Goal: Contribute content: Contribute content

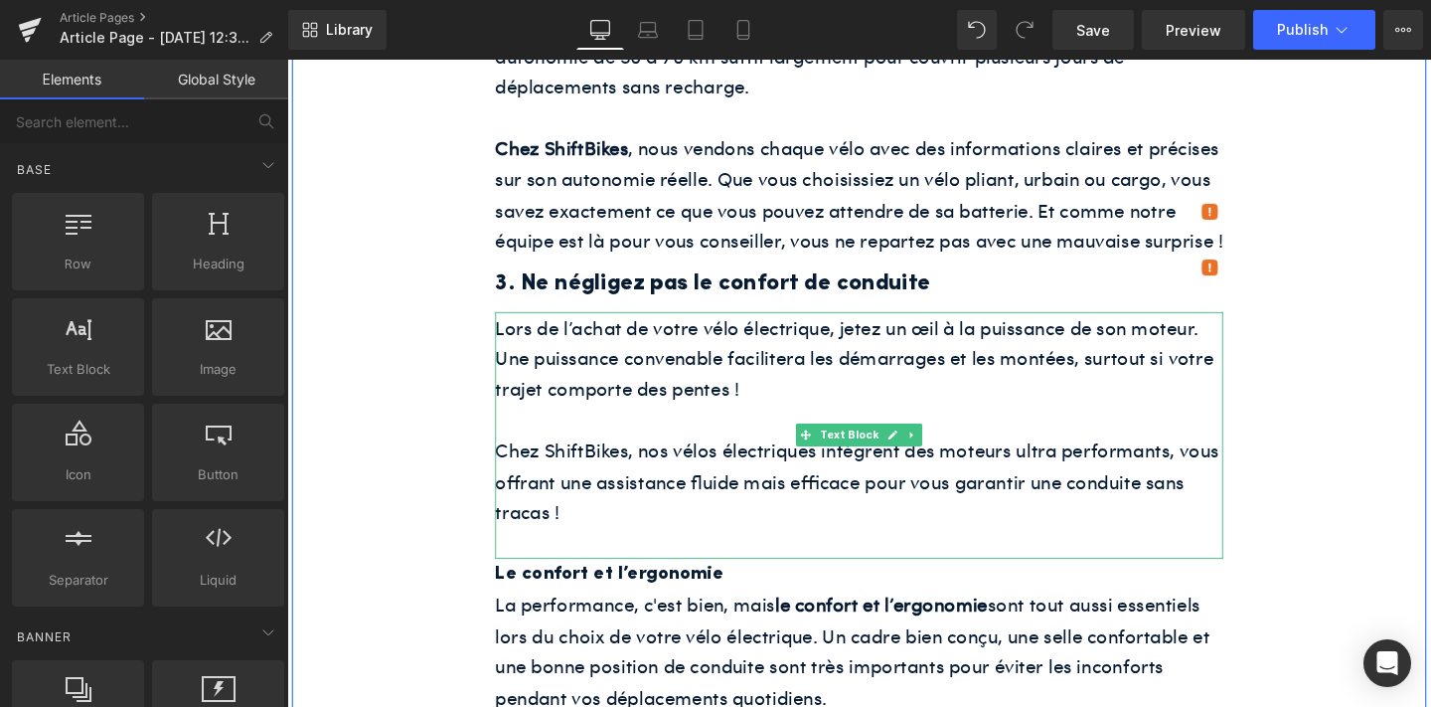
scroll to position [1918, 0]
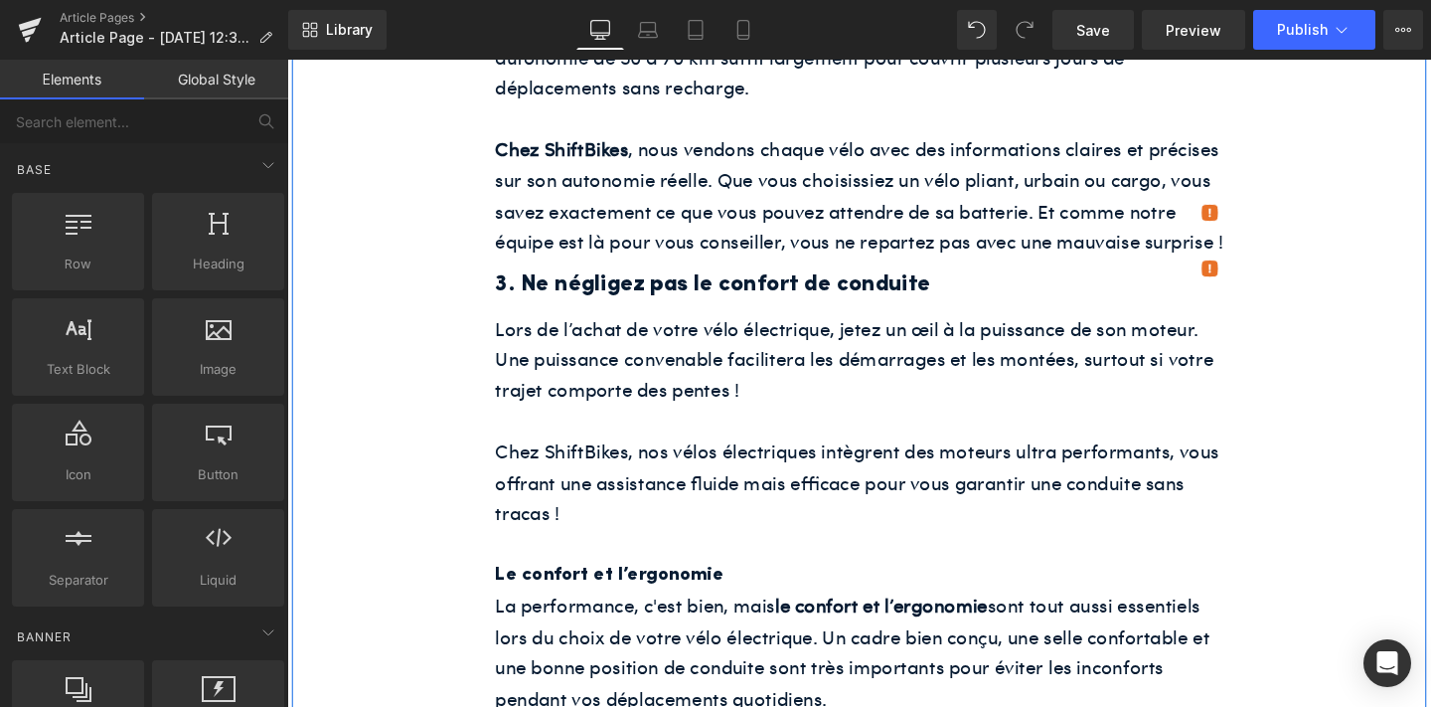
click at [715, 457] on p "Chez ShiftBikes, nos vélos électriques intègrent des moteurs ultra performants,…" at bounding box center [888, 503] width 765 height 97
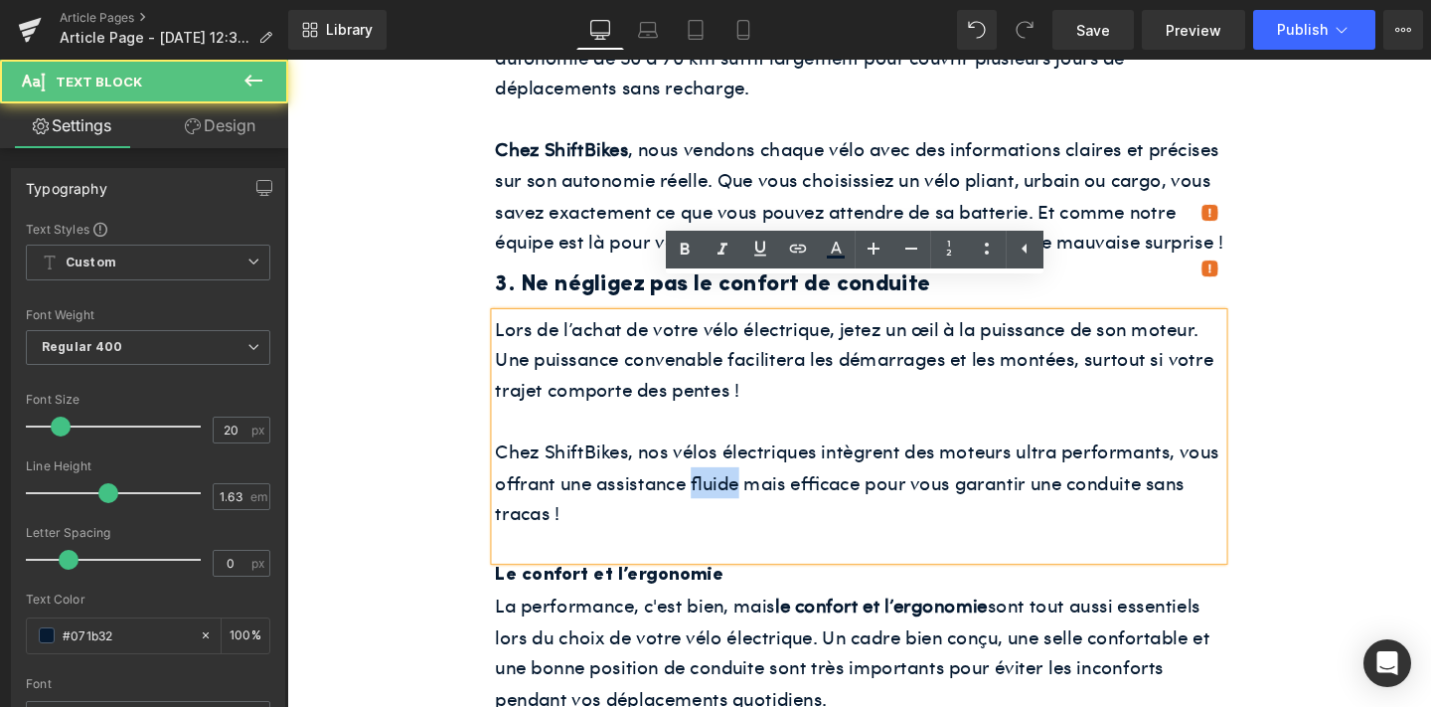
click at [715, 457] on p "Chez ShiftBikes, nos vélos électriques intègrent des moteurs ultra performants,…" at bounding box center [888, 503] width 765 height 97
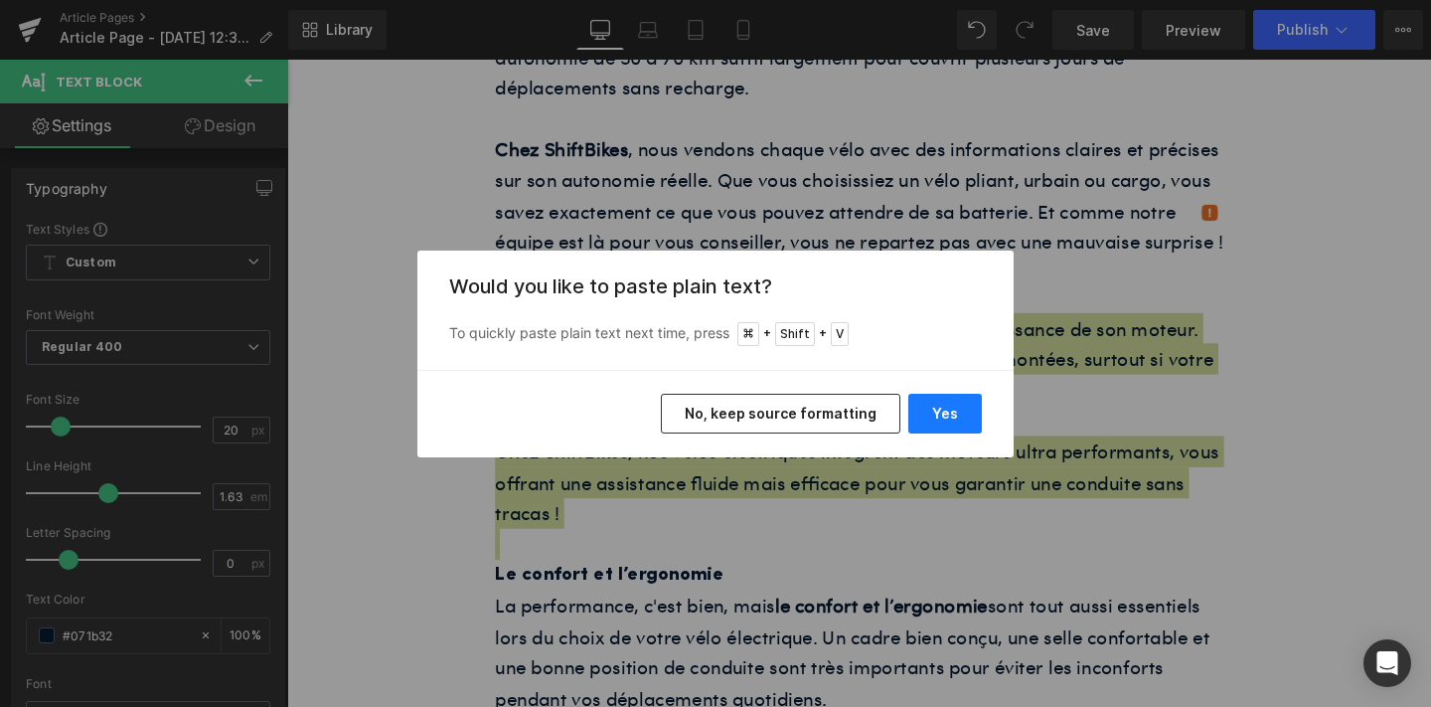
click at [941, 407] on button "Yes" at bounding box center [945, 414] width 74 height 40
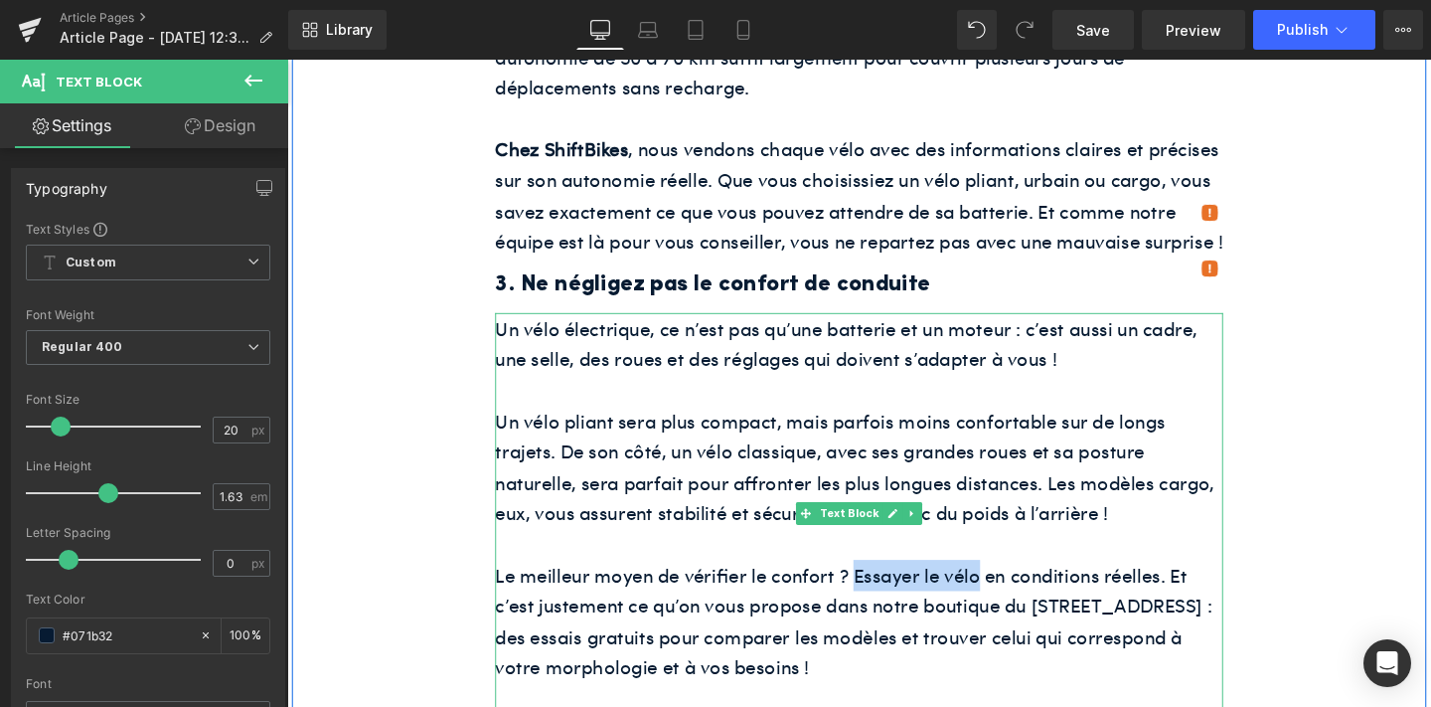
drag, startPoint x: 882, startPoint y: 571, endPoint x: 1014, endPoint y: 560, distance: 132.6
click at [1014, 585] on p "Le meilleur moyen de vérifier le confort ? Essayer le vélo en conditions réelle…" at bounding box center [888, 649] width 765 height 129
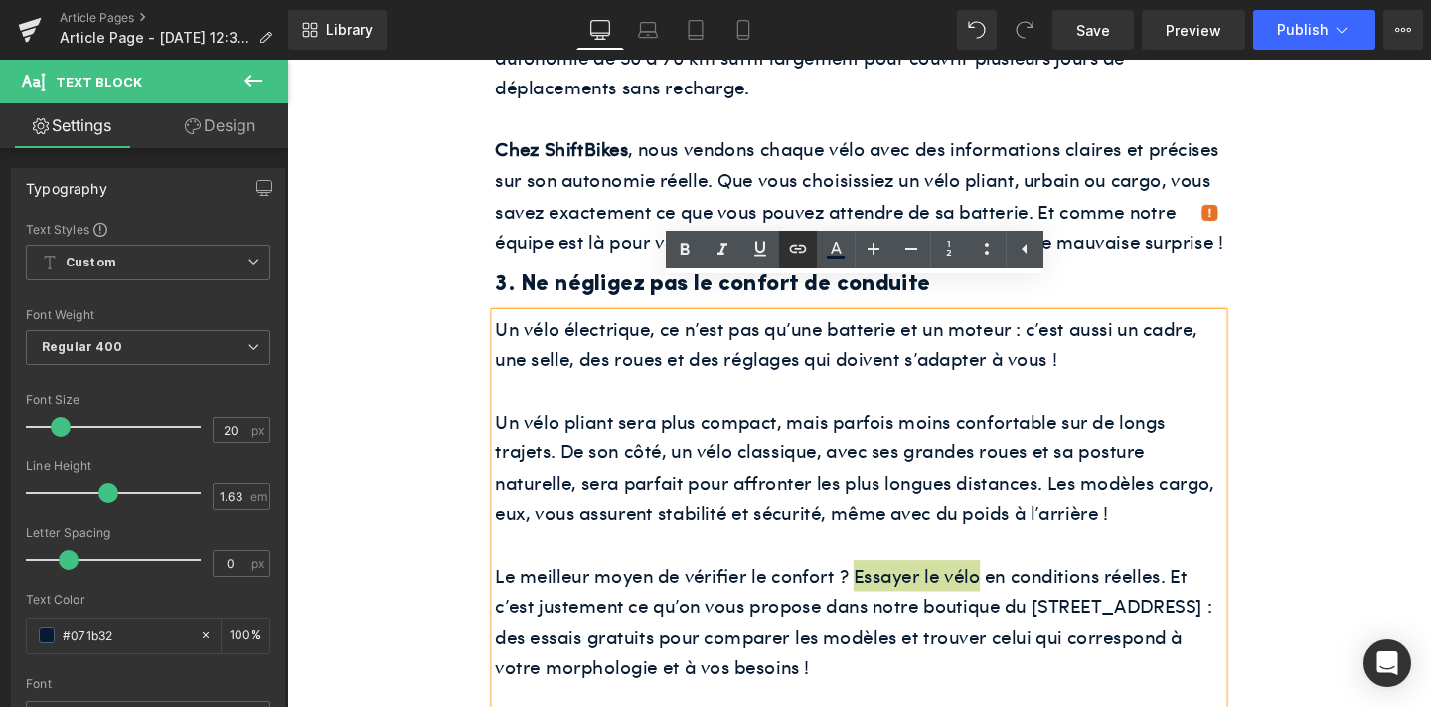
click at [801, 253] on icon at bounding box center [798, 249] width 24 height 24
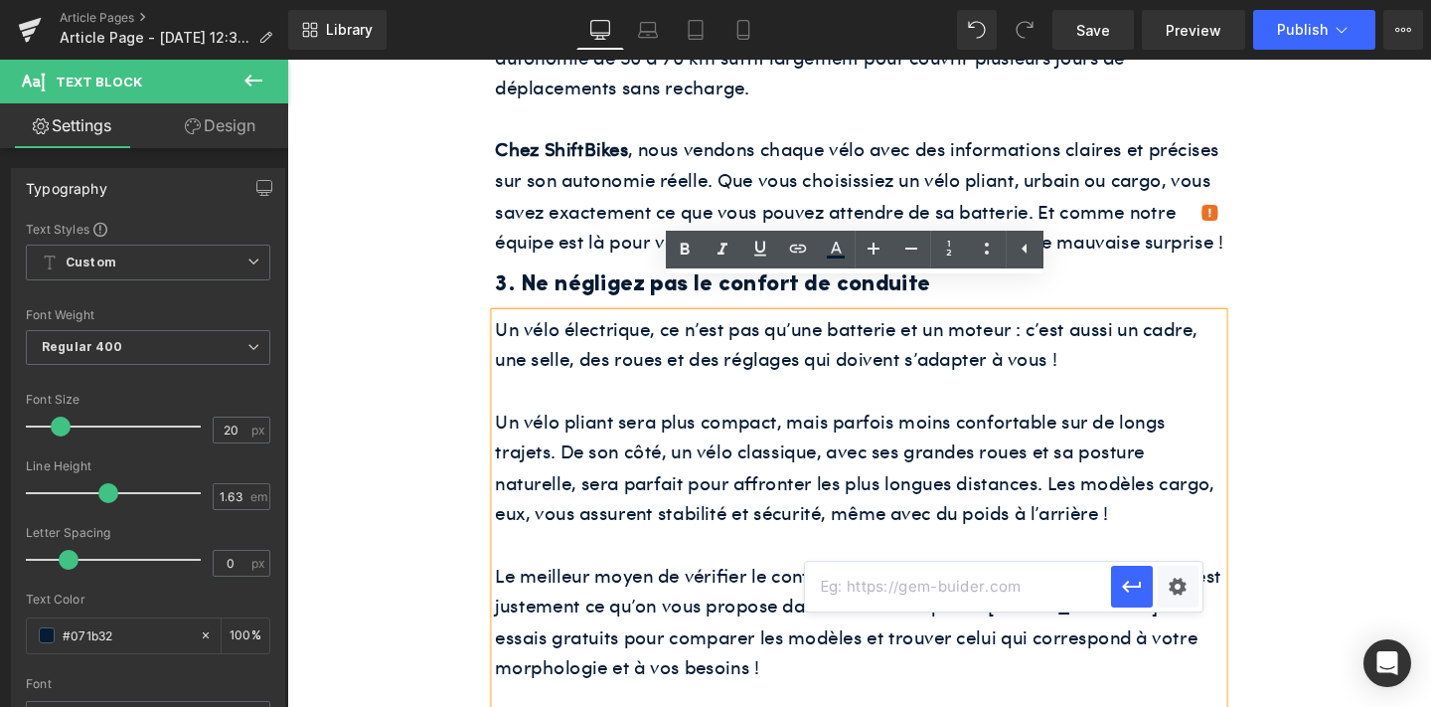
click at [873, 590] on input "text" at bounding box center [958, 587] width 306 height 50
paste input "[URL][DOMAIN_NAME]"
type input "[URL][DOMAIN_NAME]"
click at [1123, 591] on icon "button" at bounding box center [1132, 586] width 24 height 24
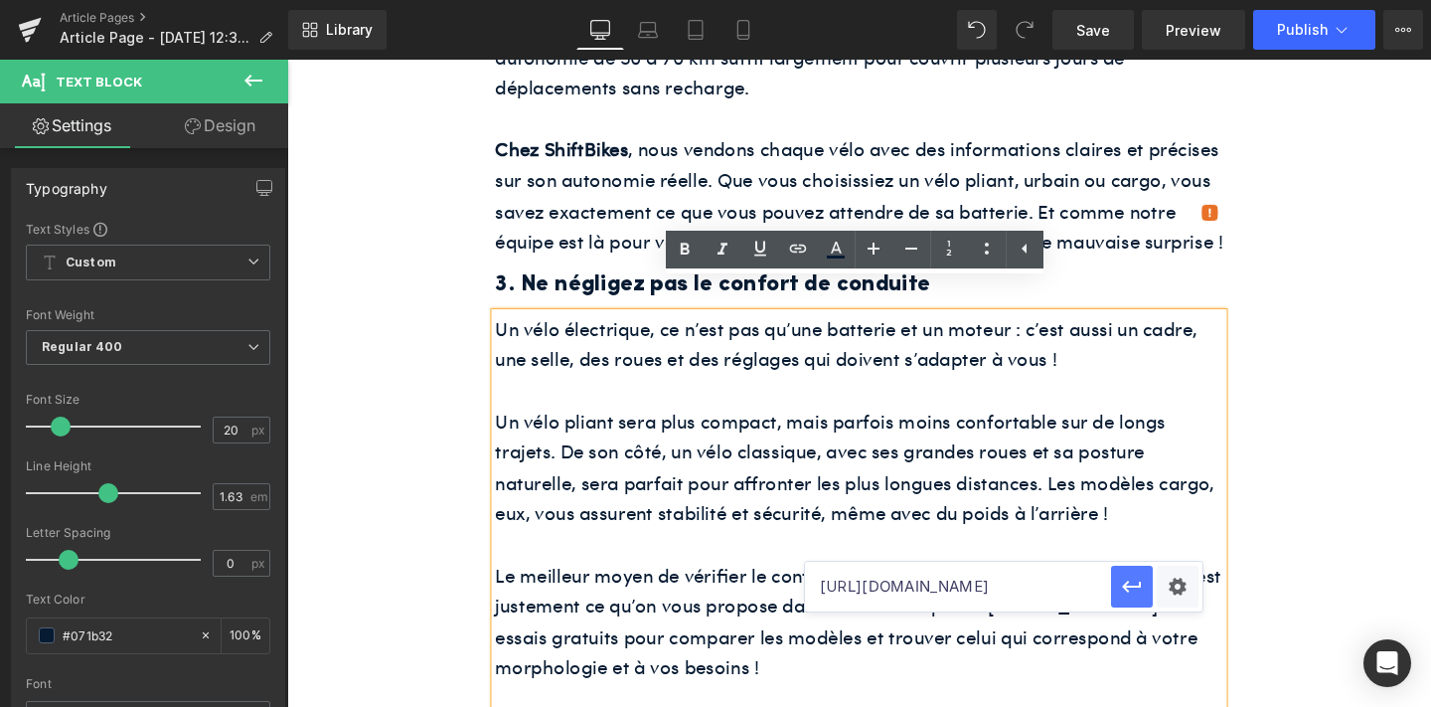
scroll to position [0, 0]
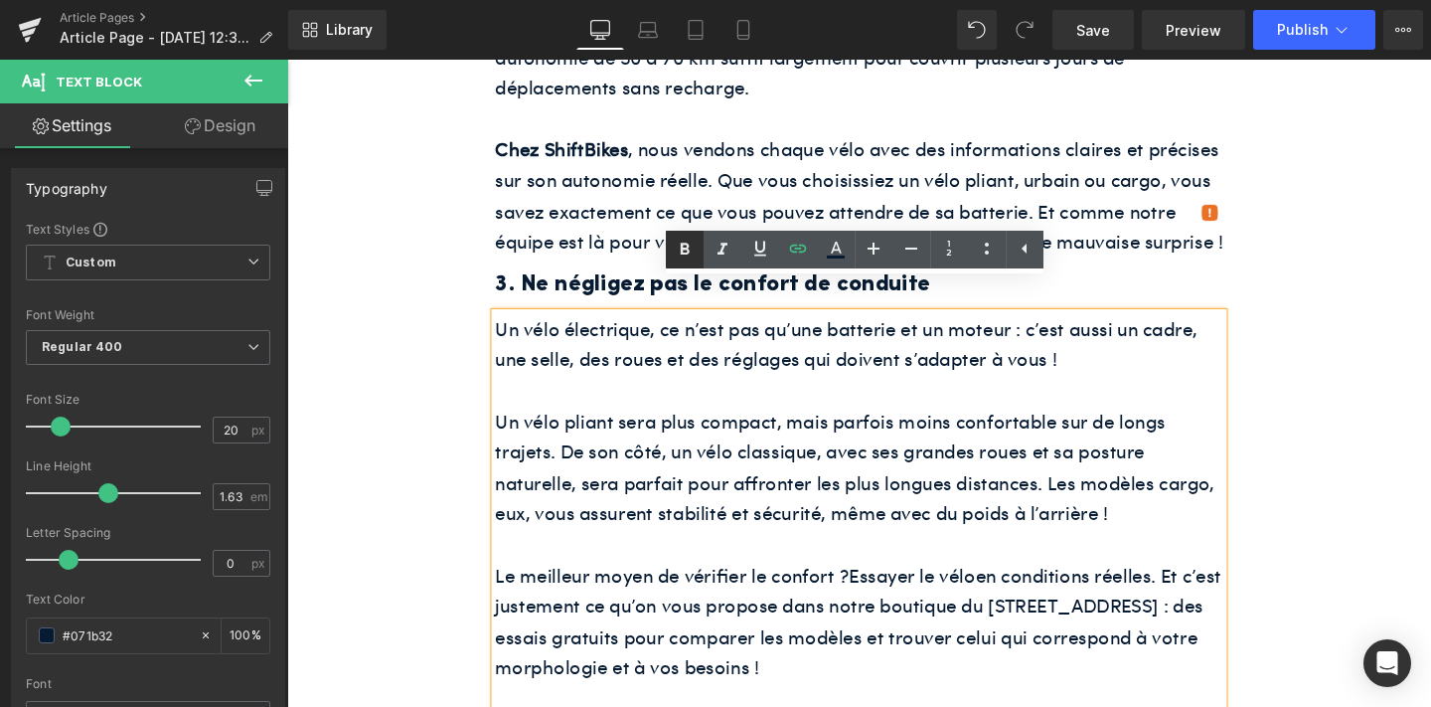
click at [675, 244] on icon at bounding box center [685, 250] width 24 height 24
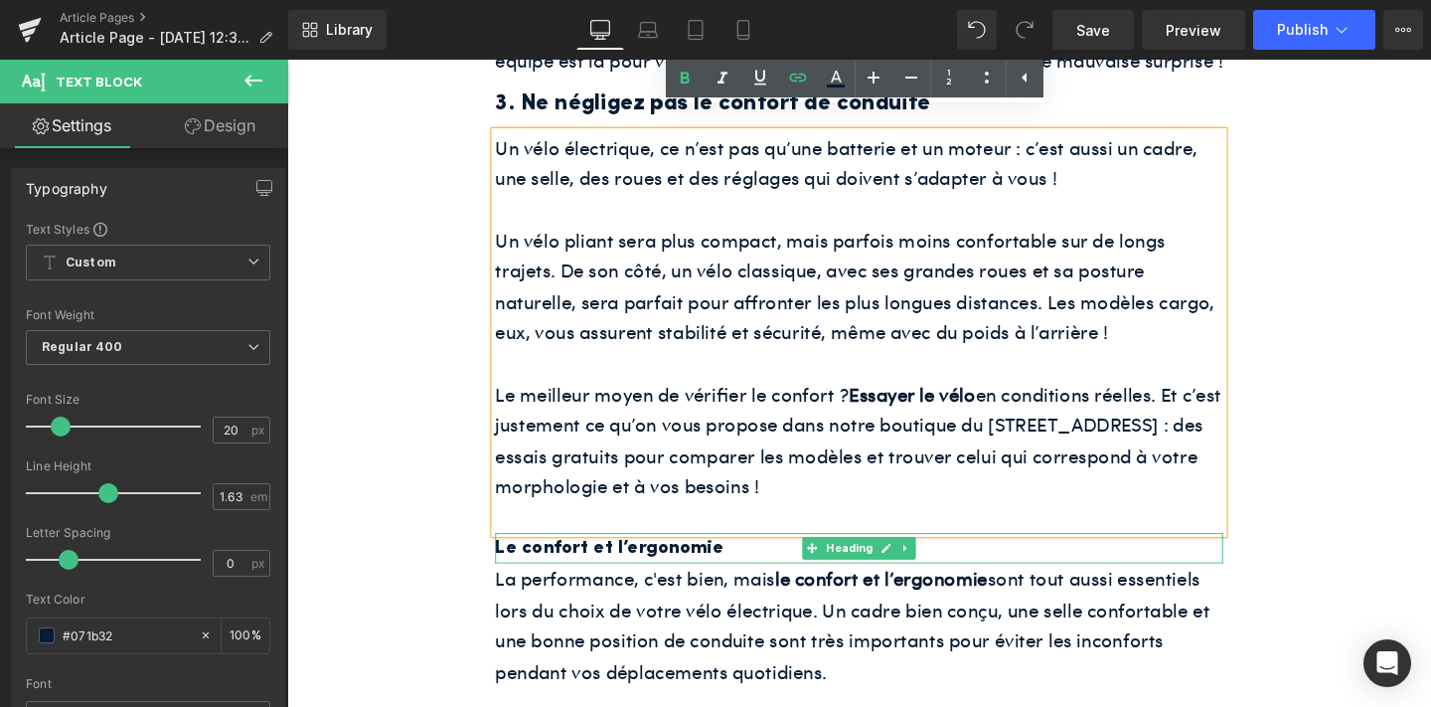
scroll to position [2155, 0]
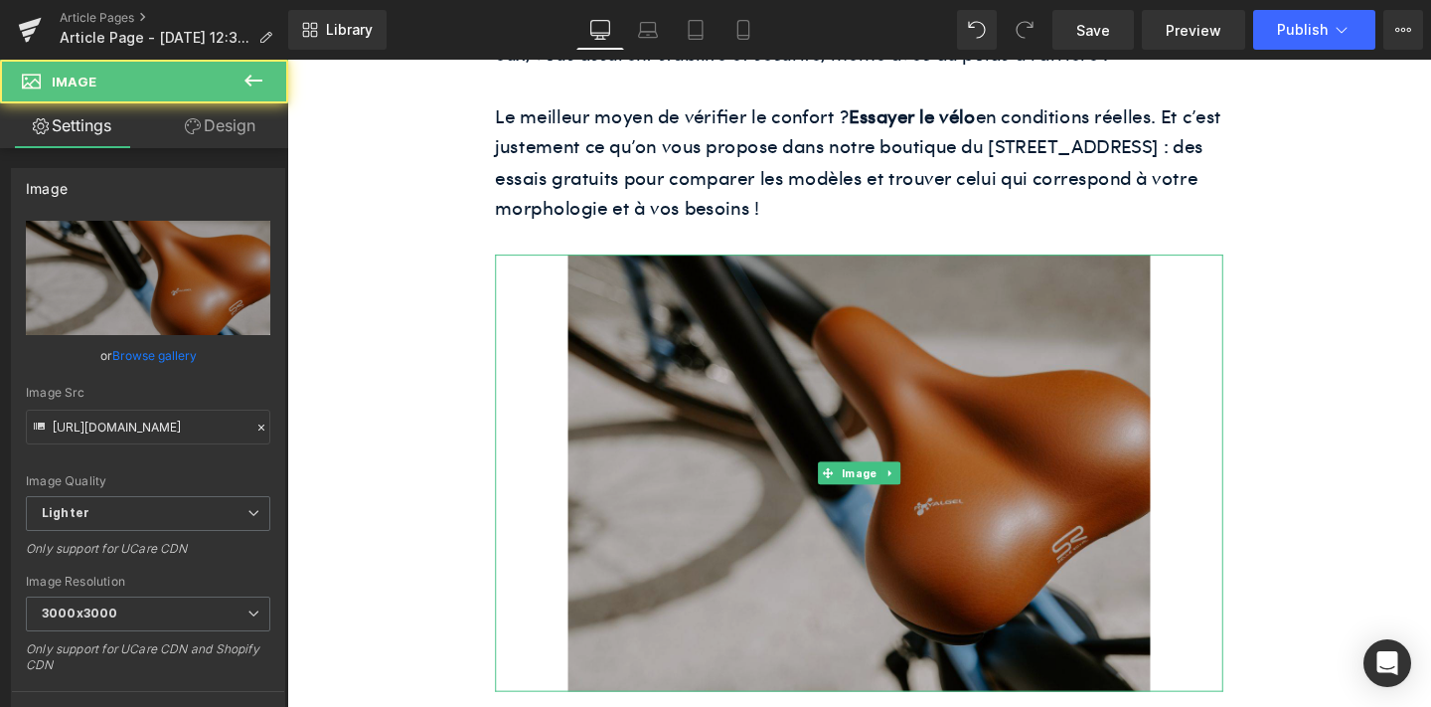
scroll to position [2400, 0]
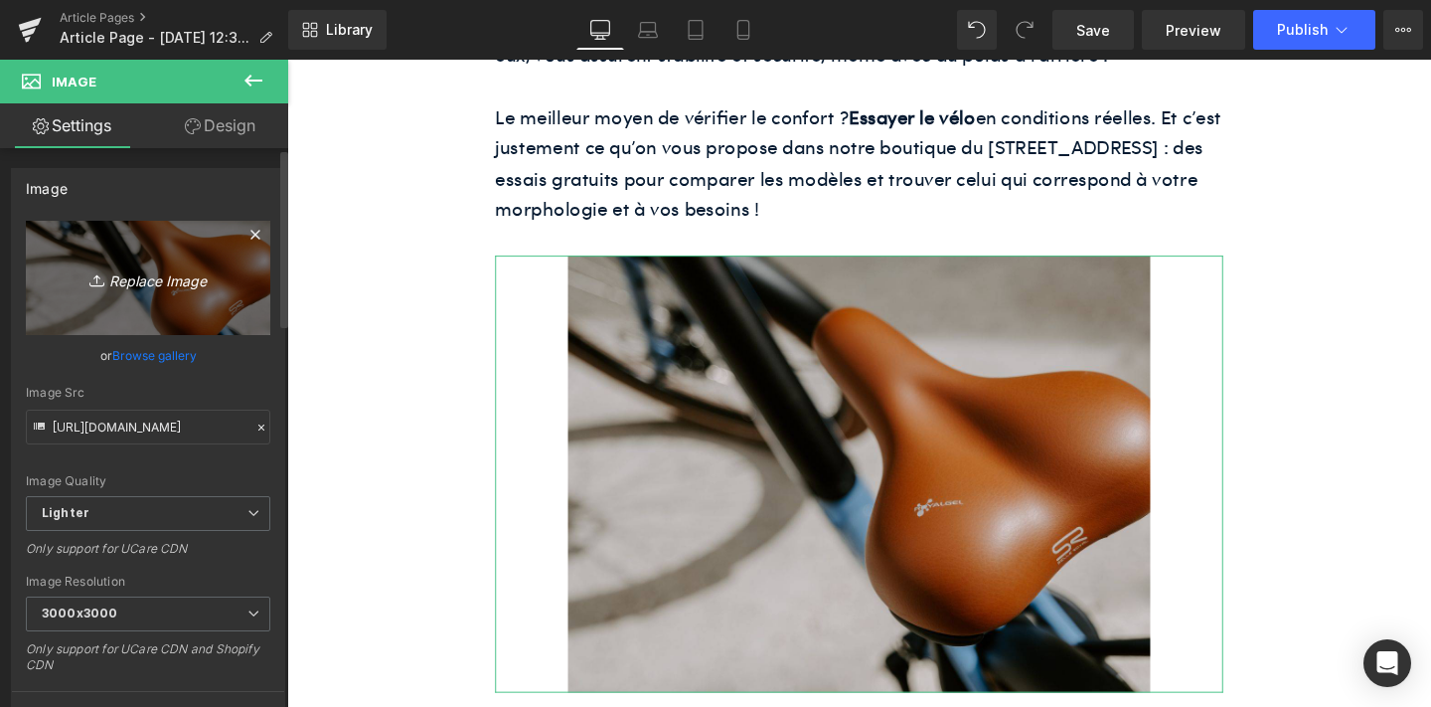
click at [133, 280] on icon "Replace Image" at bounding box center [148, 277] width 159 height 25
type input "C:\fakepath\14.jpg"
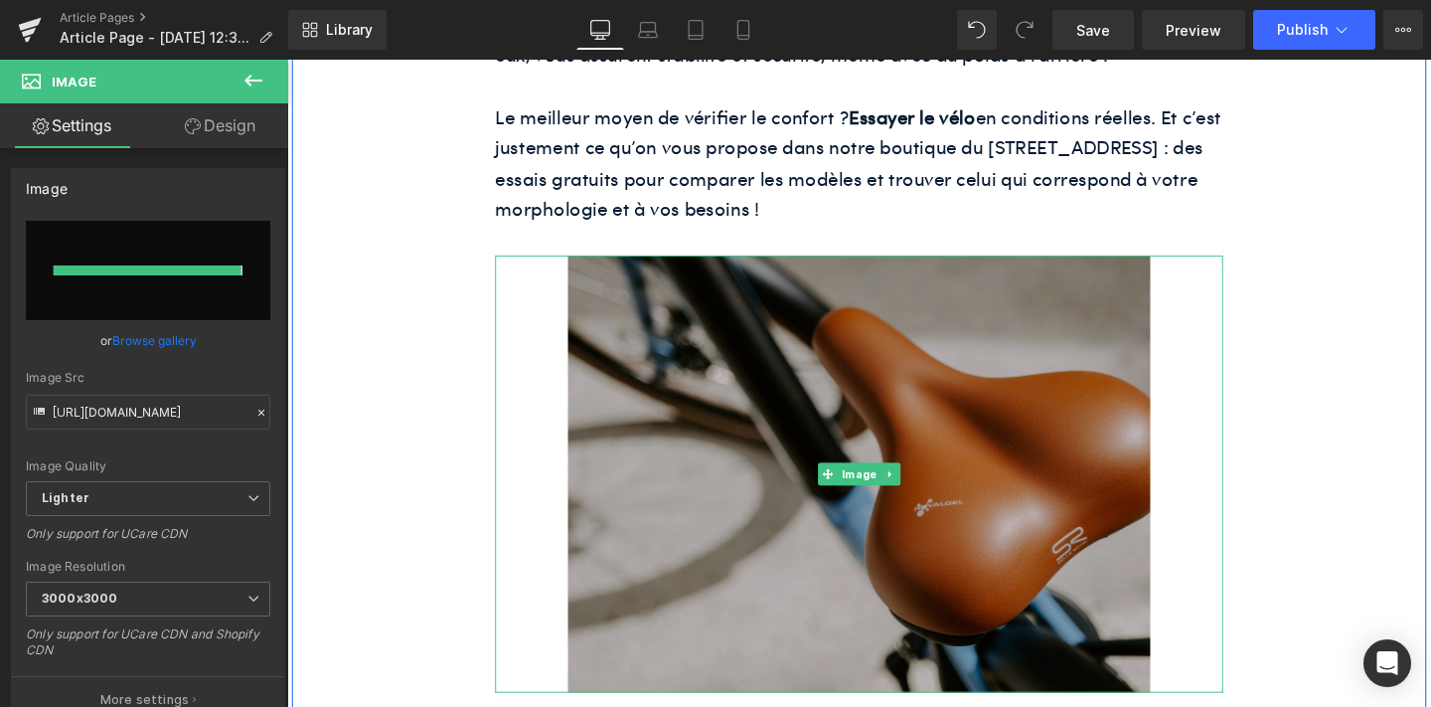
type input "[URL][DOMAIN_NAME]"
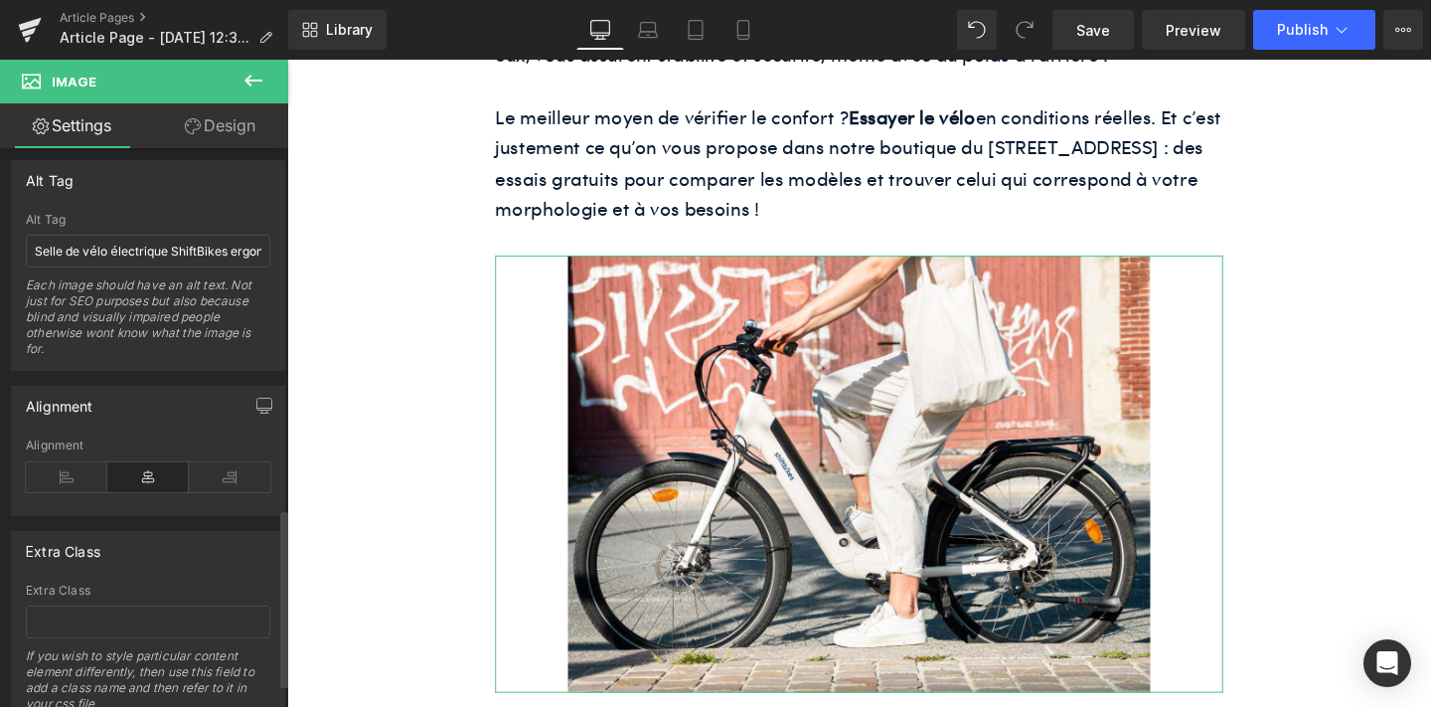
scroll to position [1131, 0]
click at [118, 253] on input "Selle de vélo électrique ShiftBikes ergonomique" at bounding box center [148, 252] width 245 height 33
paste input "Une femme vient d’acheter son tout premier vélo électrique à [GEOGRAPHIC_DATA] …"
type input "Une femme vient d’acheter son tout premier vélo électrique à [GEOGRAPHIC_DATA] …"
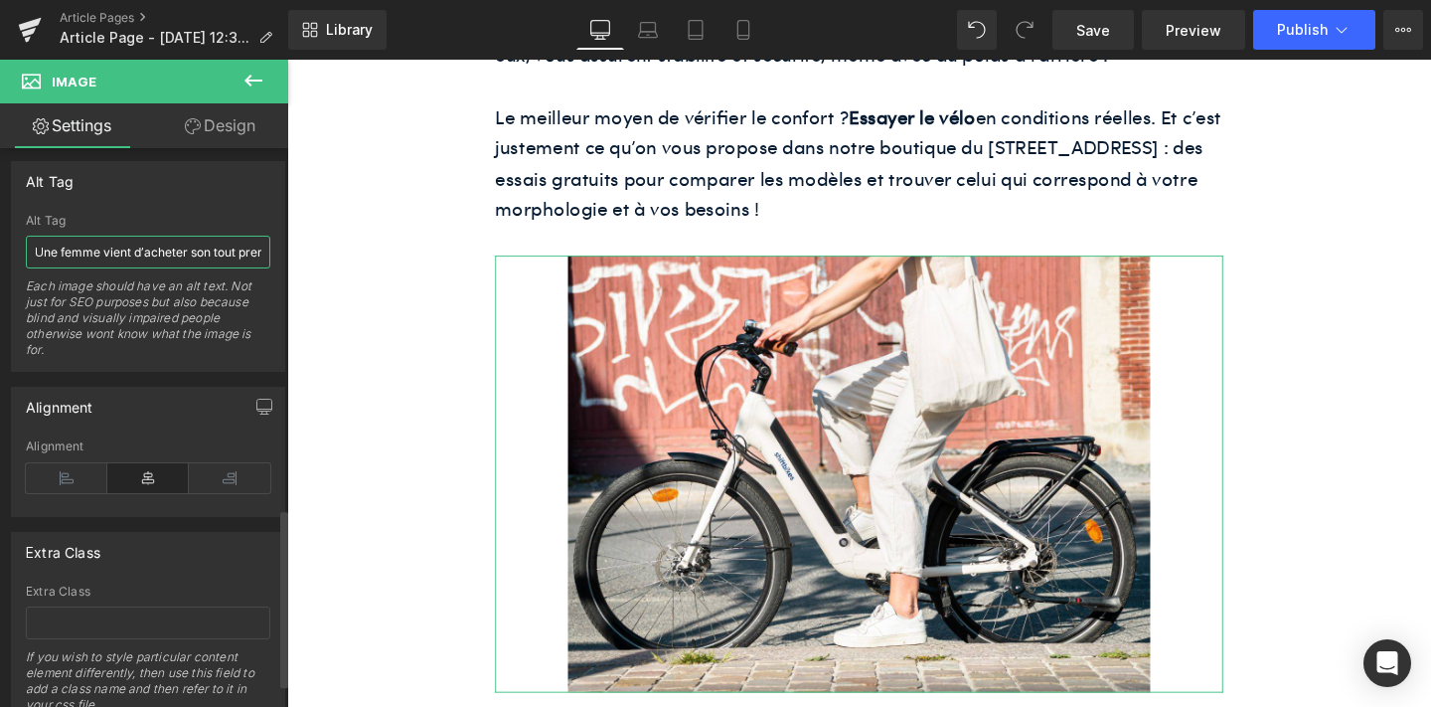
scroll to position [0, 312]
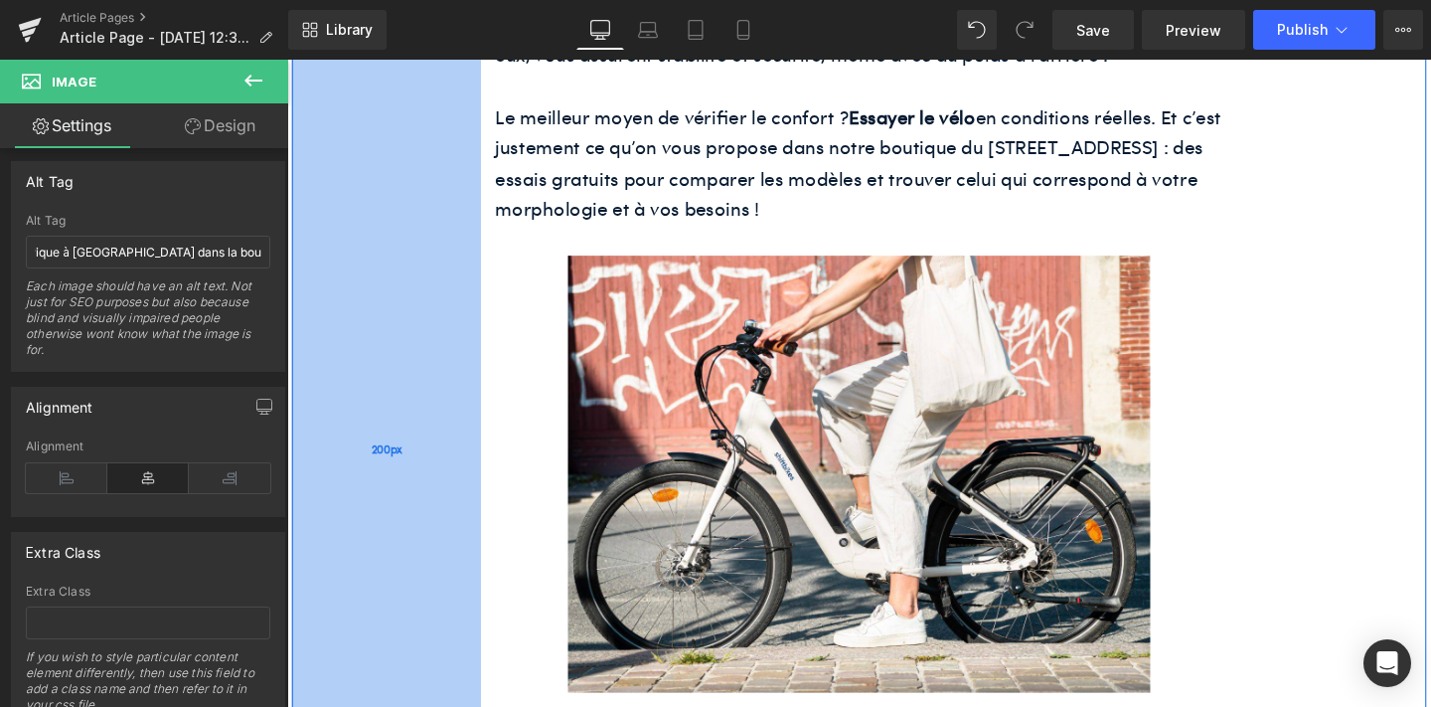
click at [385, 376] on div "200px" at bounding box center [391, 469] width 199 height 4686
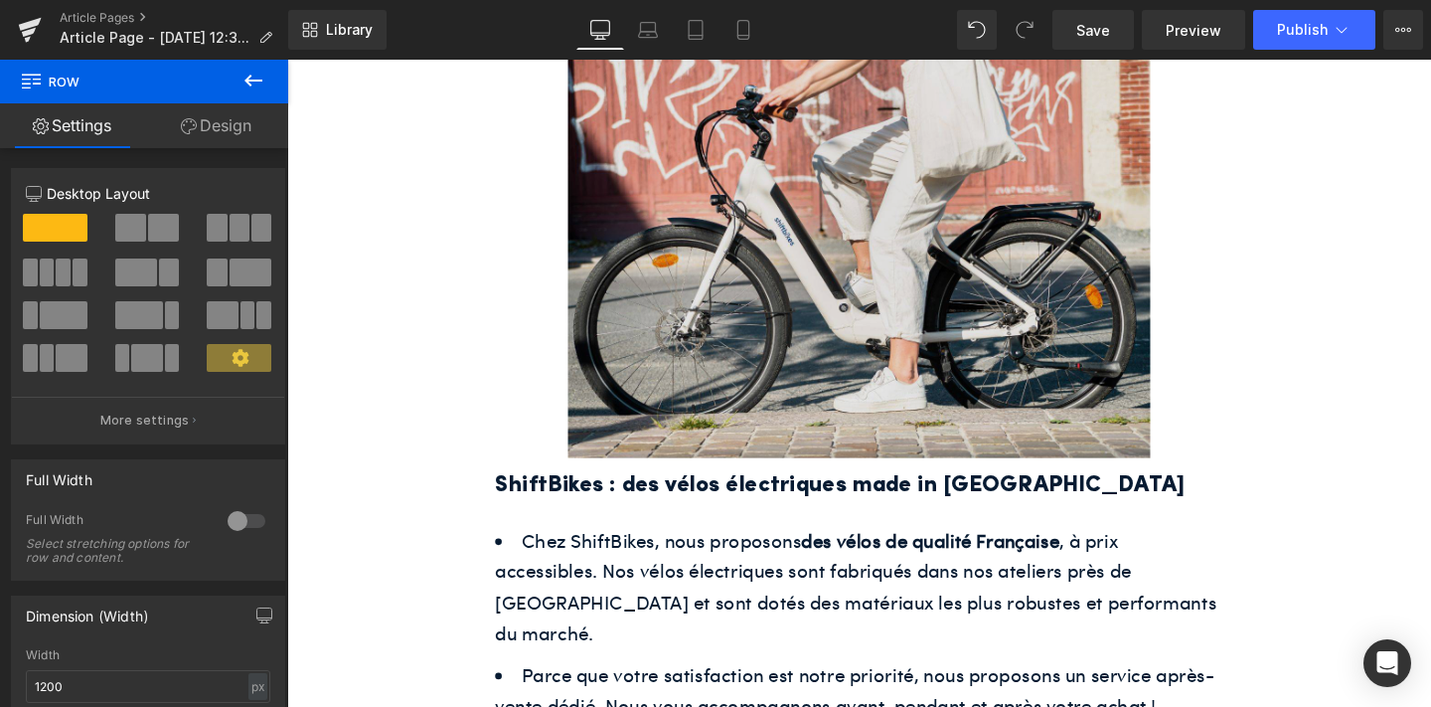
scroll to position [2648, 0]
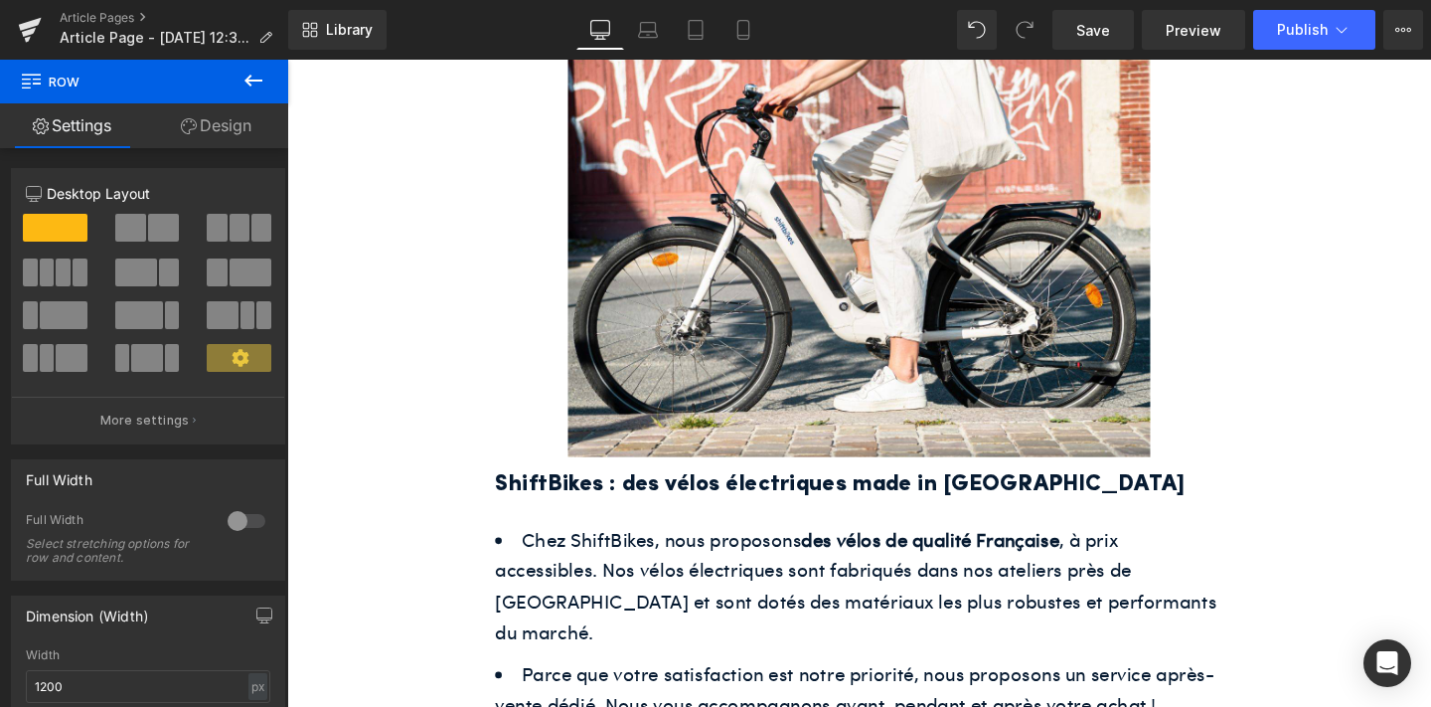
click at [662, 487] on h2 "ShiftBikes : des vélos électriques made in [GEOGRAPHIC_DATA]" at bounding box center [888, 506] width 765 height 39
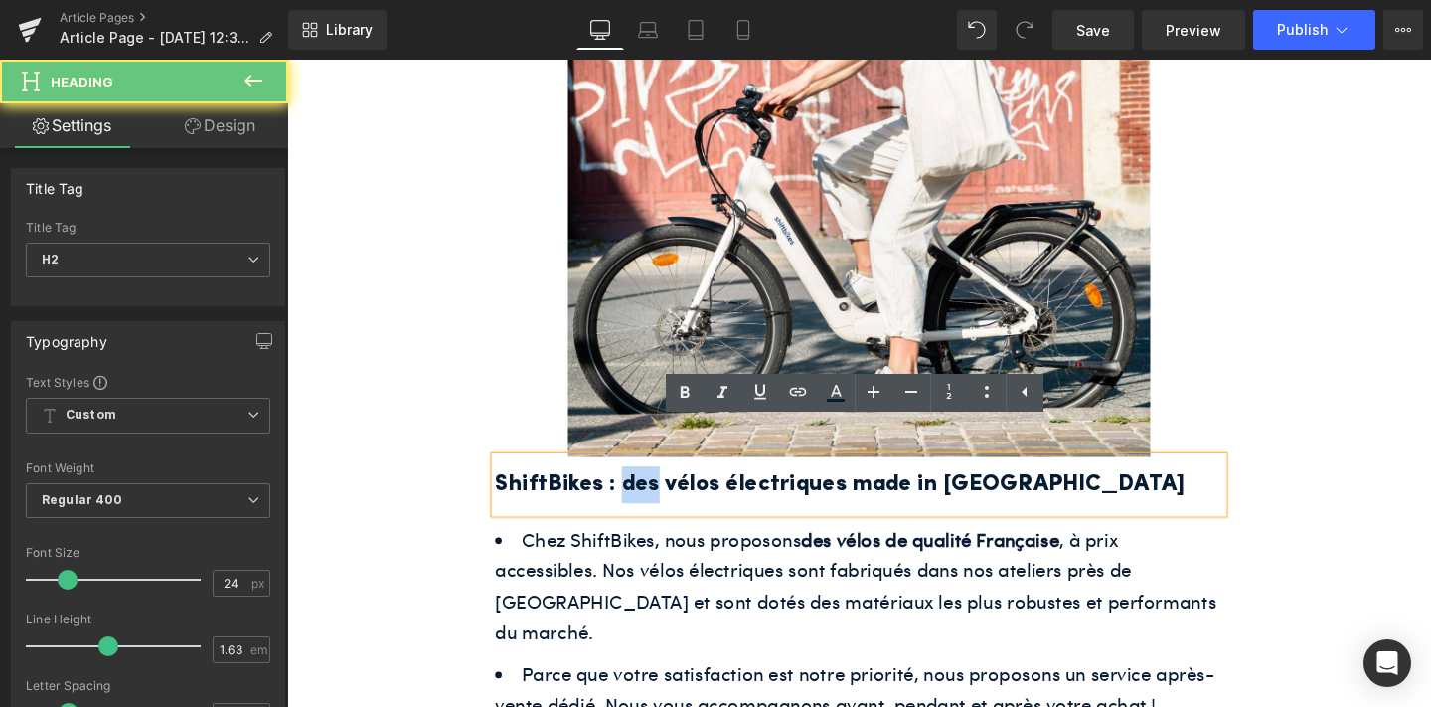
click at [662, 487] on h2 "ShiftBikes : des vélos électriques made in [GEOGRAPHIC_DATA]" at bounding box center [888, 506] width 765 height 39
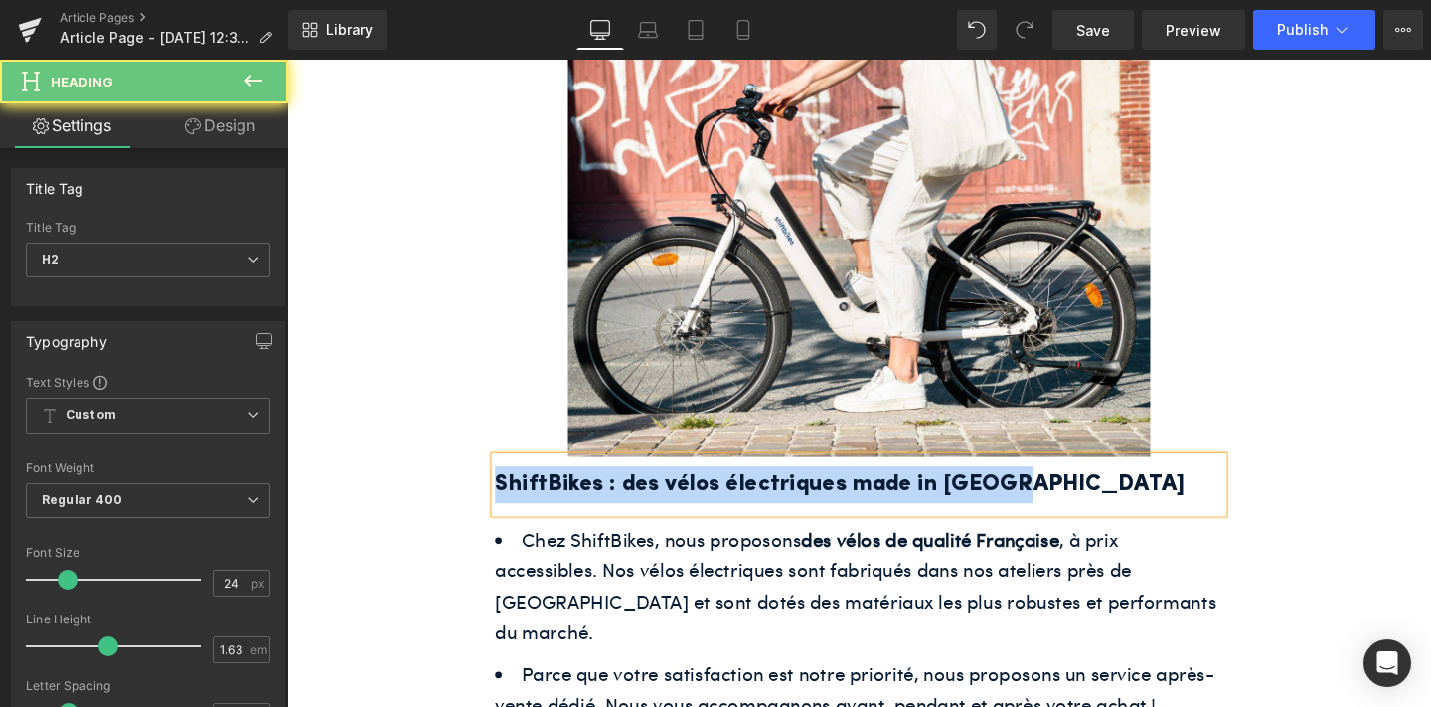
paste div
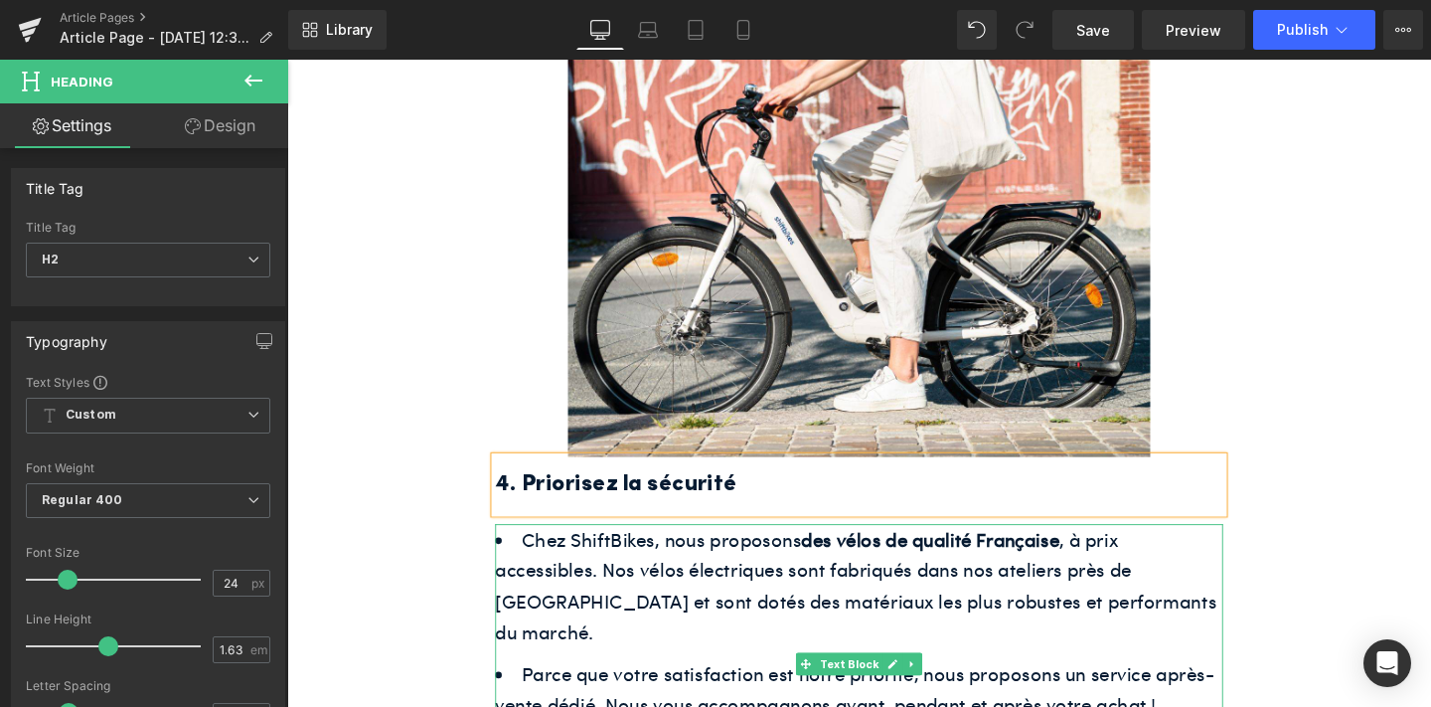
click at [748, 550] on span "Chez ShiftBikes, nous proposons des vélos de qualité Française , à prix accessi…" at bounding box center [885, 612] width 758 height 125
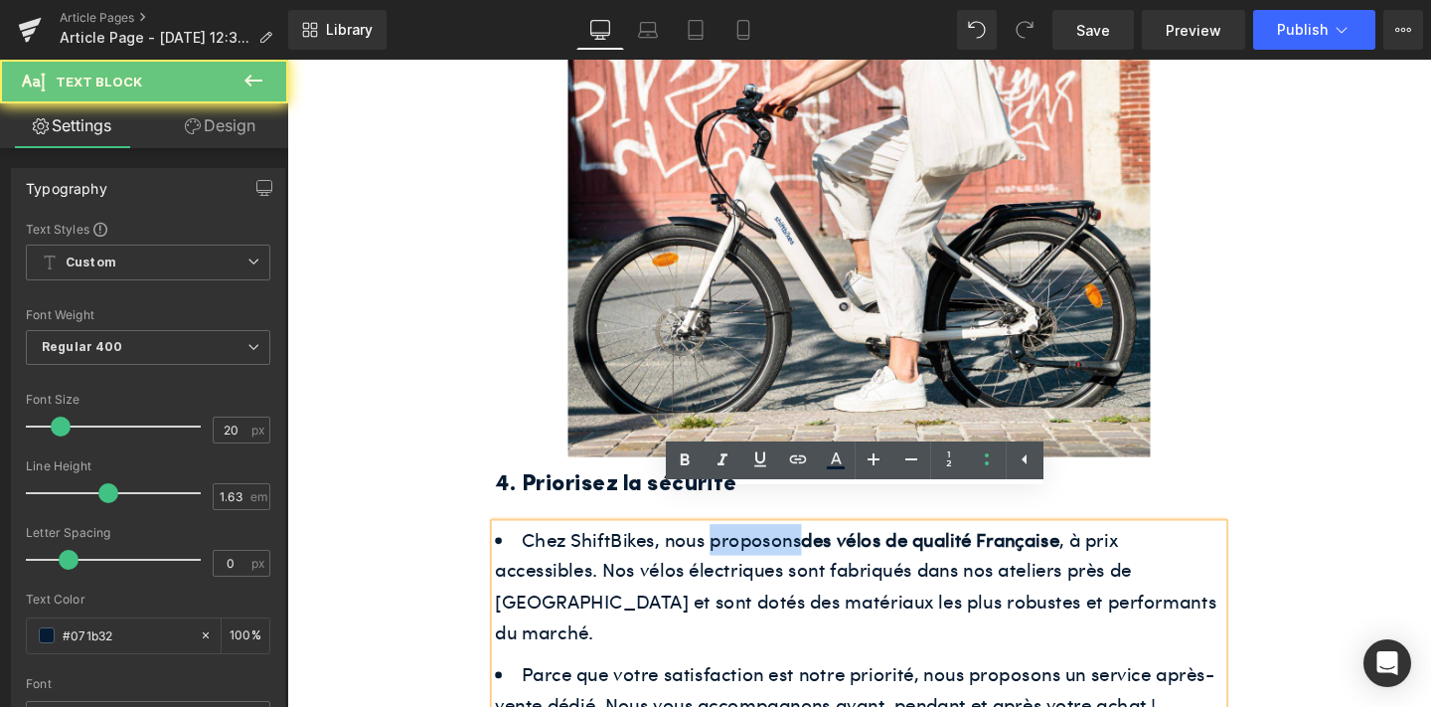
click at [748, 550] on span "Chez ShiftBikes, nous proposons des vélos de qualité Française , à prix accessi…" at bounding box center [885, 612] width 758 height 125
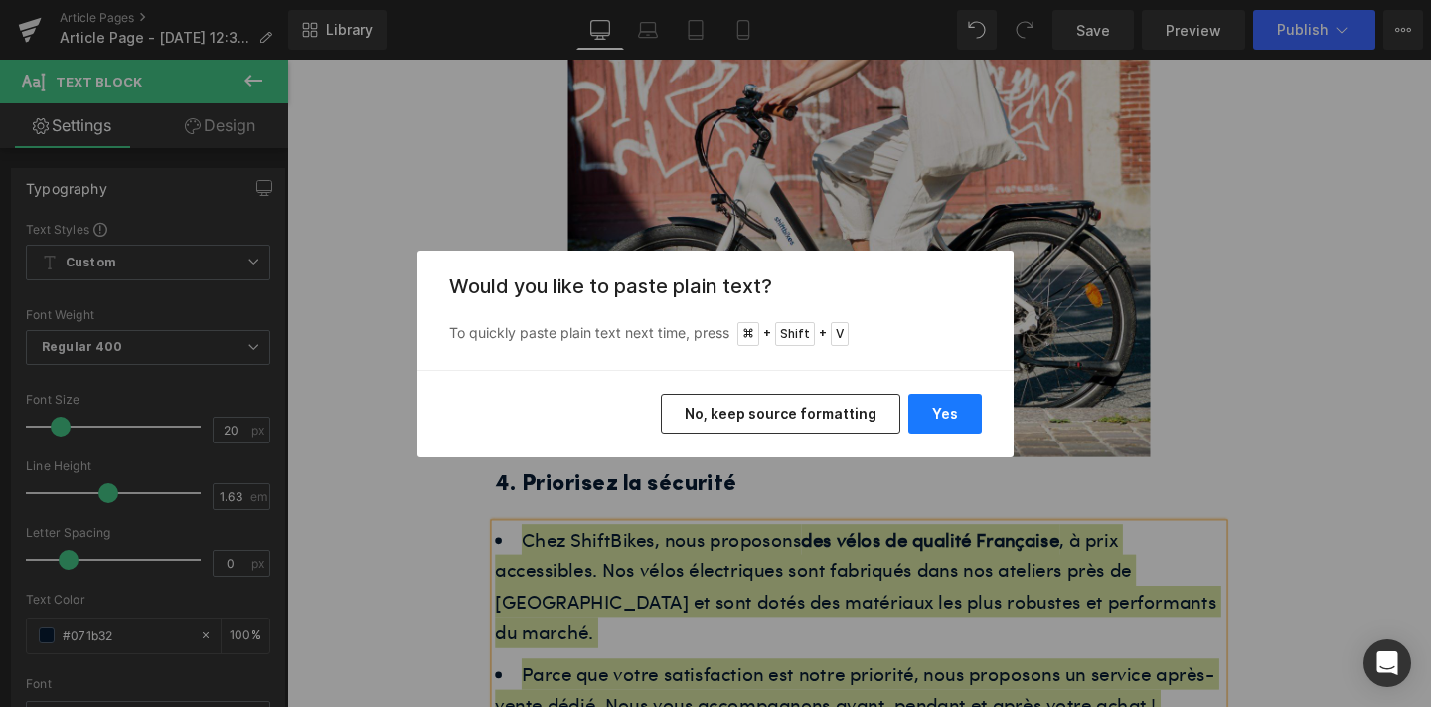
click at [959, 407] on button "Yes" at bounding box center [945, 414] width 74 height 40
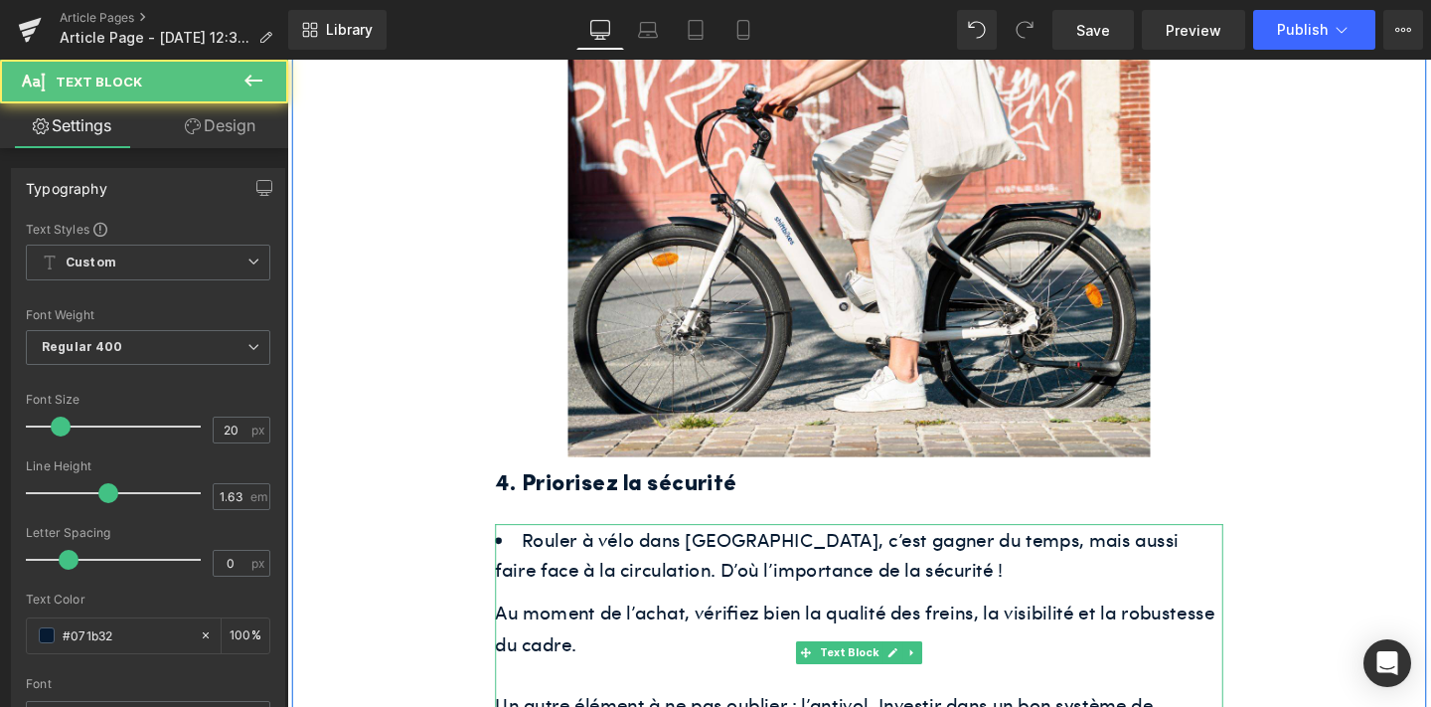
click at [973, 578] on li "Rouler à vélo dans [GEOGRAPHIC_DATA], c’est gagner du temps, mais aussi faire f…" at bounding box center [888, 580] width 765 height 65
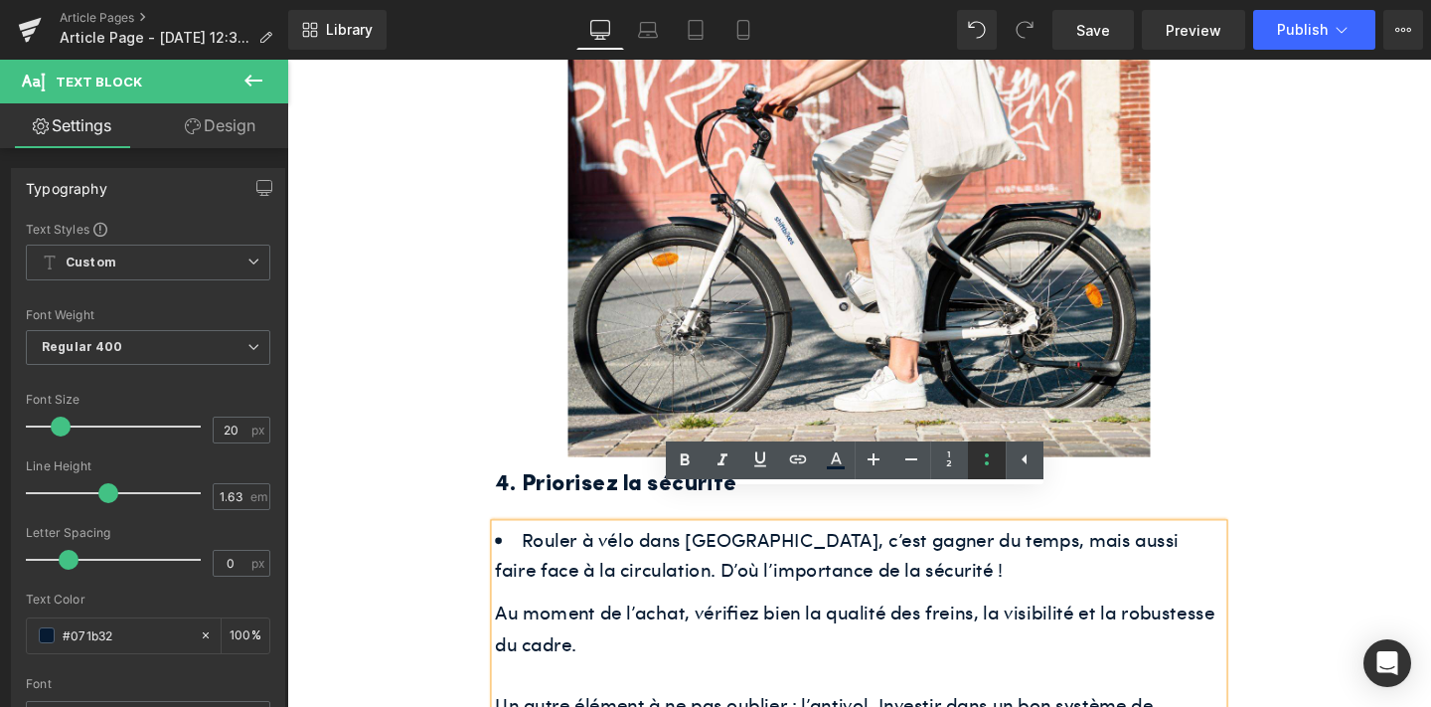
click at [992, 458] on icon at bounding box center [987, 459] width 24 height 24
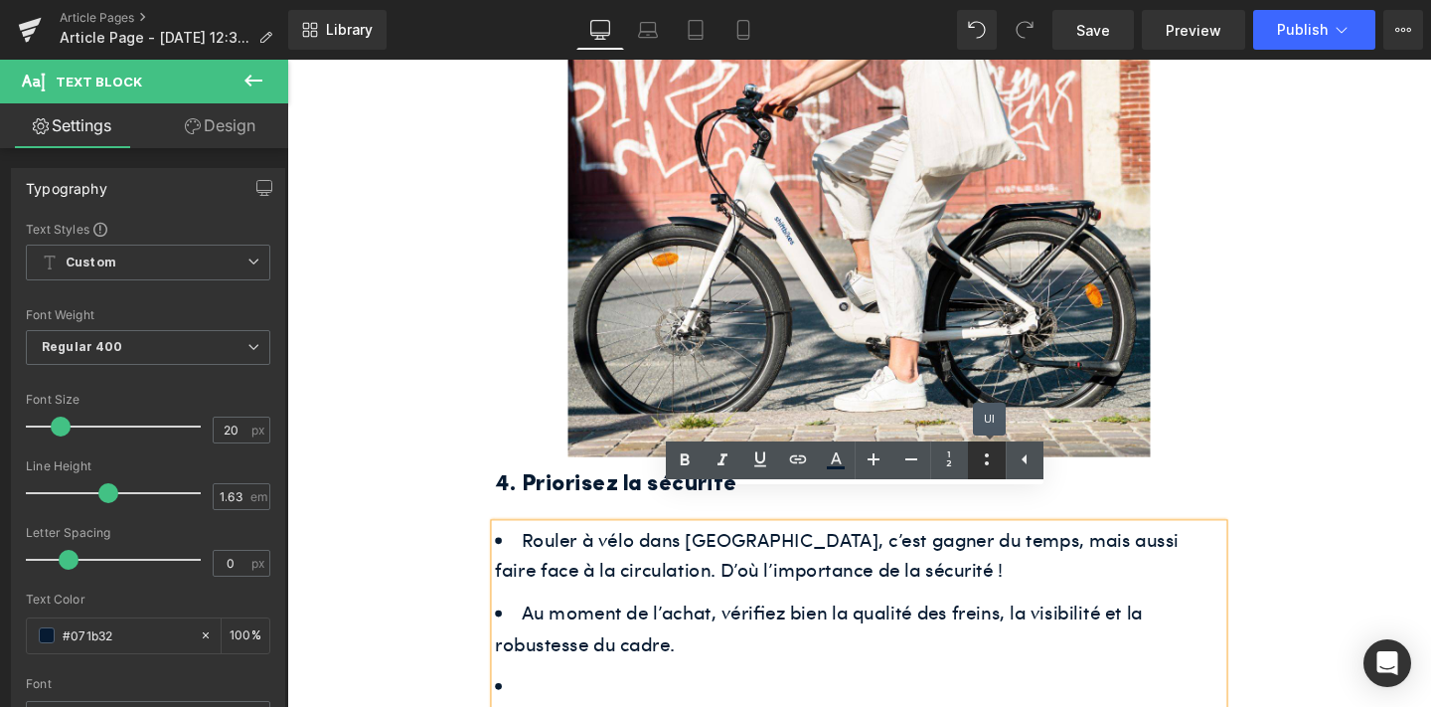
click at [992, 458] on icon at bounding box center [987, 459] width 24 height 24
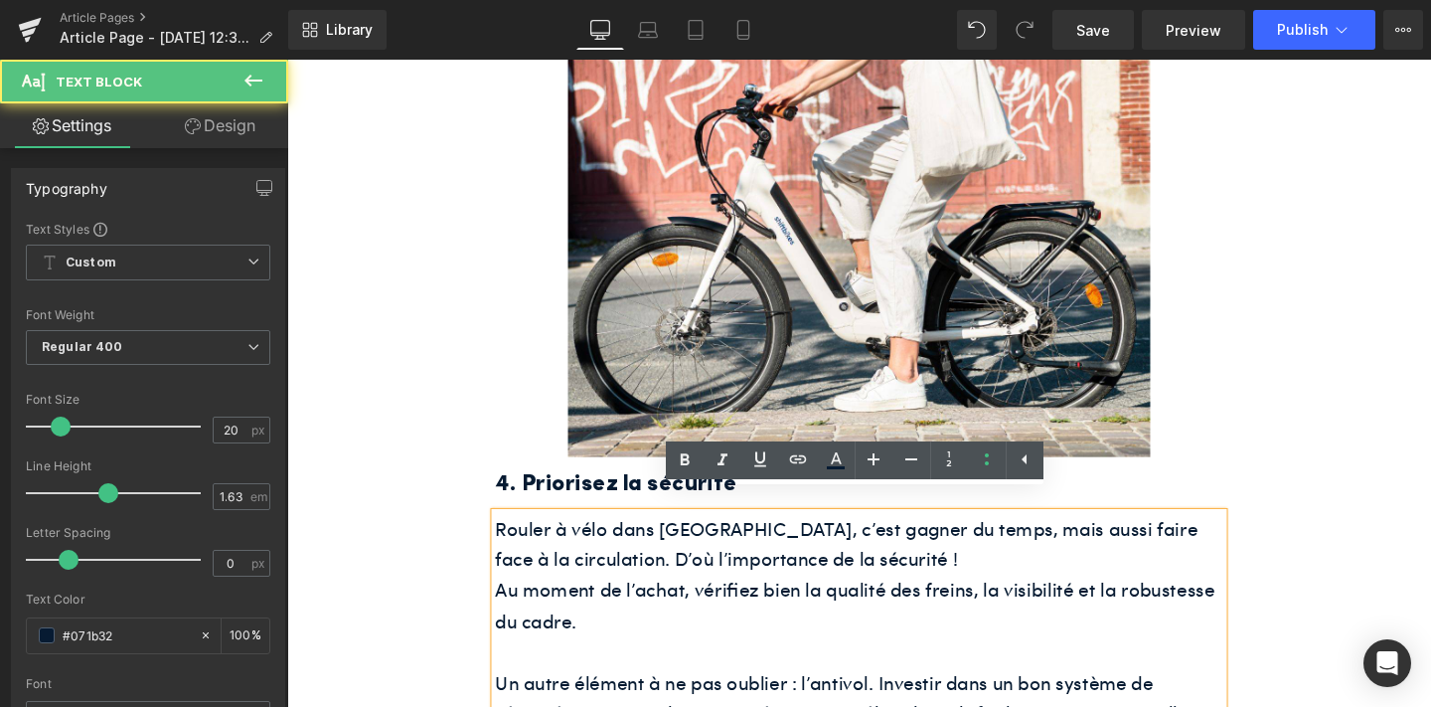
click at [1006, 550] on div "Rouler à vélo dans [GEOGRAPHIC_DATA], c’est gagner du temps, mais aussi faire f…" at bounding box center [888, 665] width 765 height 259
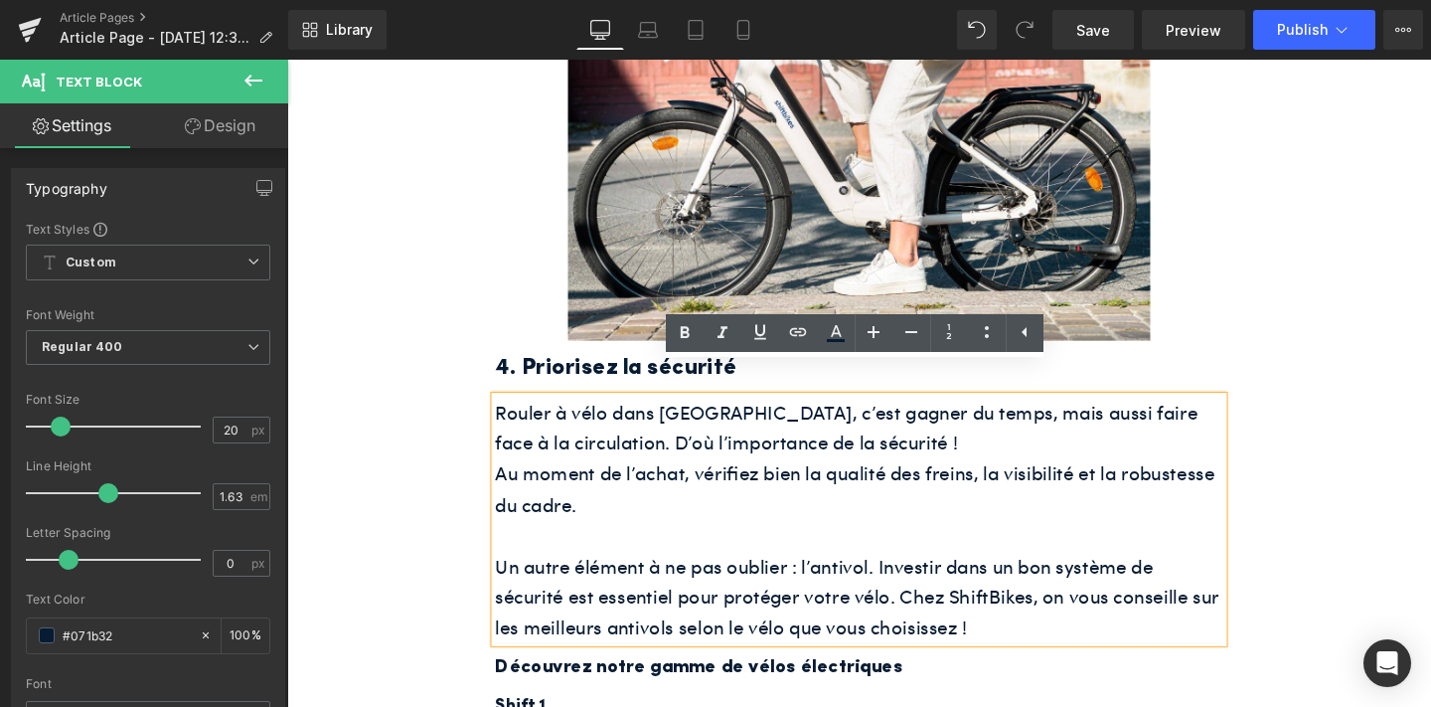
scroll to position [2772, 0]
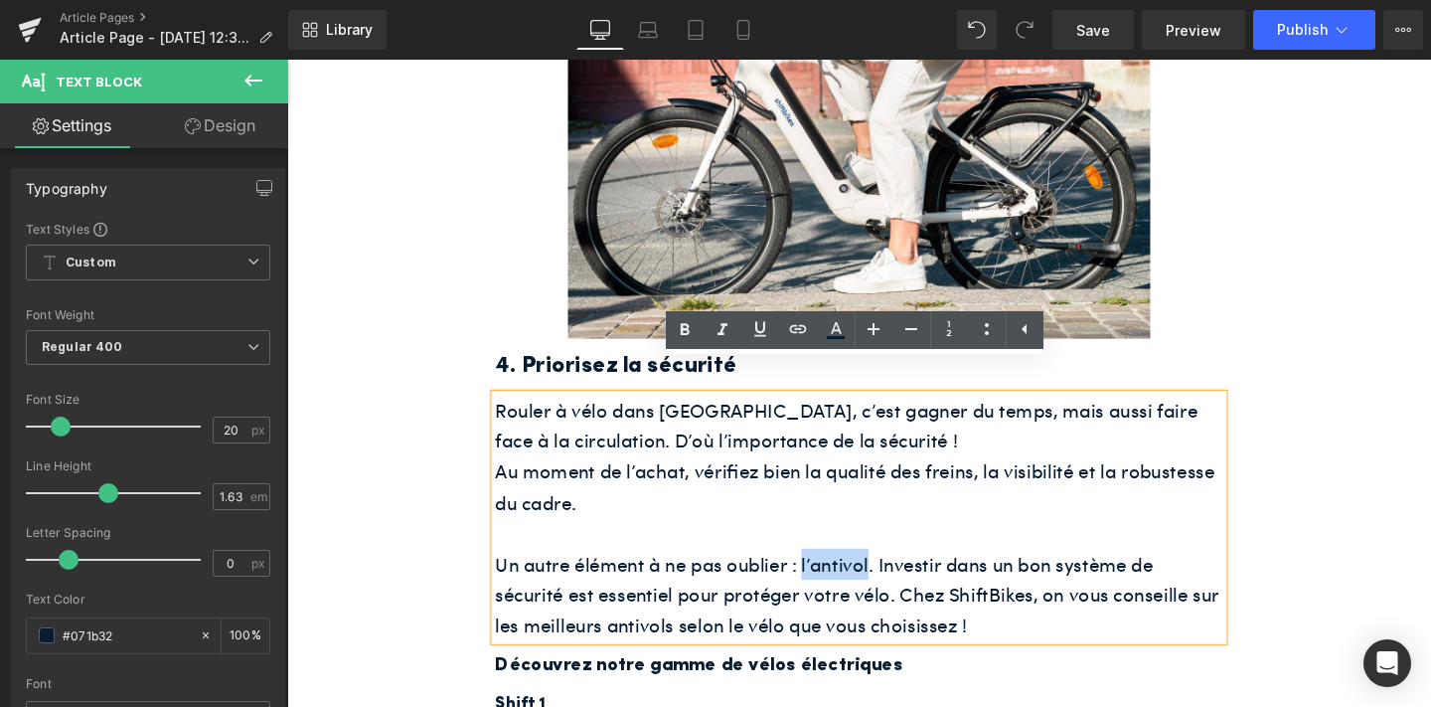
drag, startPoint x: 897, startPoint y: 558, endPoint x: 830, endPoint y: 550, distance: 68.1
click at [830, 575] on span "Un autre élément à ne pas oublier : l’antivol. Investir dans un bon système de …" at bounding box center [886, 621] width 761 height 92
click at [804, 338] on icon at bounding box center [798, 329] width 24 height 24
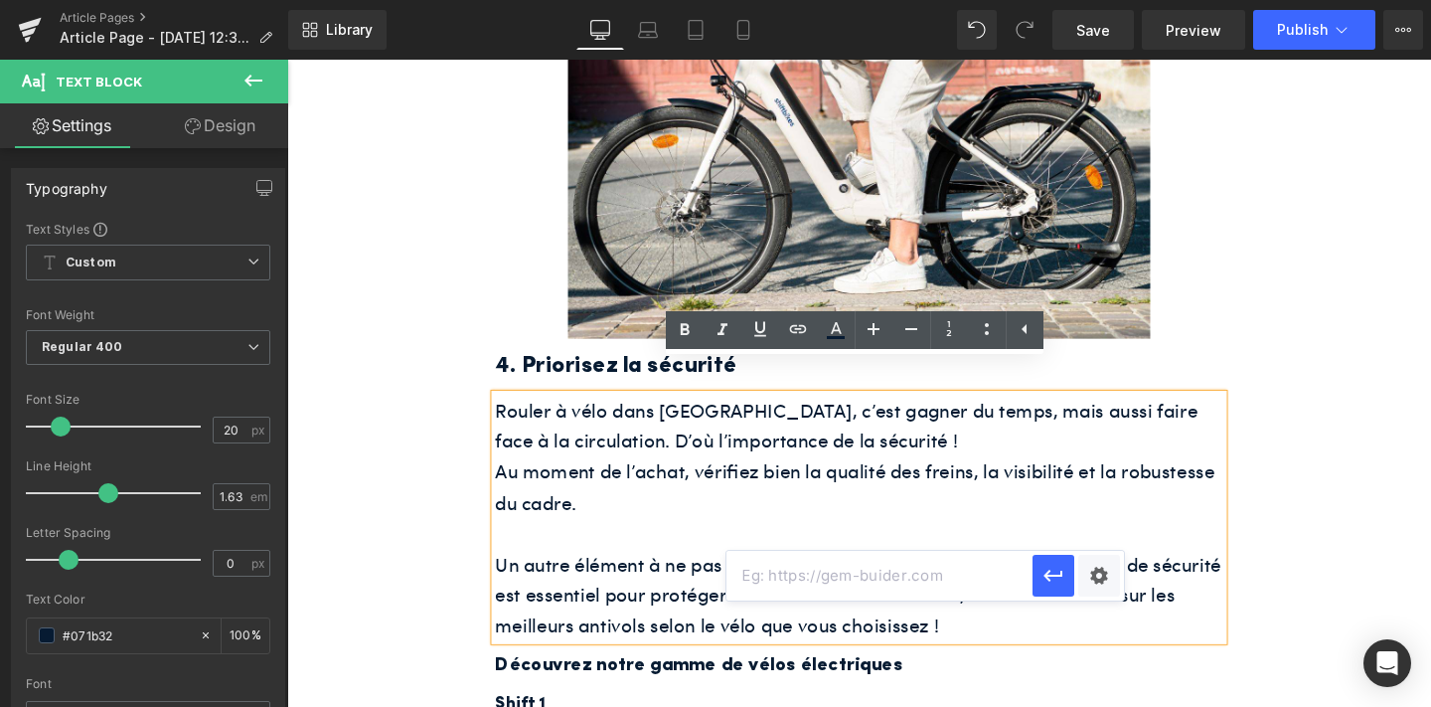
click at [883, 584] on input "text" at bounding box center [880, 576] width 306 height 50
paste input "[URL][DOMAIN_NAME]"
type input "[URL][DOMAIN_NAME]"
click at [1054, 570] on icon "button" at bounding box center [1054, 576] width 24 height 24
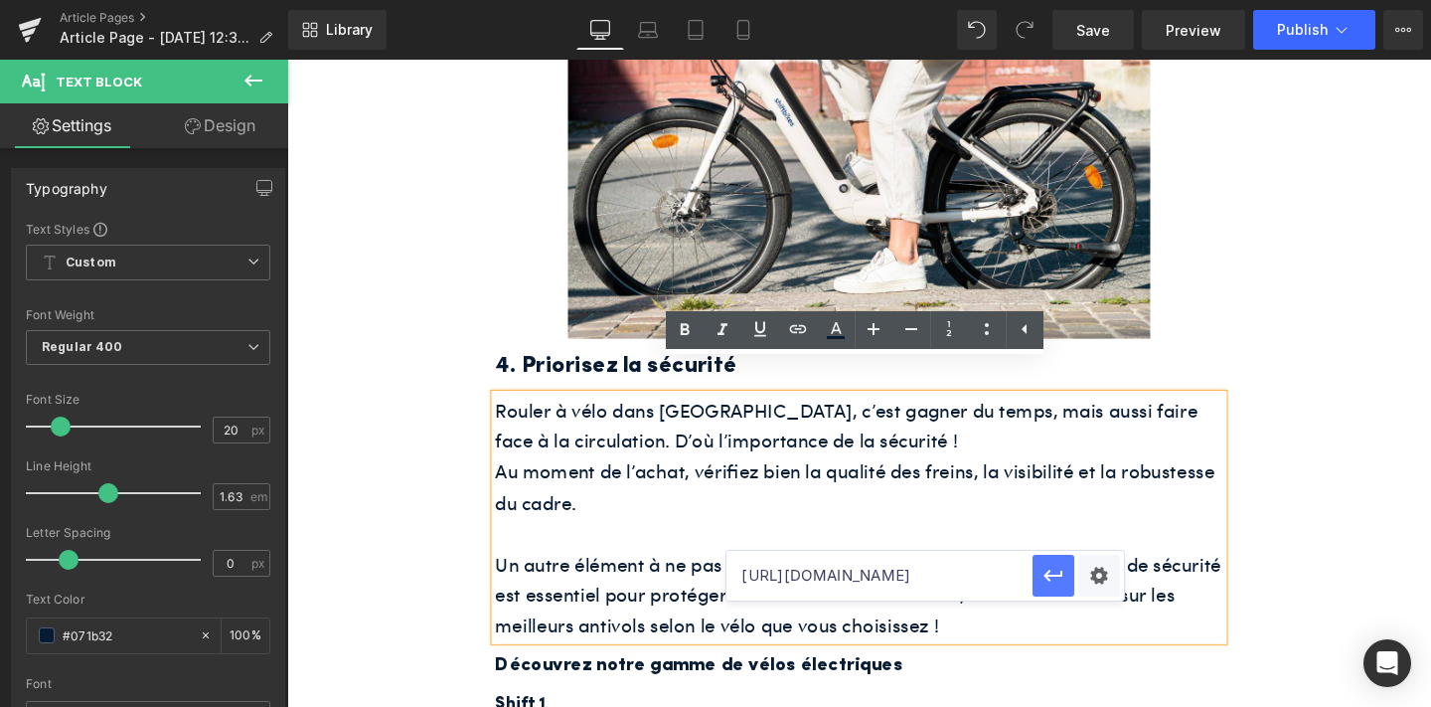
scroll to position [0, 0]
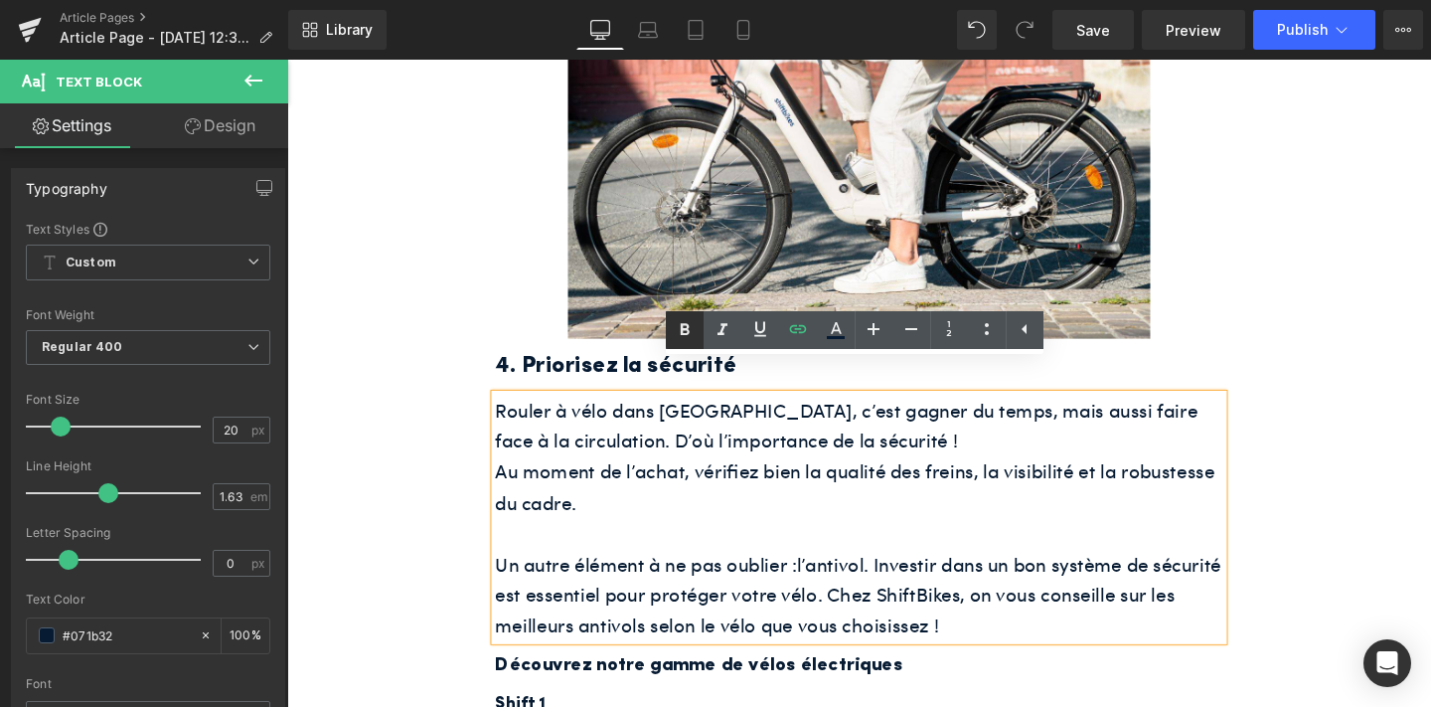
click at [685, 329] on icon at bounding box center [685, 330] width 9 height 12
click at [1318, 326] on div "Se mettre au vélo électrique, c’est sûrement la meilleure chose que vous pouvez…" at bounding box center [888, 58] width 1193 height 4606
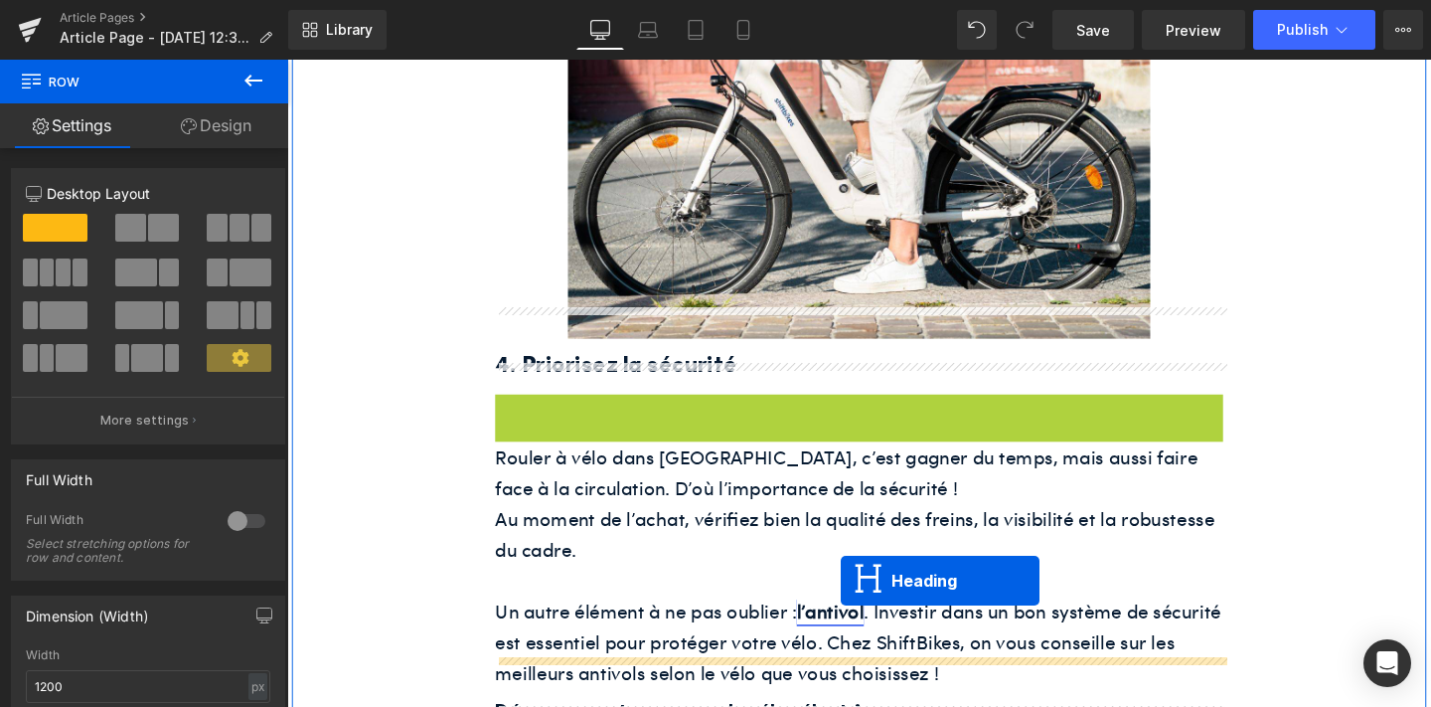
drag, startPoint x: 839, startPoint y: 404, endPoint x: 870, endPoint y: 607, distance: 206.1
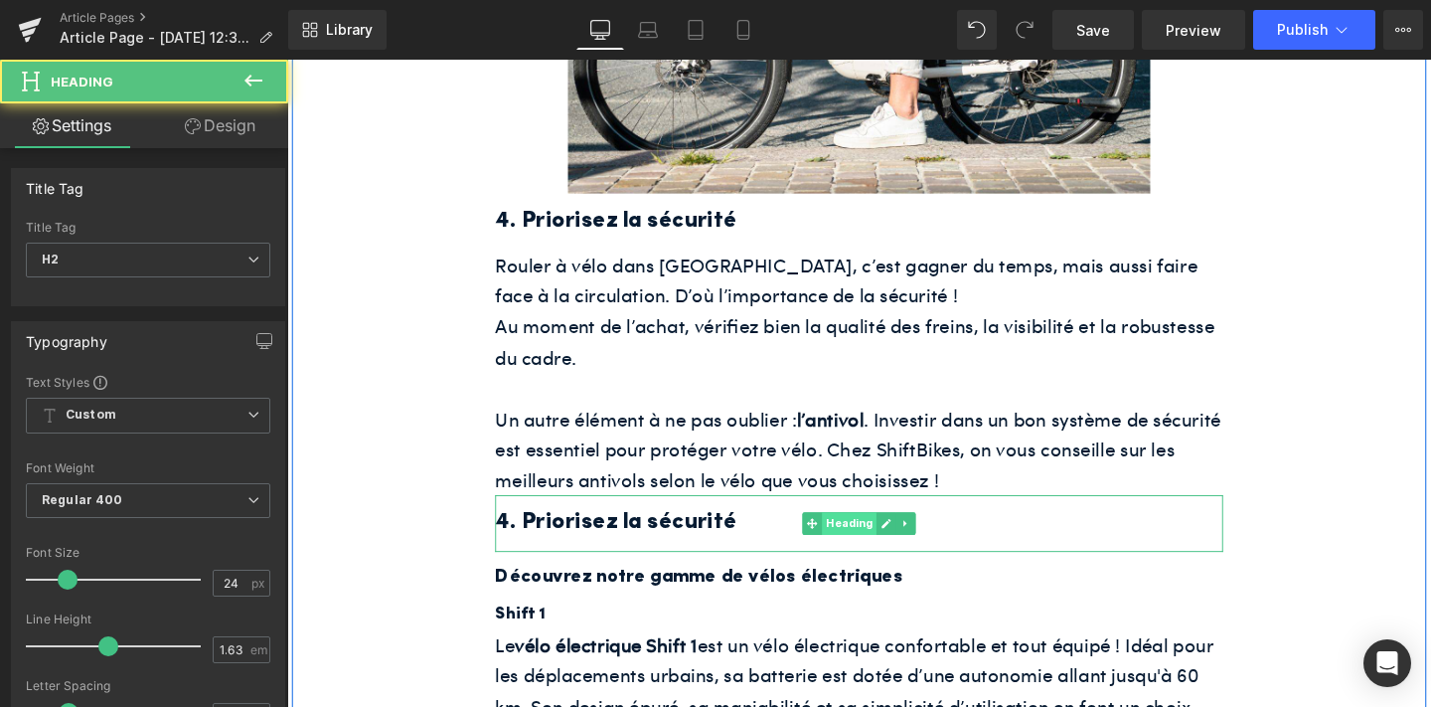
scroll to position [2923, 0]
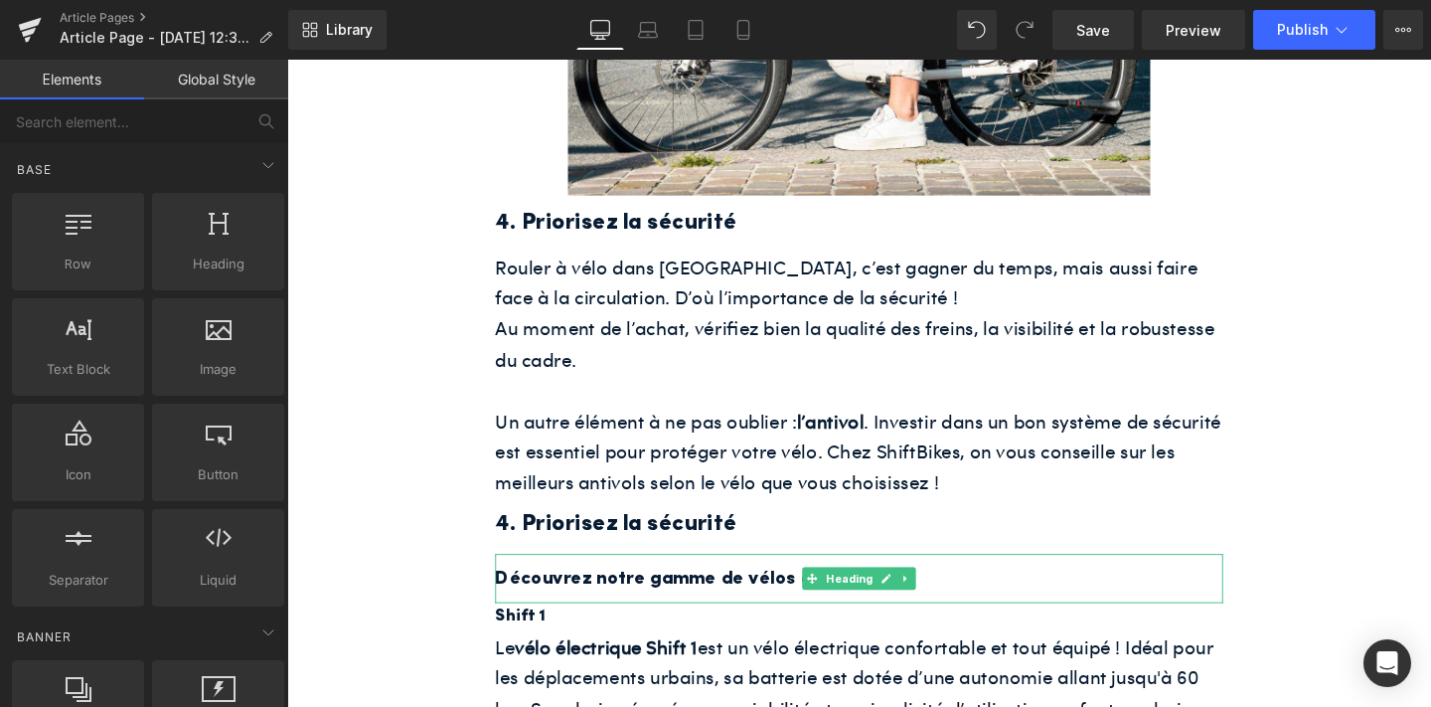
drag, startPoint x: 1125, startPoint y: 618, endPoint x: 866, endPoint y: 584, distance: 261.6
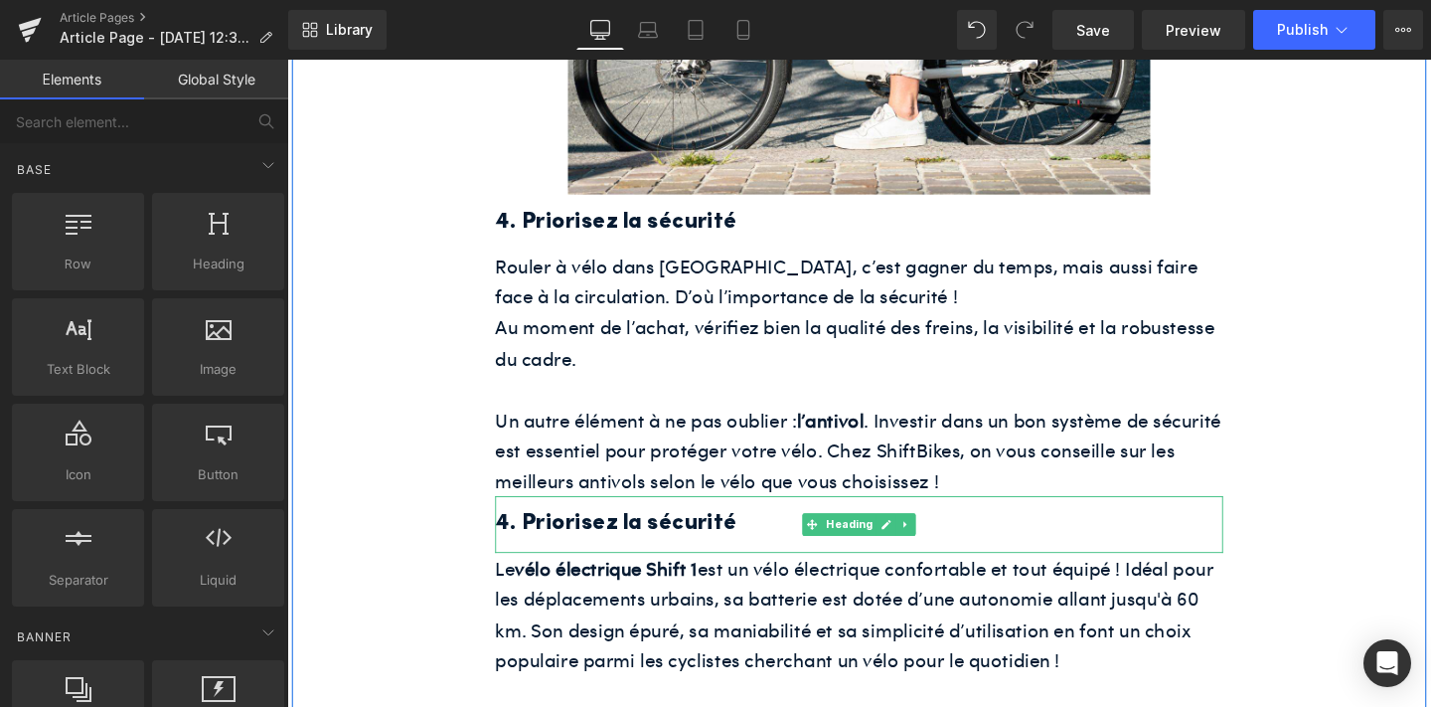
click at [764, 529] on h2 "4. Priorisez la sécurité" at bounding box center [888, 548] width 765 height 39
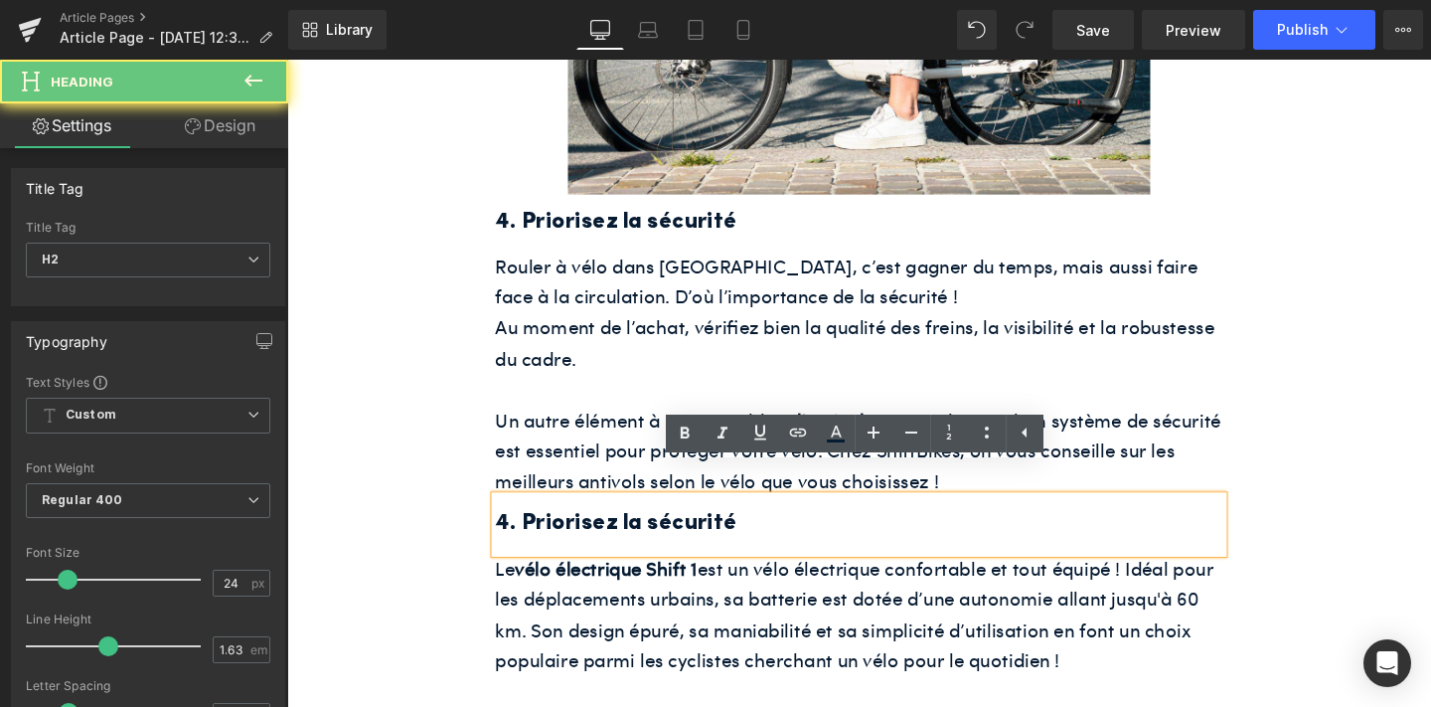
click at [764, 529] on h2 "4. Priorisez la sécurité" at bounding box center [888, 548] width 765 height 39
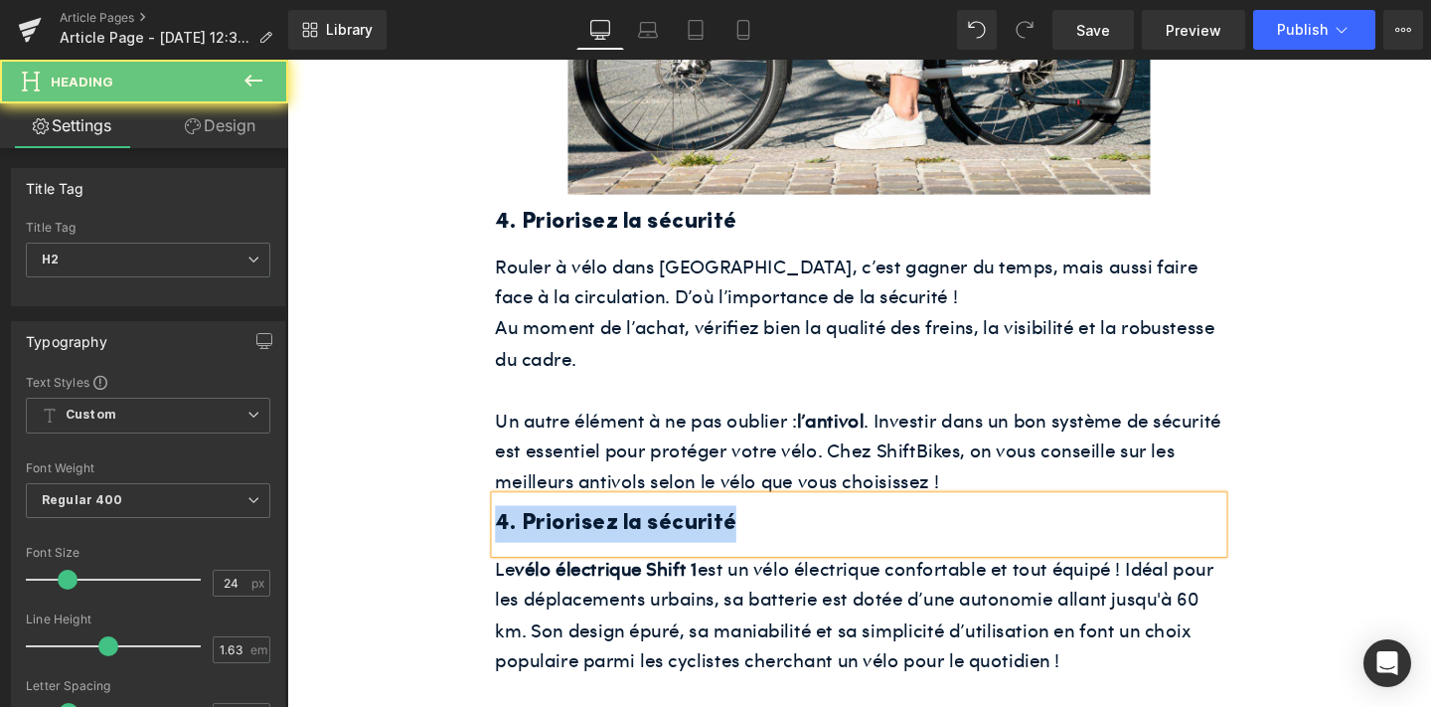
paste div
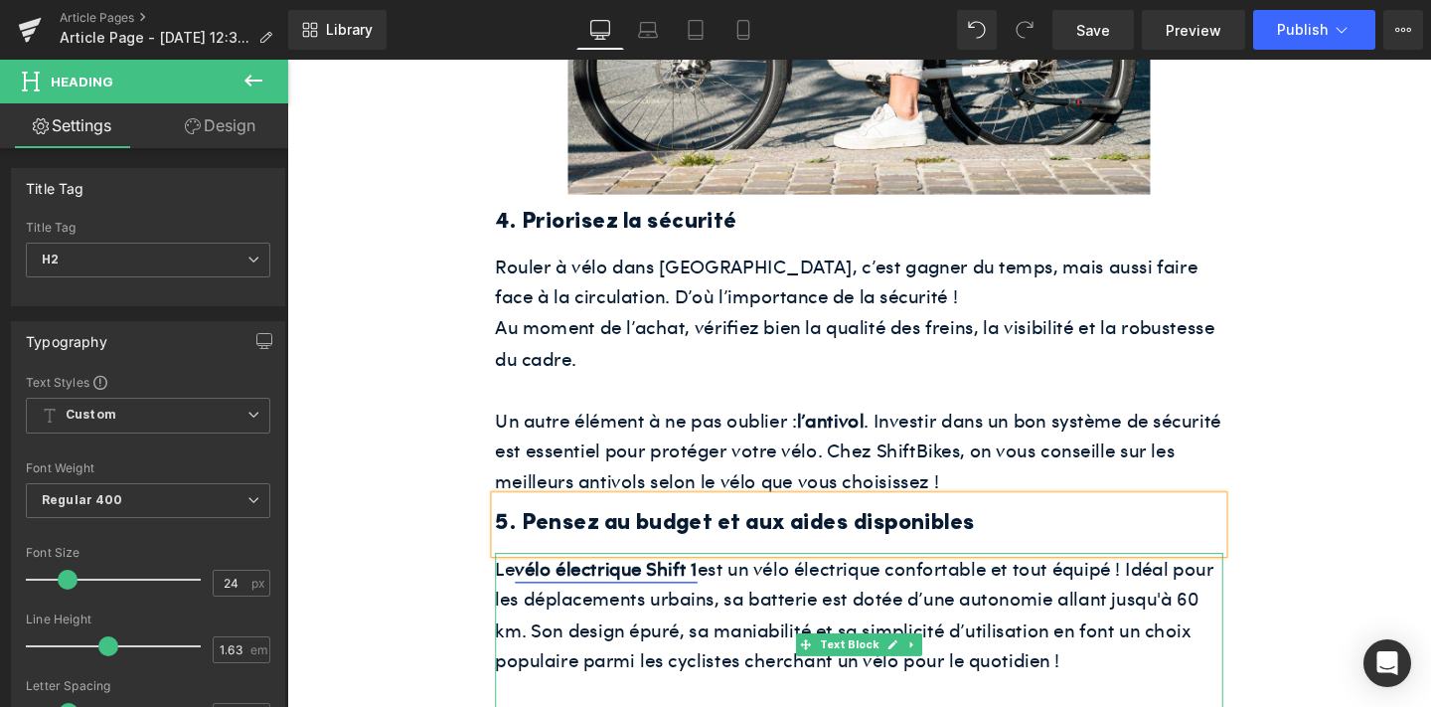
click at [675, 580] on strong "vélo électrique Shift 1" at bounding box center [623, 594] width 192 height 28
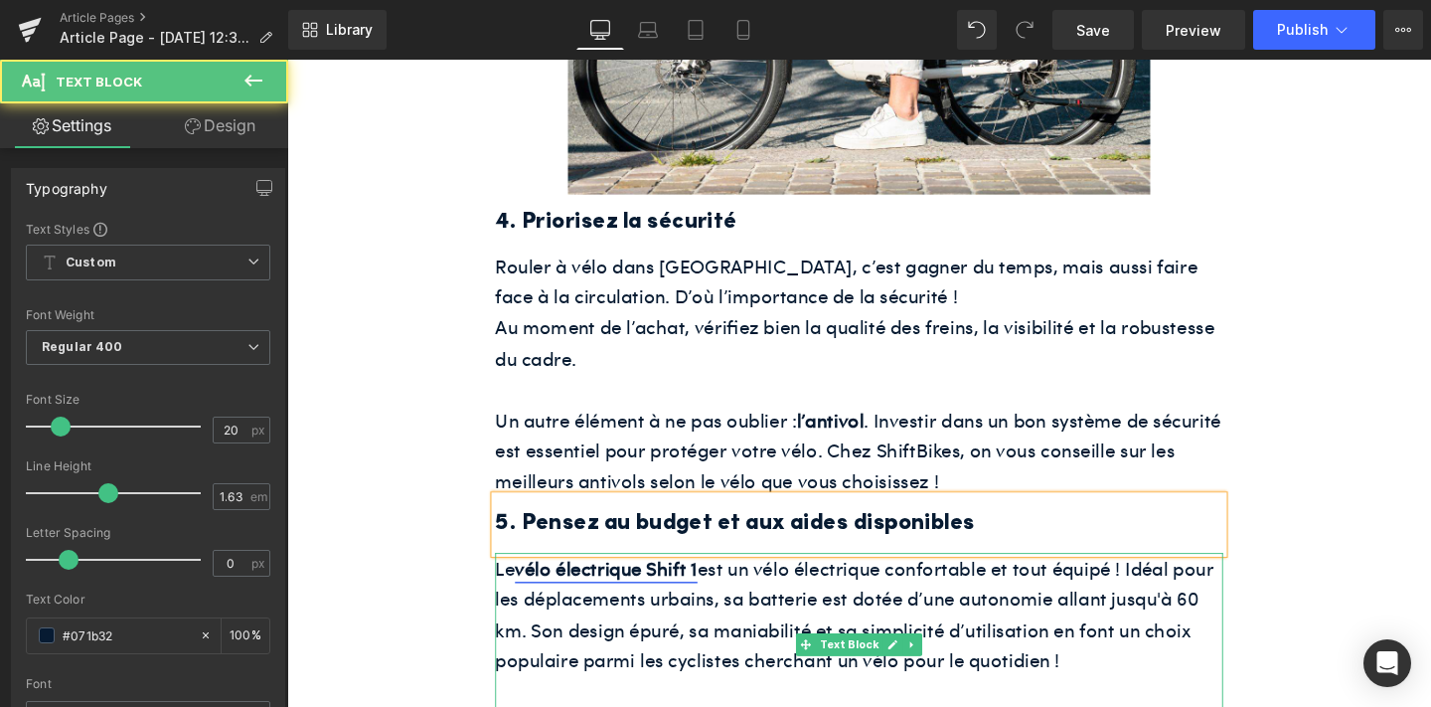
click at [675, 580] on strong "vélo électrique Shift 1" at bounding box center [623, 594] width 192 height 28
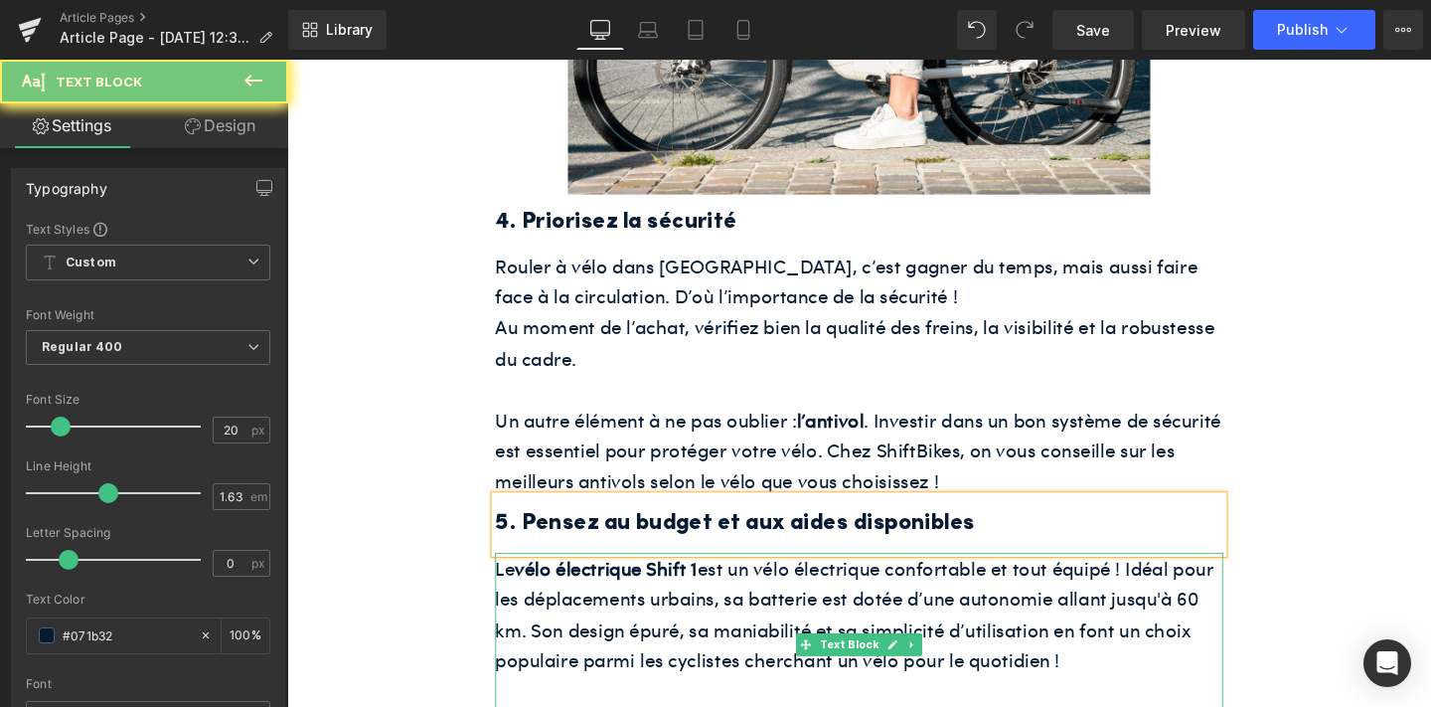
click at [708, 585] on p "Le vélo électrique Shift 1 est un vélo électrique confortable et tout équipé ! …" at bounding box center [888, 642] width 765 height 129
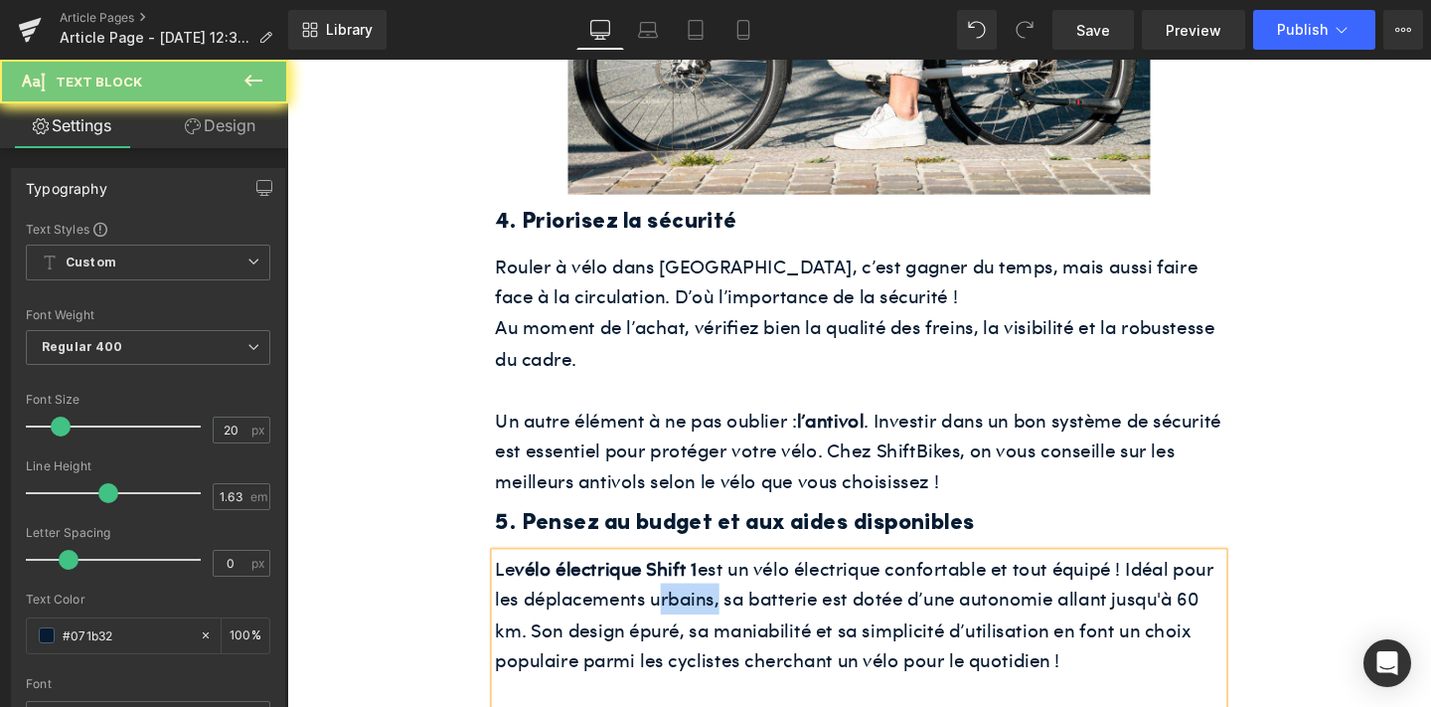
click at [708, 585] on p "Le vélo électrique Shift 1 est un vélo électrique confortable et tout équipé ! …" at bounding box center [888, 642] width 765 height 129
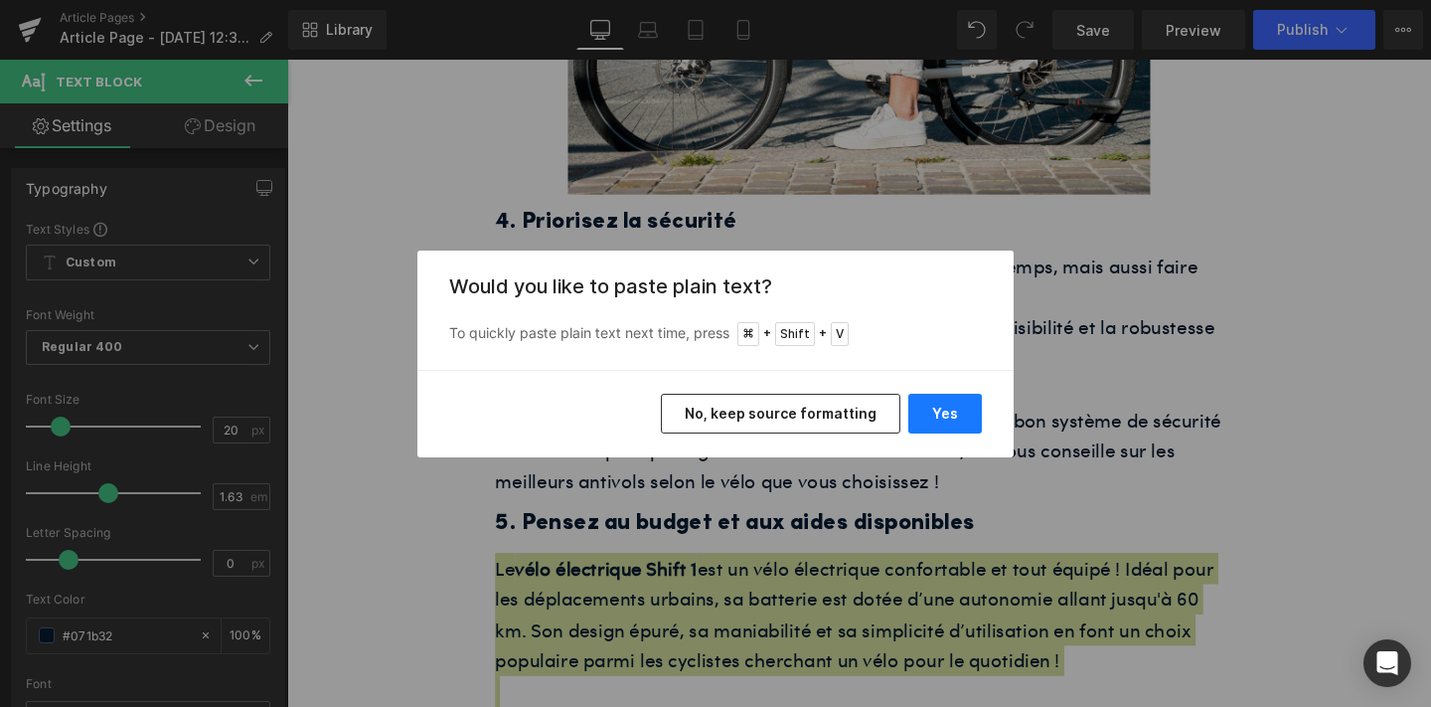
click at [924, 409] on button "Yes" at bounding box center [945, 414] width 74 height 40
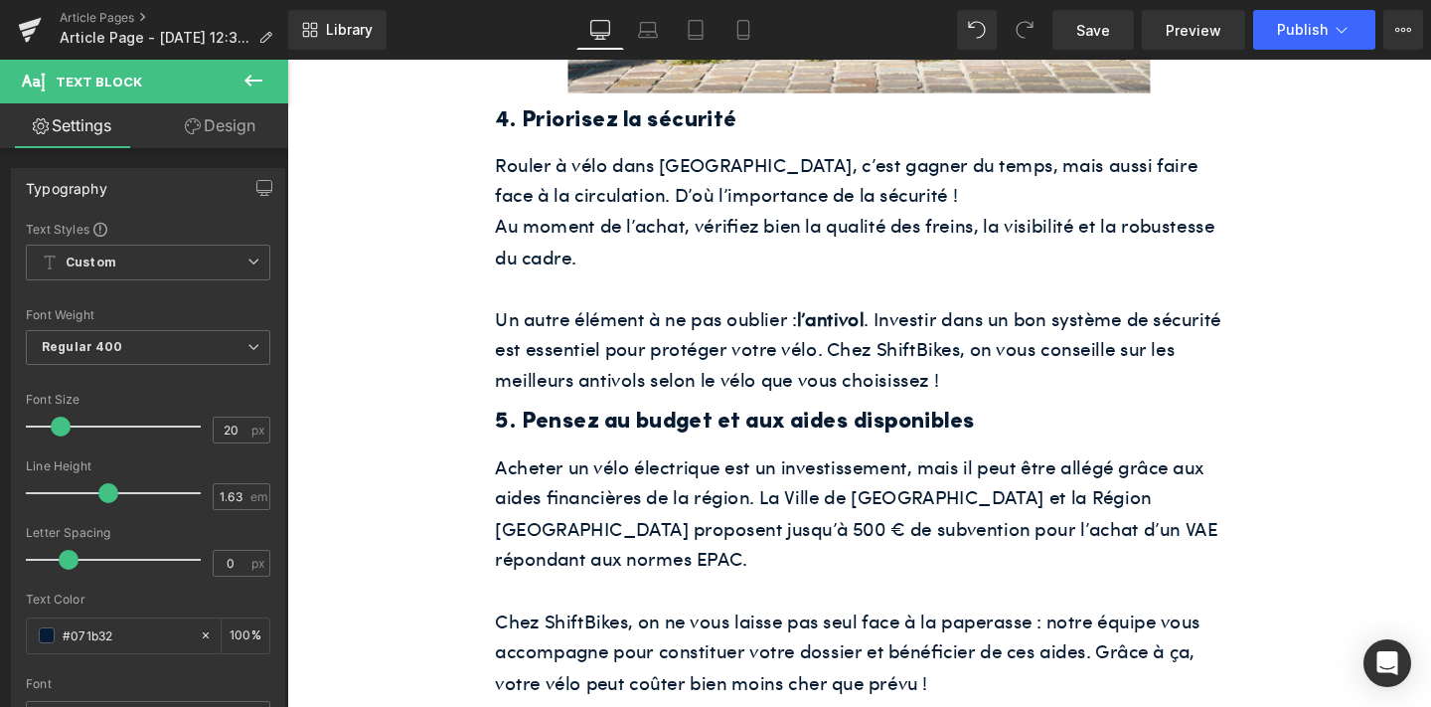
scroll to position [3067, 0]
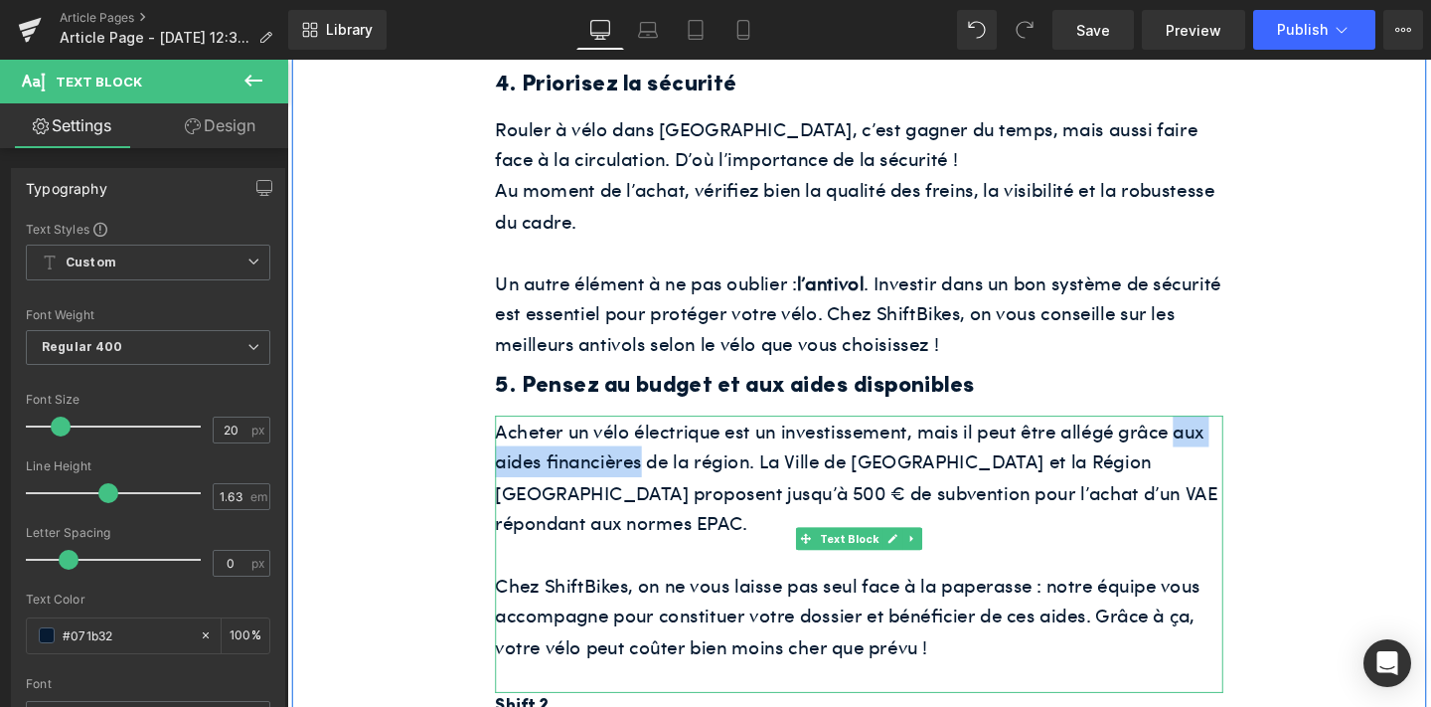
drag, startPoint x: 1220, startPoint y: 412, endPoint x: 662, endPoint y: 452, distance: 559.0
click at [662, 452] on p "Acheter un vélo électrique est un investissement, mais il peut être allégé grâc…" at bounding box center [888, 498] width 765 height 129
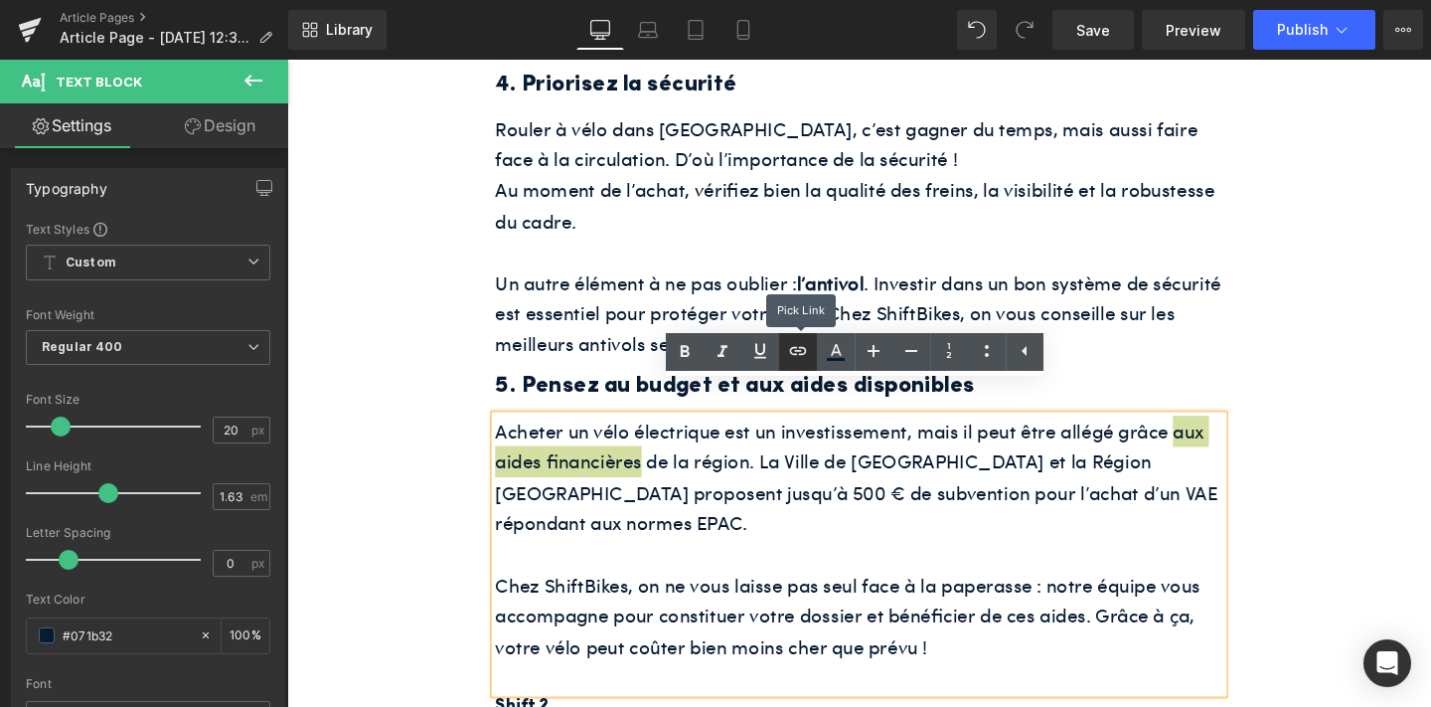
click at [800, 343] on icon at bounding box center [798, 351] width 24 height 24
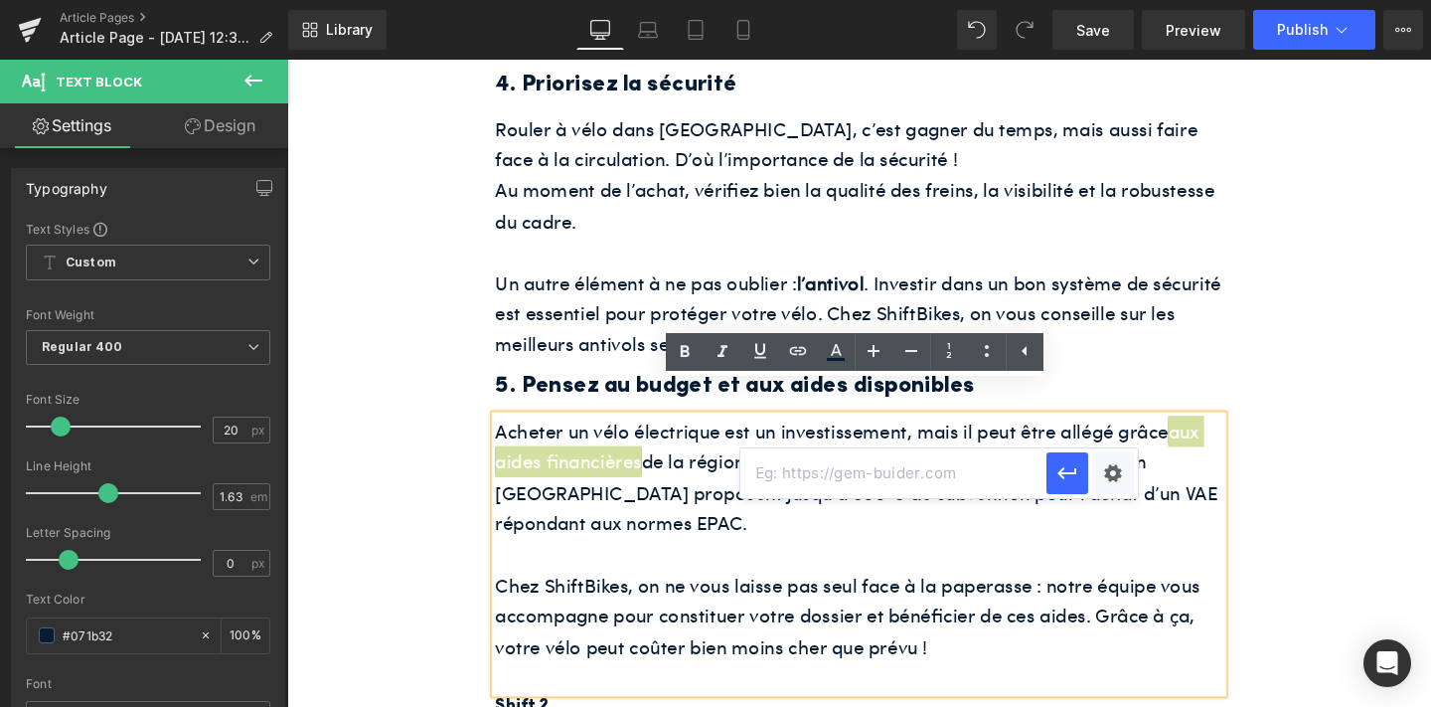
click at [800, 474] on input "text" at bounding box center [893, 473] width 306 height 50
paste input "[URL][DOMAIN_NAME]"
type input "[URL][DOMAIN_NAME]"
click at [1072, 473] on icon "button" at bounding box center [1067, 473] width 19 height 12
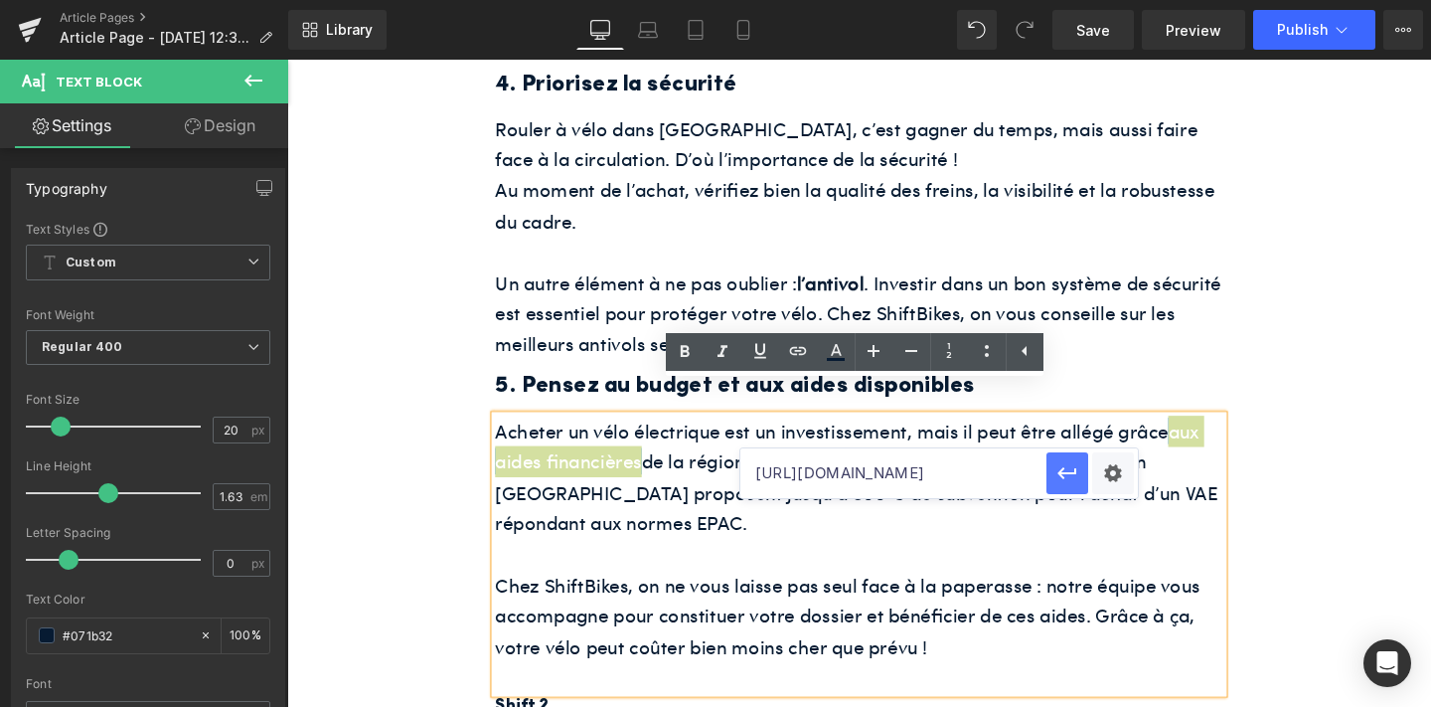
scroll to position [0, 0]
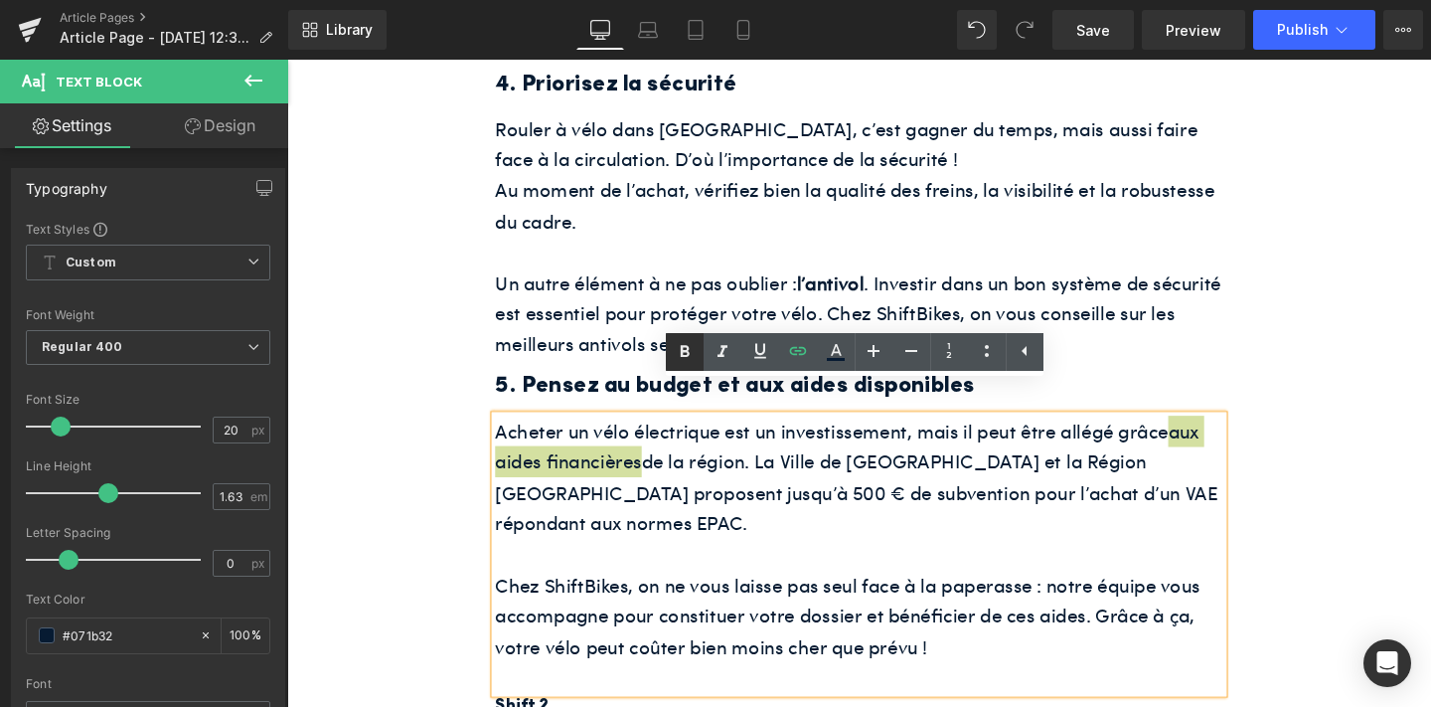
click at [679, 342] on icon at bounding box center [685, 352] width 24 height 24
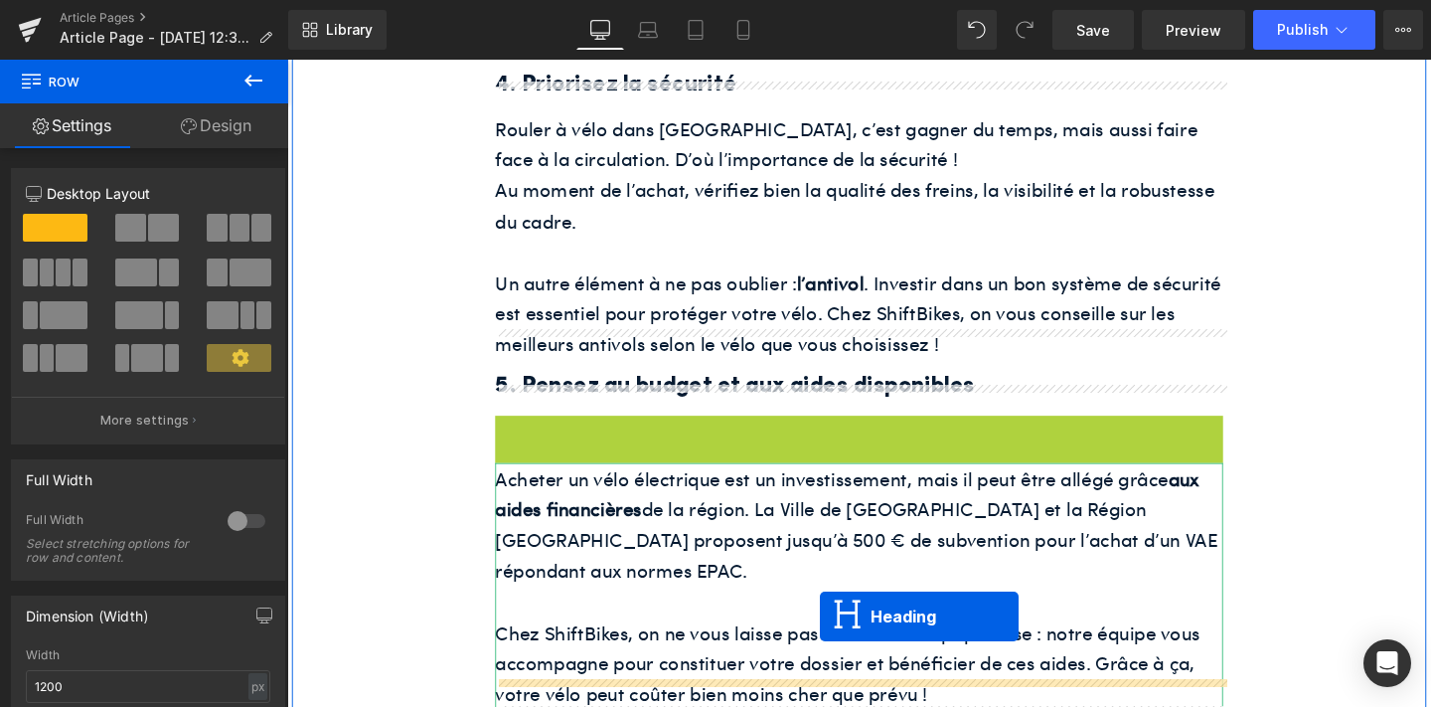
drag, startPoint x: 837, startPoint y: 429, endPoint x: 848, endPoint y: 645, distance: 216.0
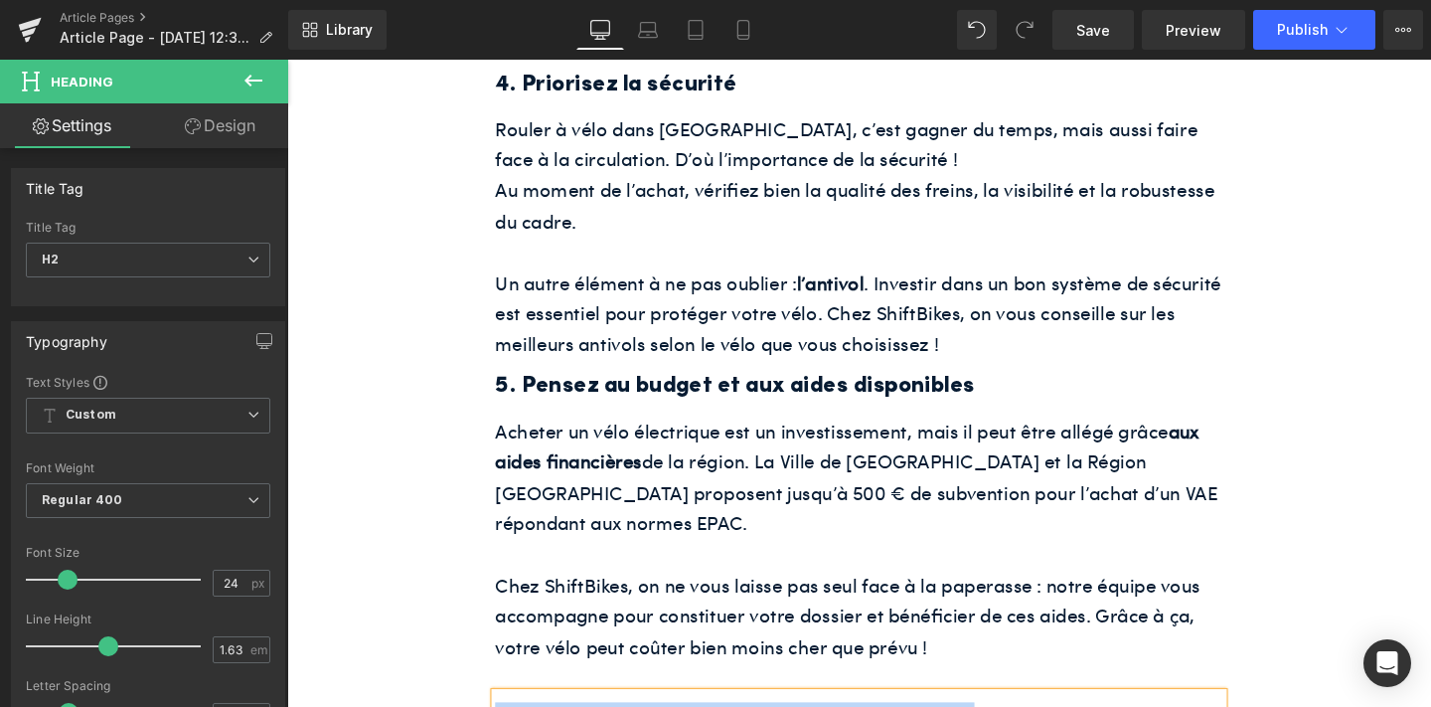
paste div
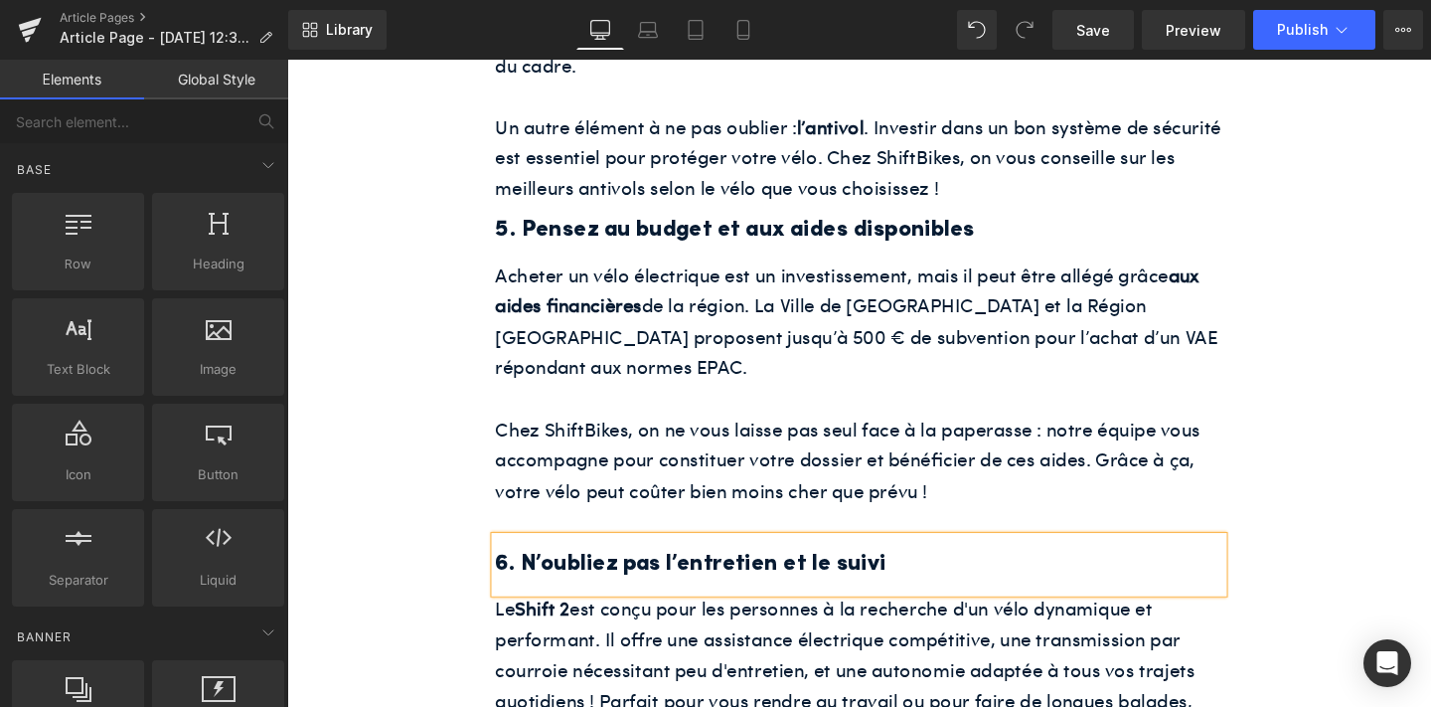
click at [722, 619] on p "Le Shift 2 est conçu pour les personnes à la recherche d'un vélo dynamique et p…" at bounding box center [888, 716] width 765 height 195
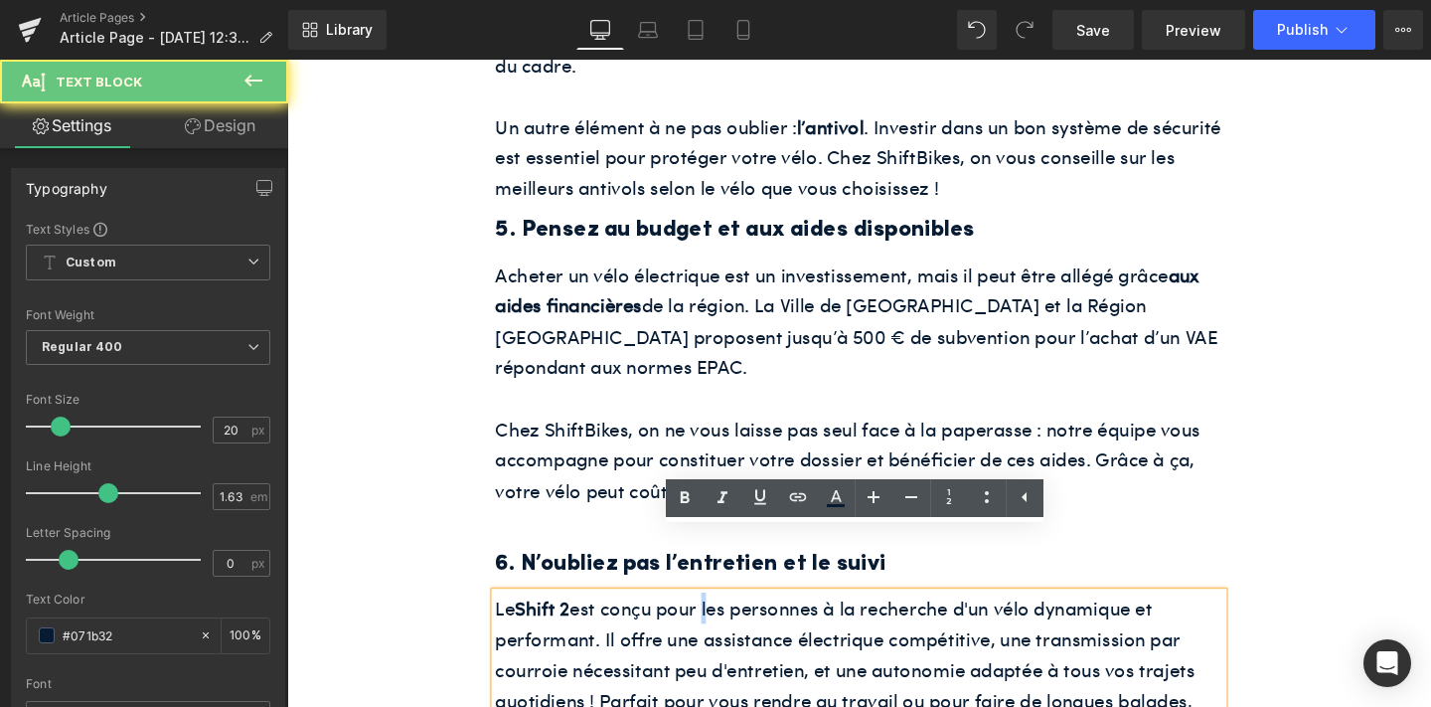
click at [722, 619] on p "Le Shift 2 est conçu pour les personnes à la recherche d'un vélo dynamique et p…" at bounding box center [888, 716] width 765 height 195
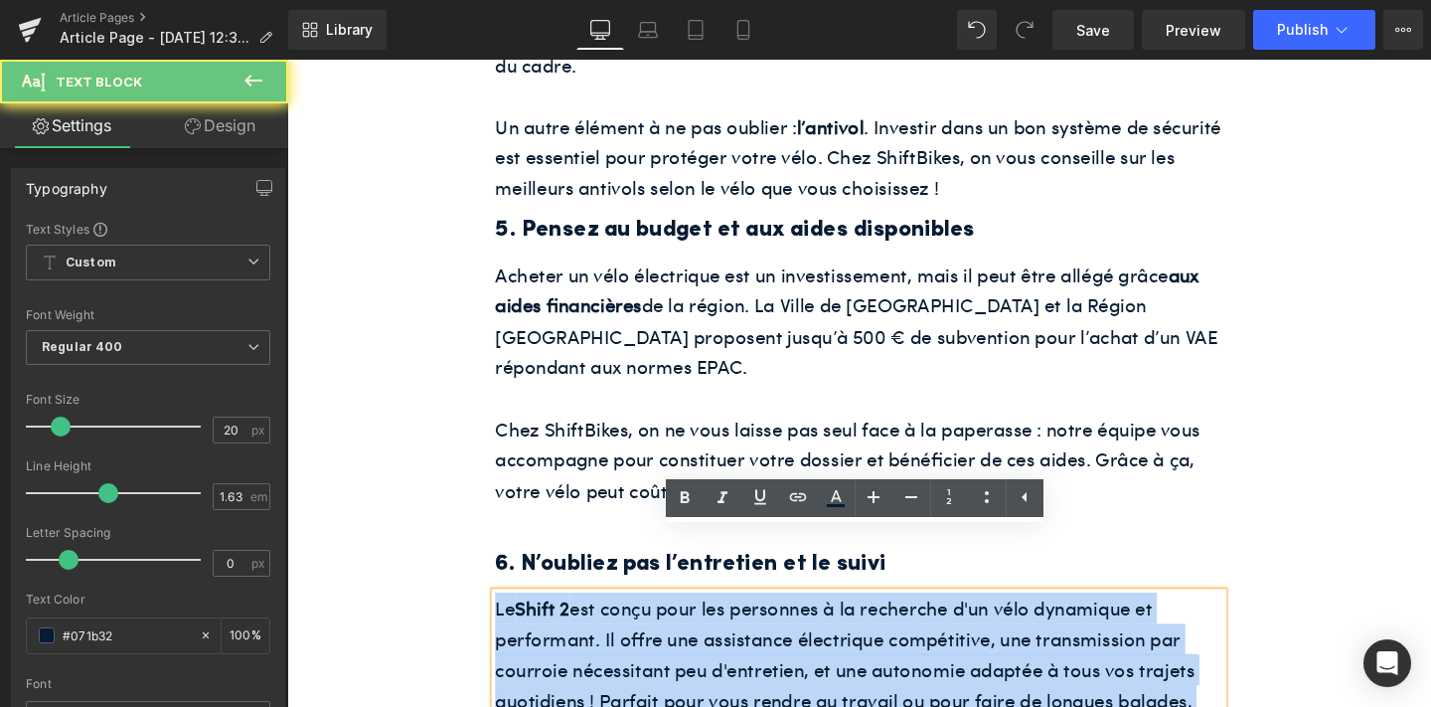
click at [722, 619] on p "Le Shift 2 est conçu pour les personnes à la recherche d'un vélo dynamique et p…" at bounding box center [888, 716] width 765 height 195
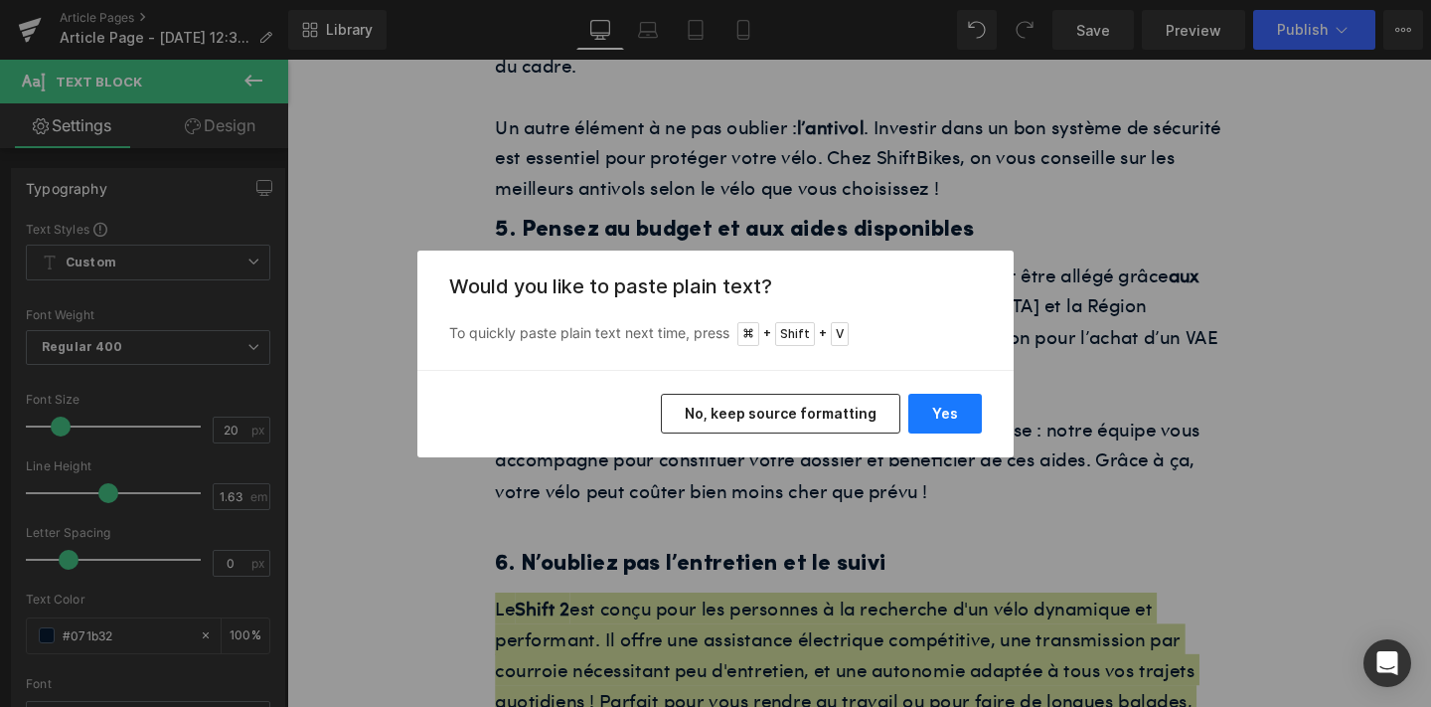
click at [927, 424] on button "Yes" at bounding box center [945, 414] width 74 height 40
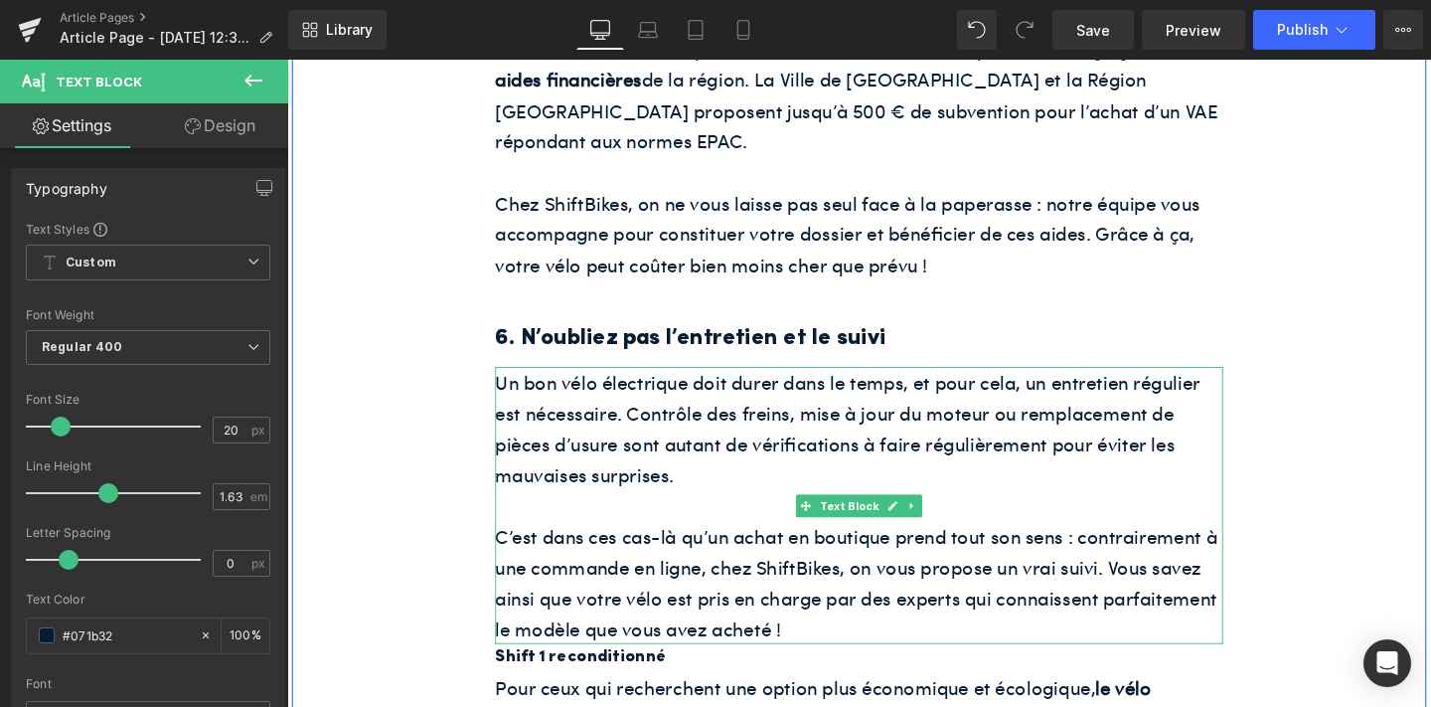
scroll to position [3466, 0]
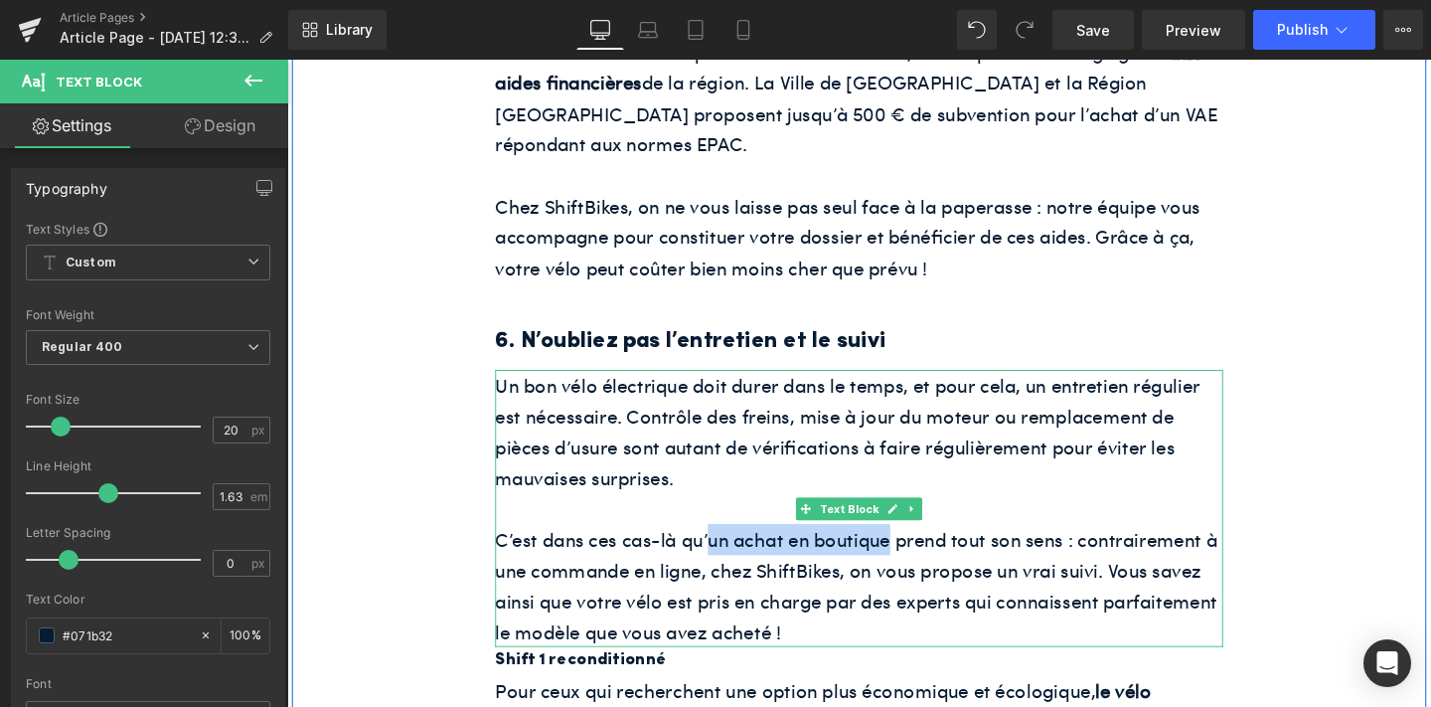
drag, startPoint x: 729, startPoint y: 501, endPoint x: 918, endPoint y: 509, distance: 190.0
click at [918, 548] on p "C’est dans ces cas-là qu’un achat en boutique prend tout son sens : contraireme…" at bounding box center [888, 612] width 765 height 129
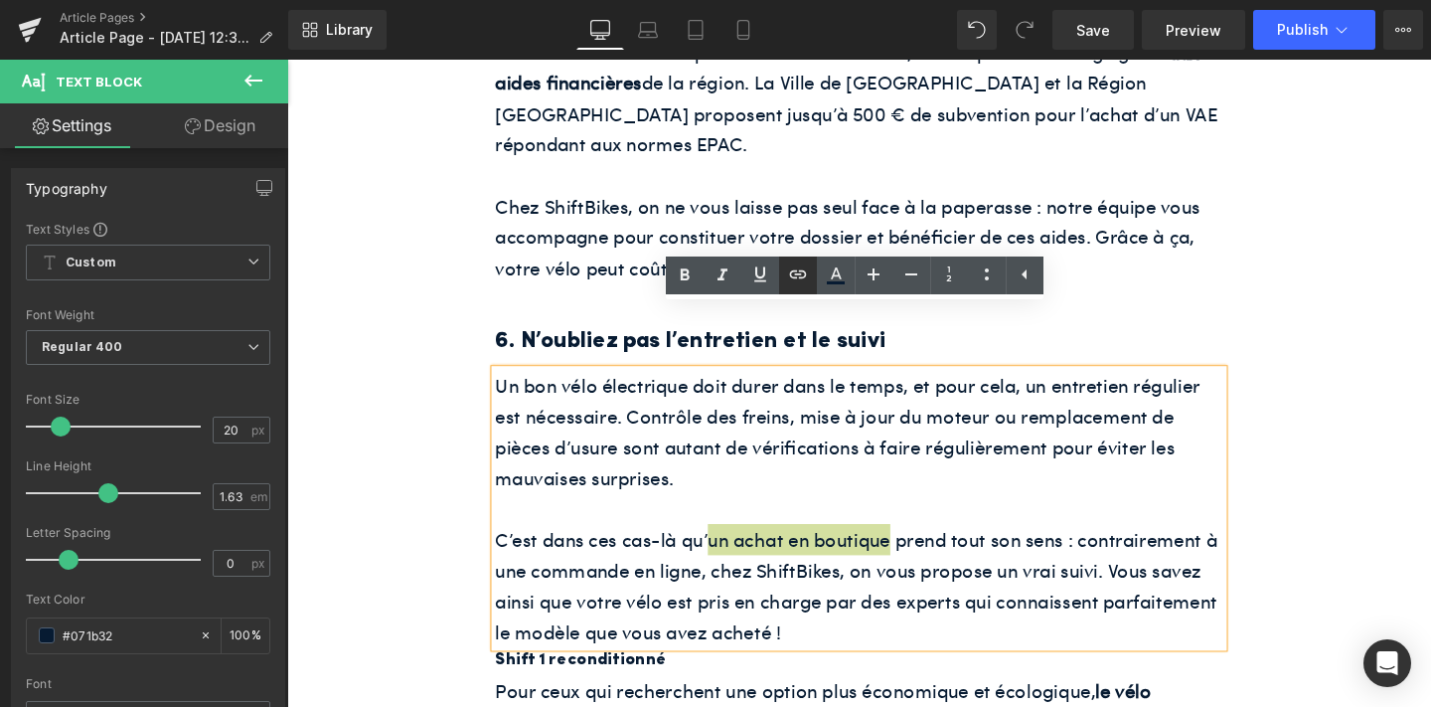
click at [804, 274] on icon at bounding box center [797, 274] width 17 height 8
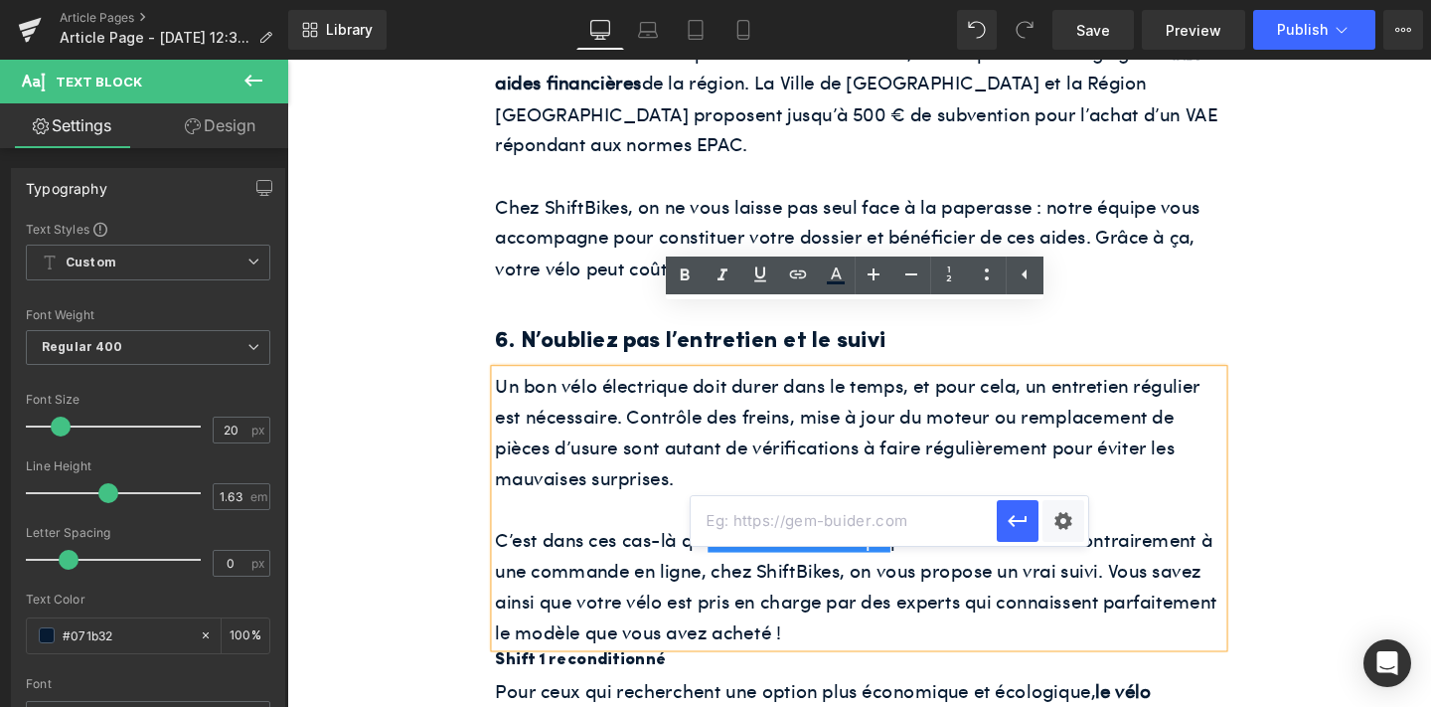
click at [810, 543] on input "text" at bounding box center [844, 521] width 306 height 50
paste input "[URL][DOMAIN_NAME]"
type input "[URL][DOMAIN_NAME]"
click at [1006, 527] on icon "button" at bounding box center [1018, 521] width 24 height 24
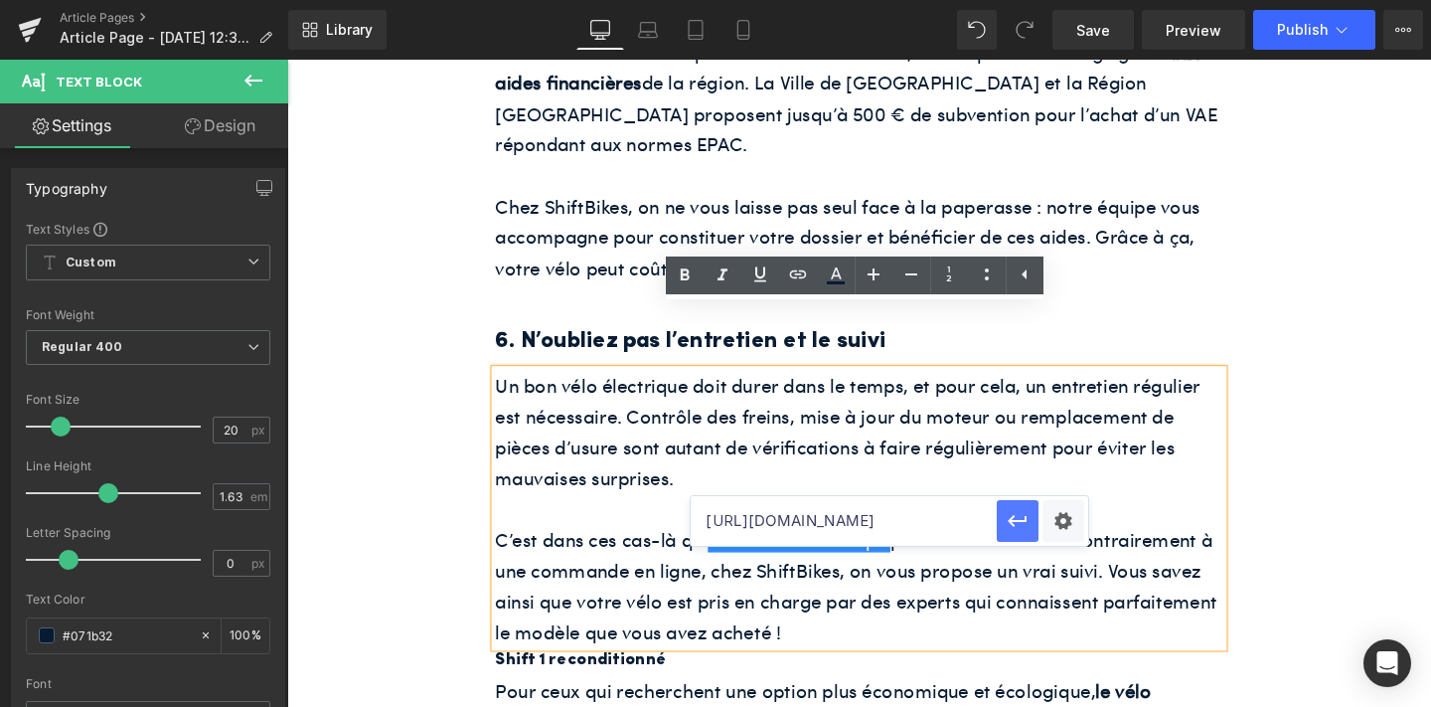
scroll to position [0, 0]
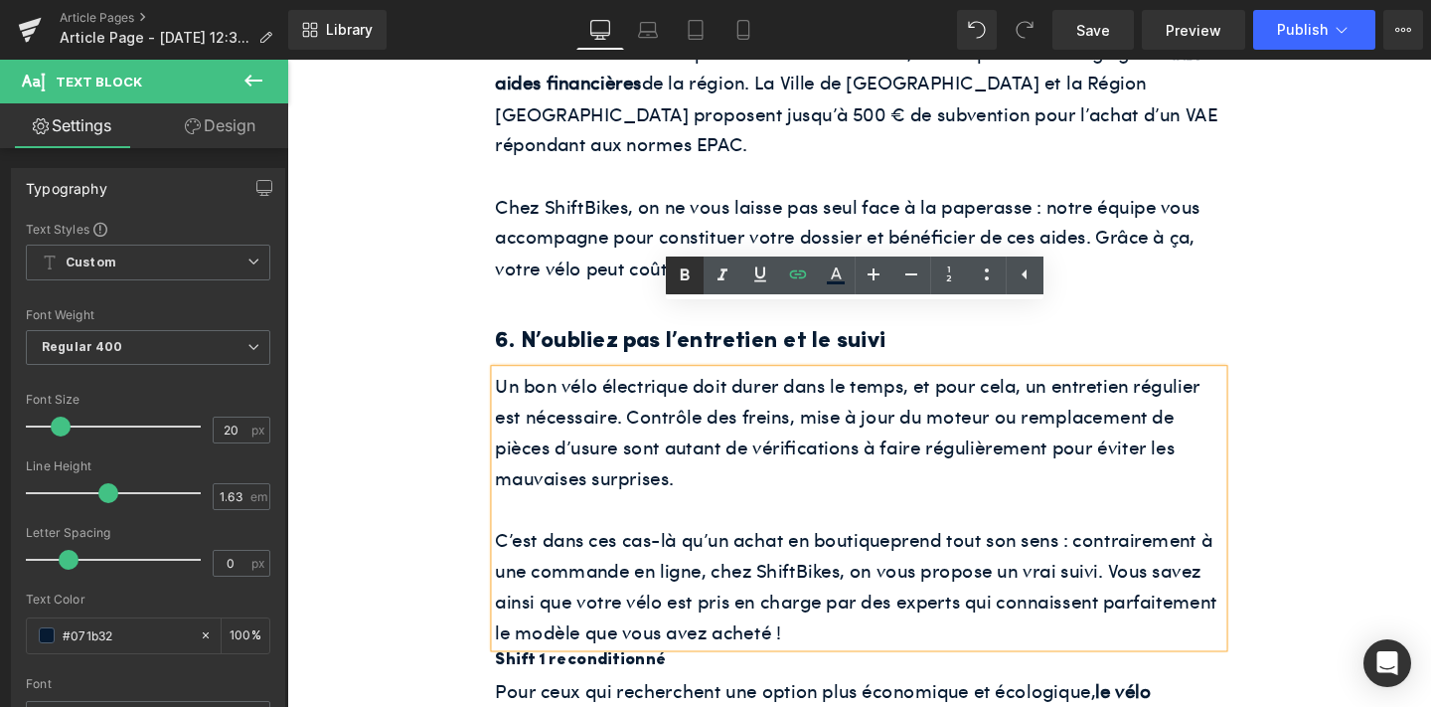
click at [683, 264] on icon at bounding box center [685, 275] width 24 height 24
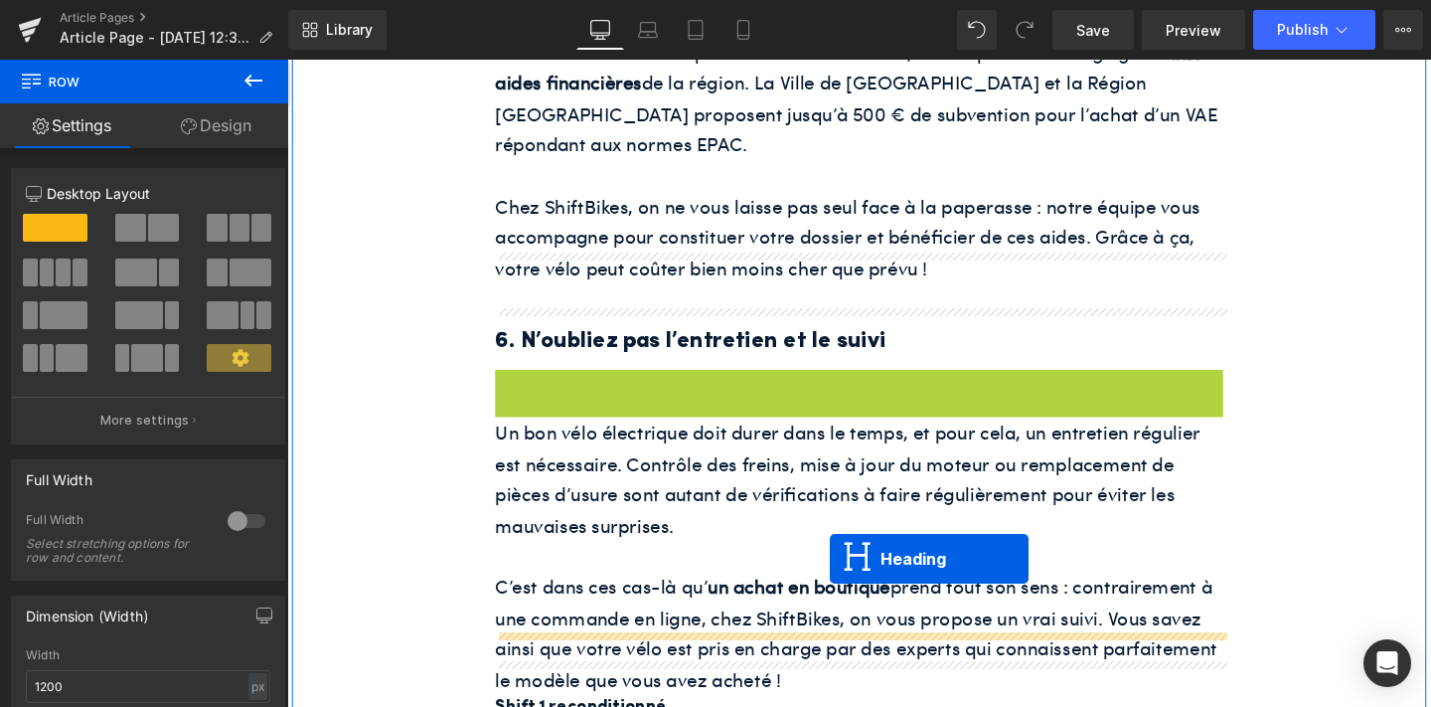
drag, startPoint x: 839, startPoint y: 346, endPoint x: 858, endPoint y: 584, distance: 239.3
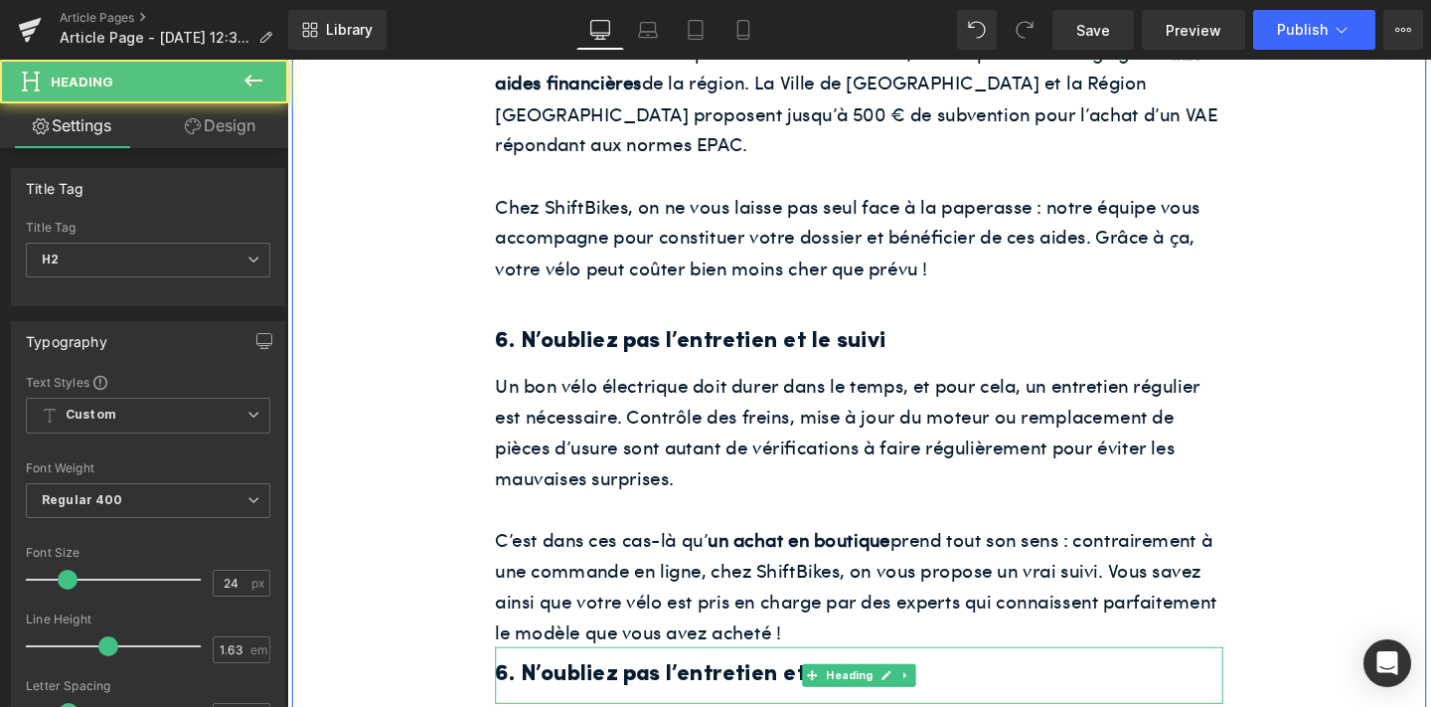
click at [777, 687] on h2 "6. N’oubliez pas l’entretien et le suivi" at bounding box center [888, 706] width 765 height 39
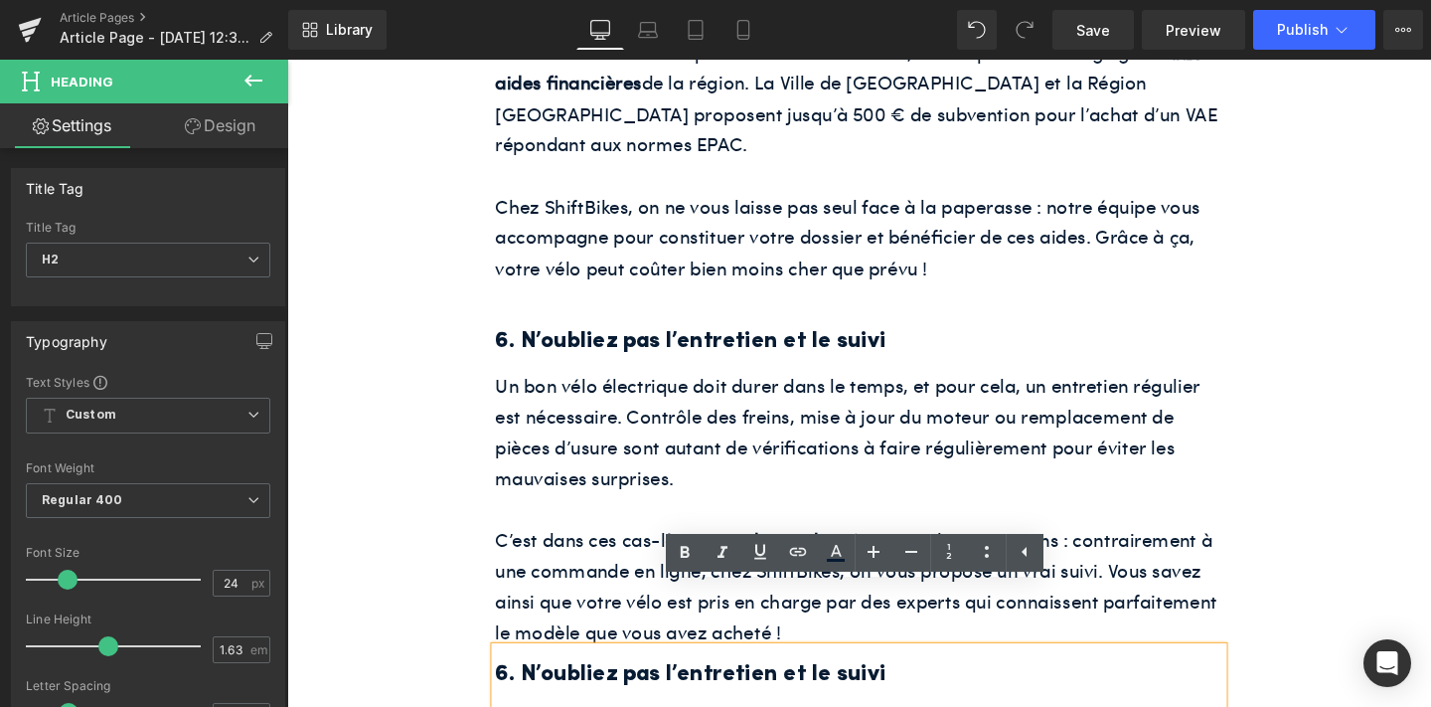
click at [777, 687] on h2 "6. N’oubliez pas l’entretien et le suivi" at bounding box center [888, 706] width 765 height 39
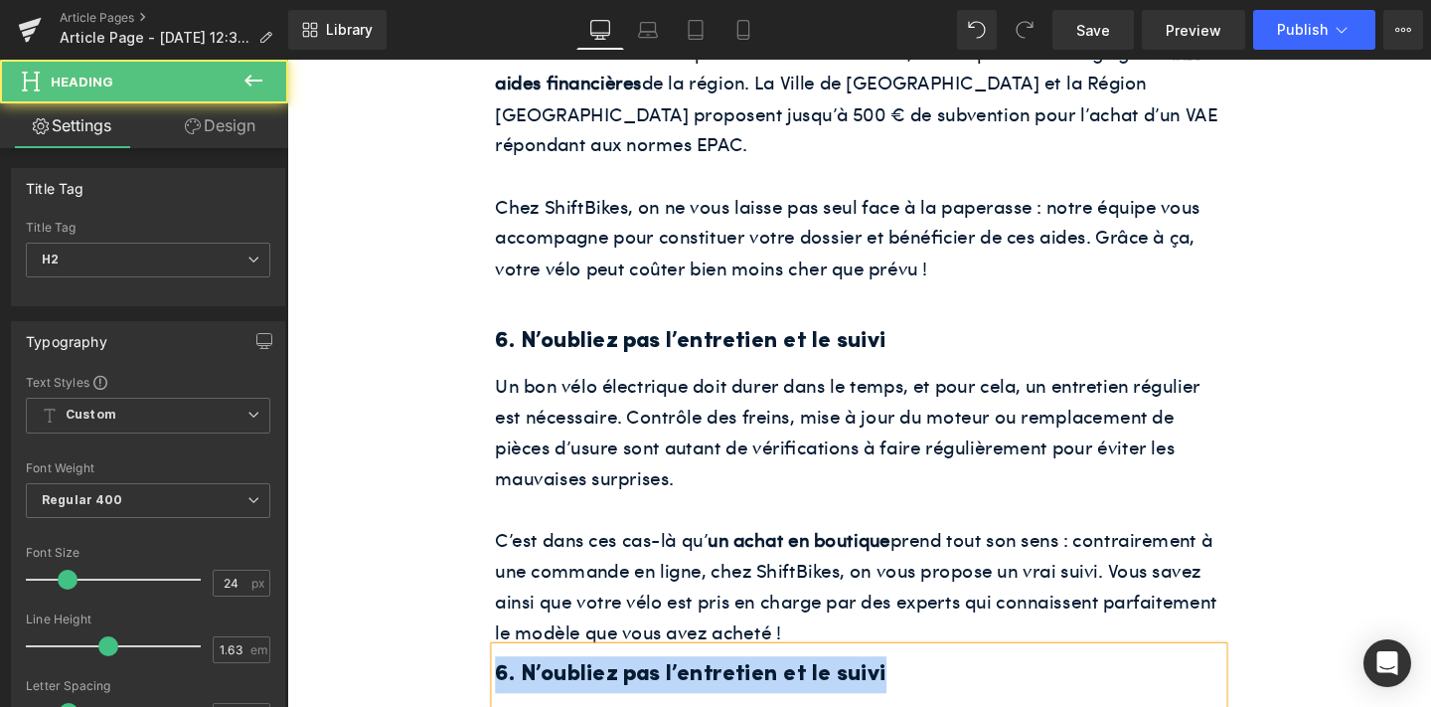
paste div
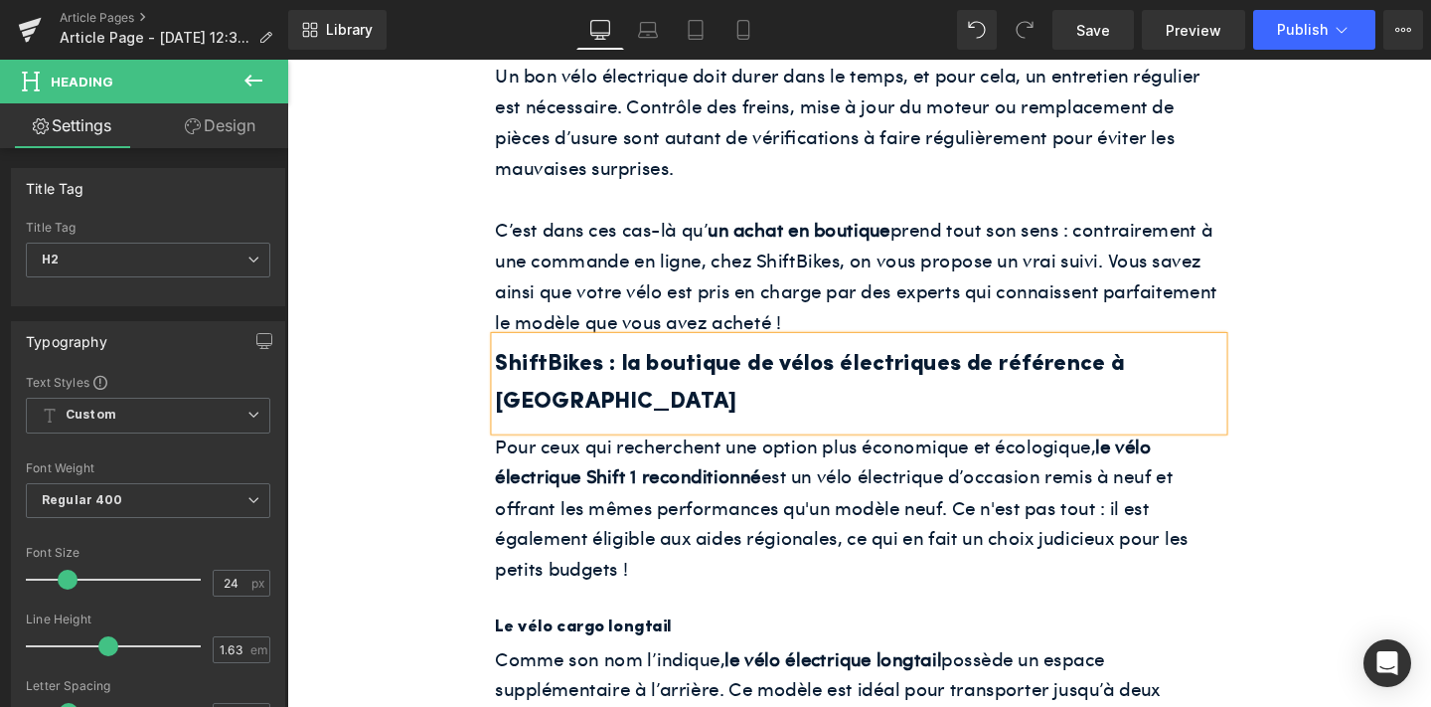
scroll to position [3806, 0]
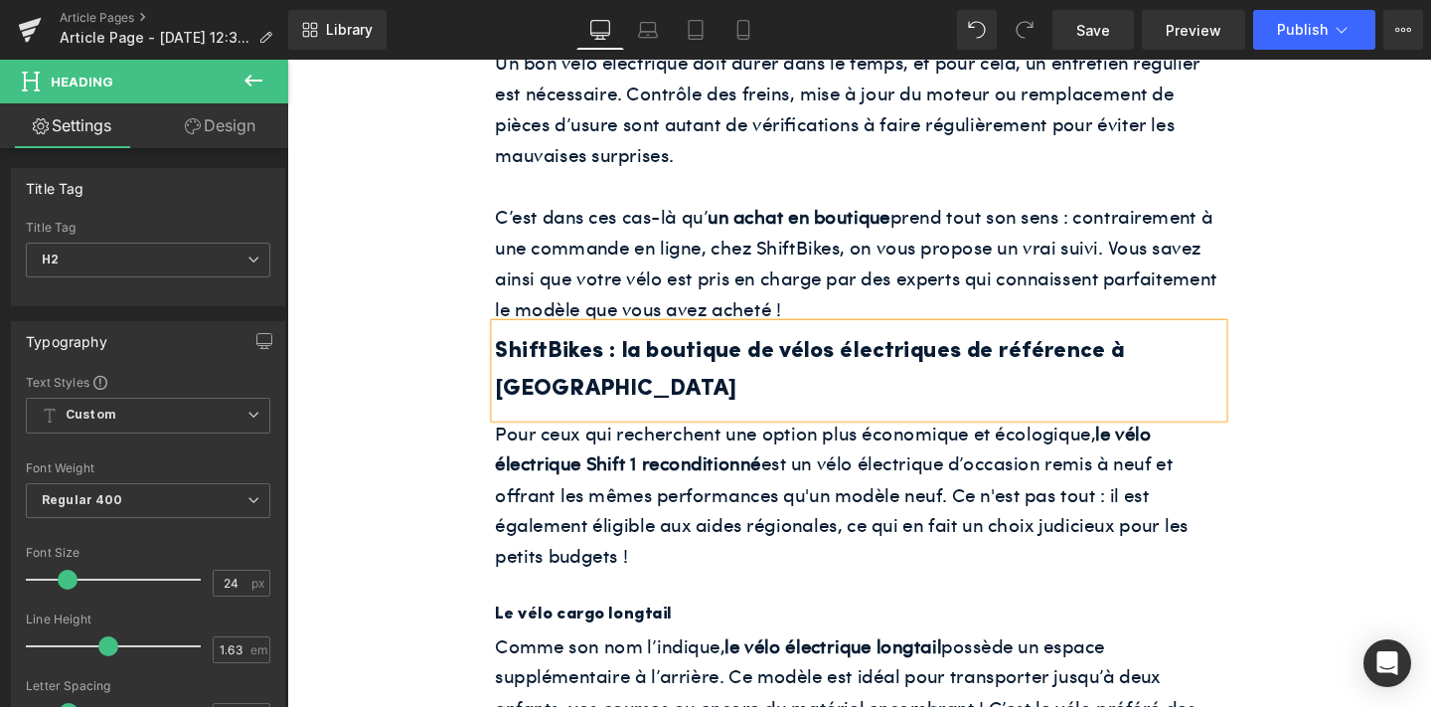
click at [735, 435] on p "Pour ceux qui recherchent une option plus économique et écologique, le vélo éle…" at bounding box center [888, 516] width 765 height 162
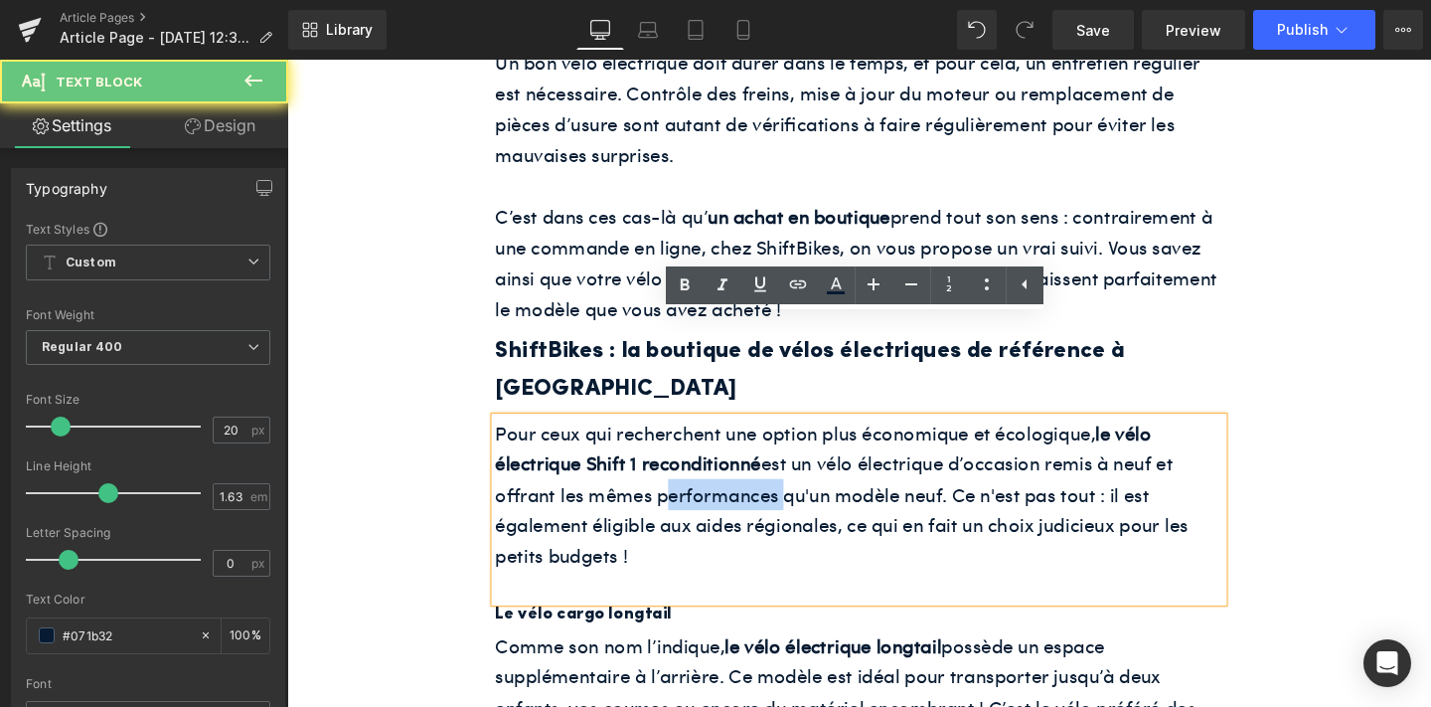
click at [735, 435] on p "Pour ceux qui recherchent une option plus économique et écologique, le vélo éle…" at bounding box center [888, 516] width 765 height 162
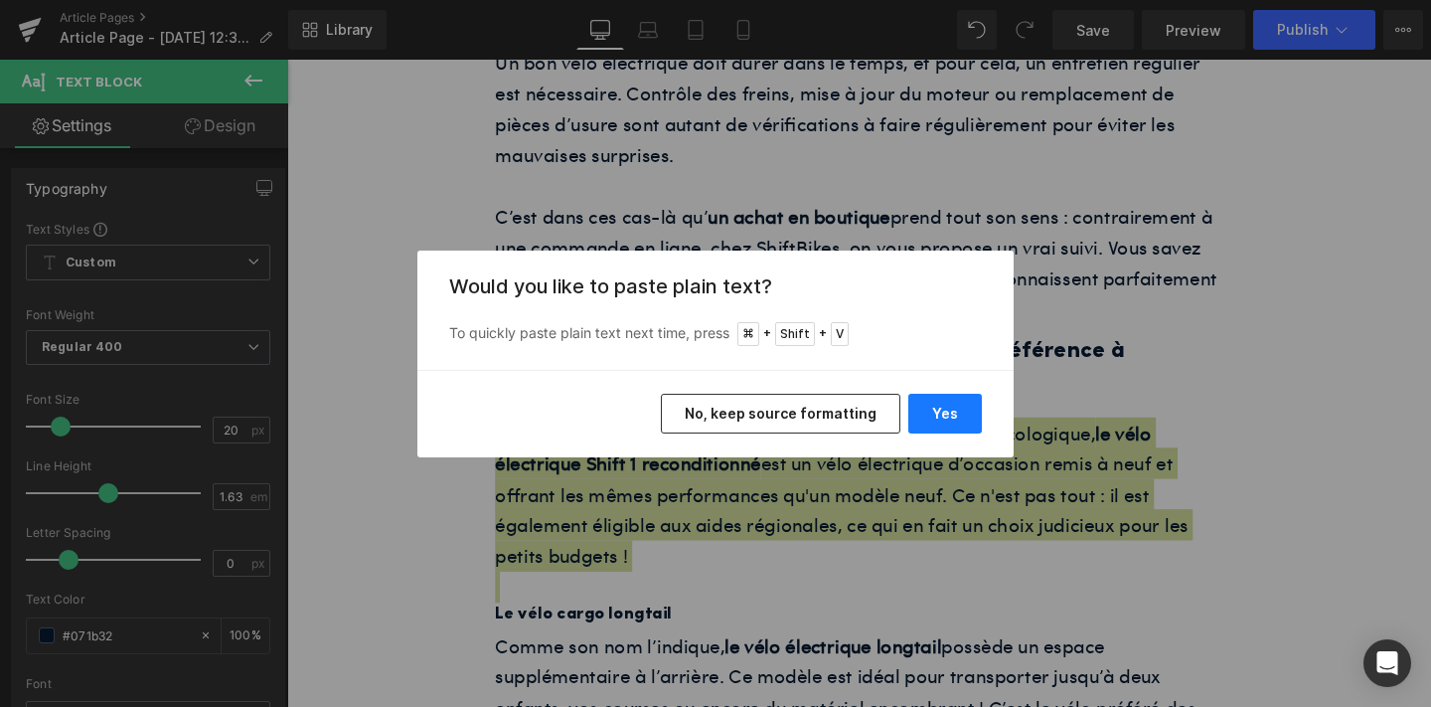
click at [941, 408] on button "Yes" at bounding box center [945, 414] width 74 height 40
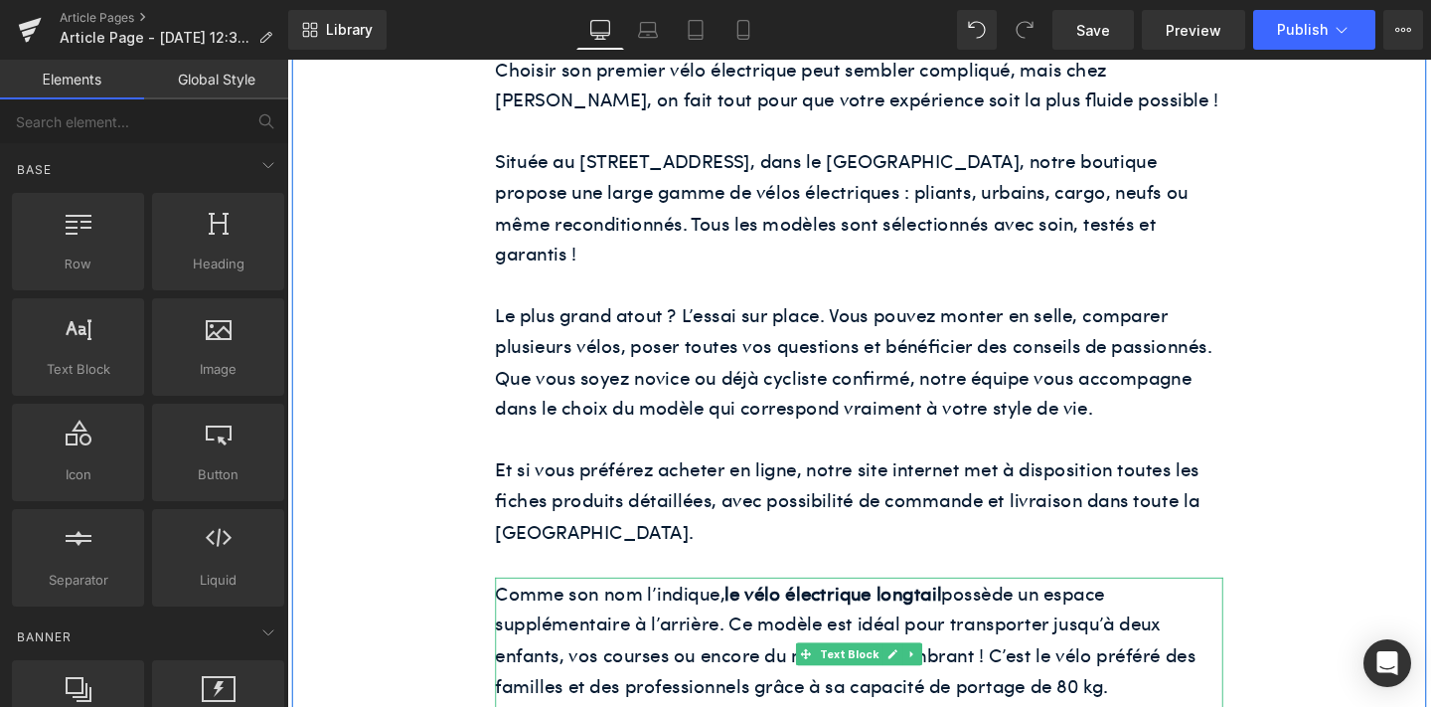
scroll to position [4188, 0]
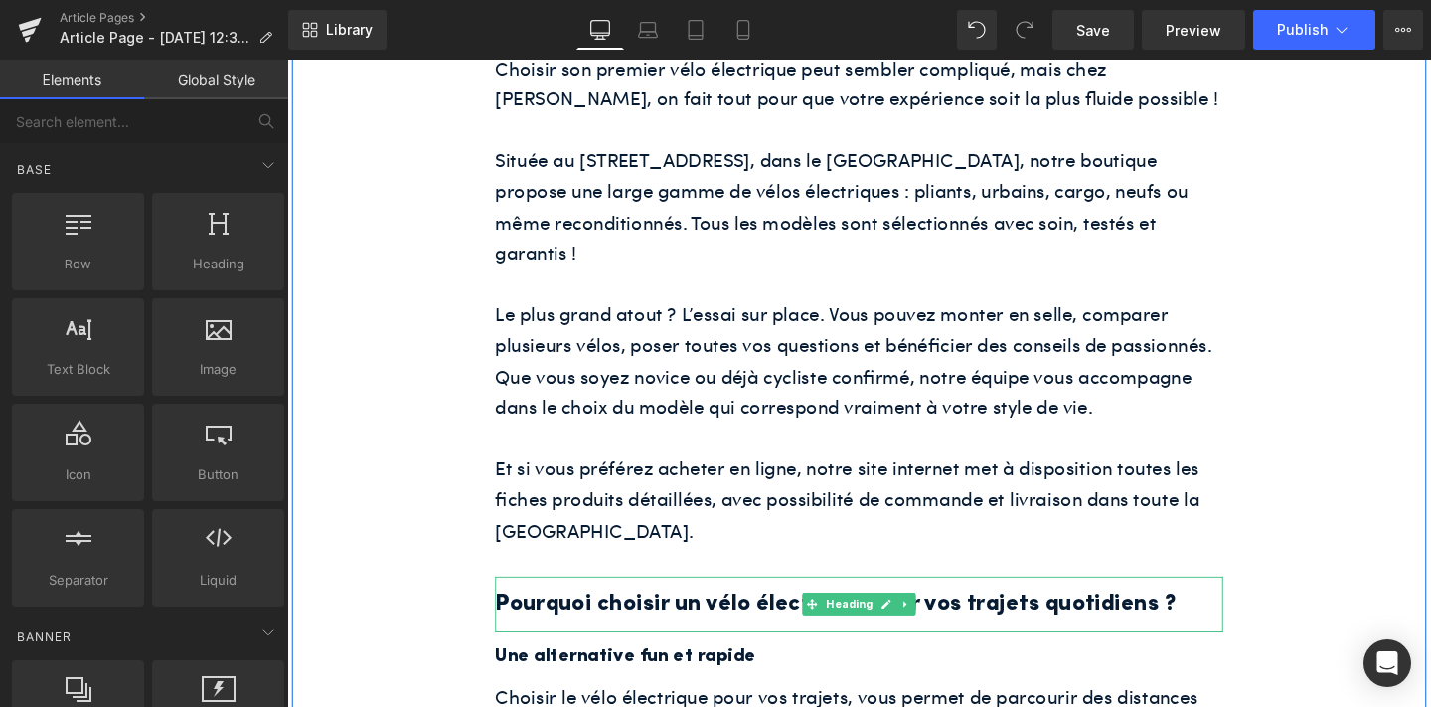
click at [595, 613] on h2 "Pourquoi choisir un vélo électrique pour vos trajets quotidiens ?" at bounding box center [888, 632] width 765 height 39
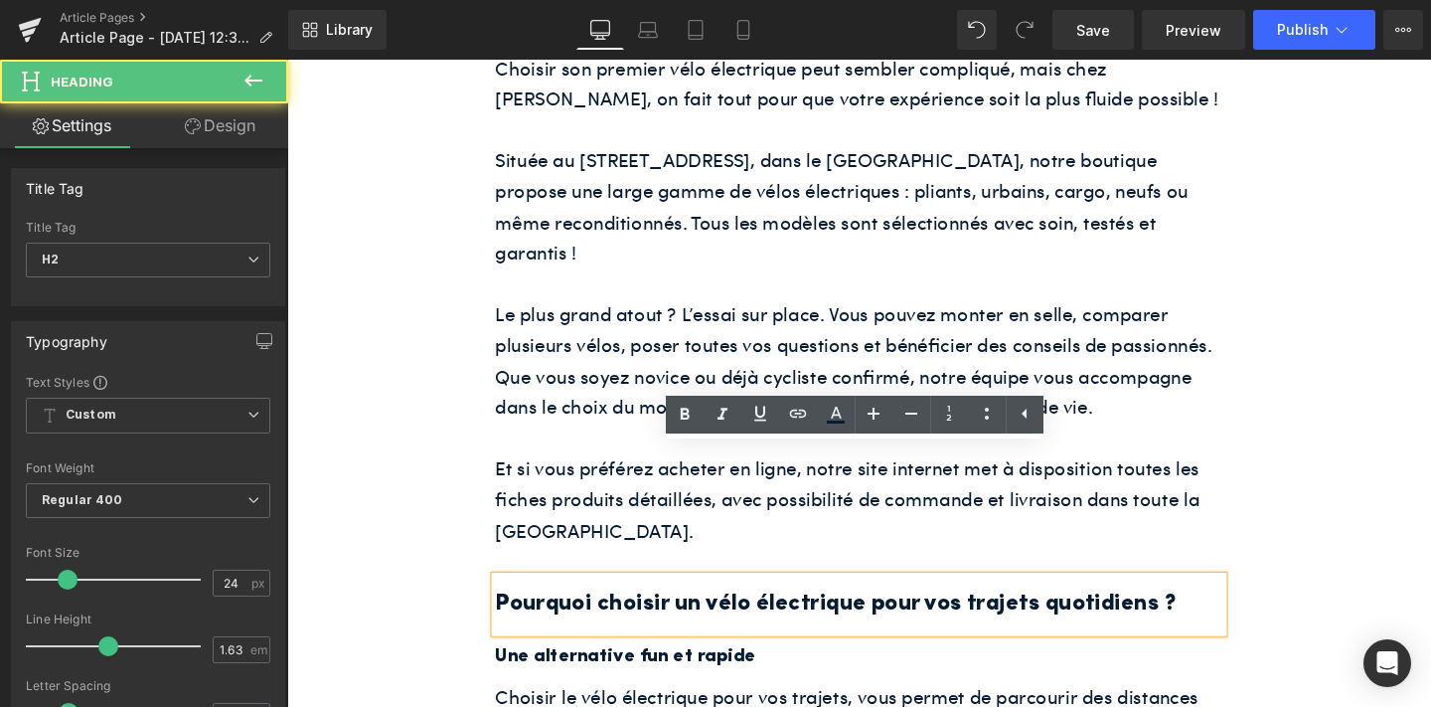
click at [595, 613] on h2 "Pourquoi choisir un vélo électrique pour vos trajets quotidiens ?" at bounding box center [888, 632] width 765 height 39
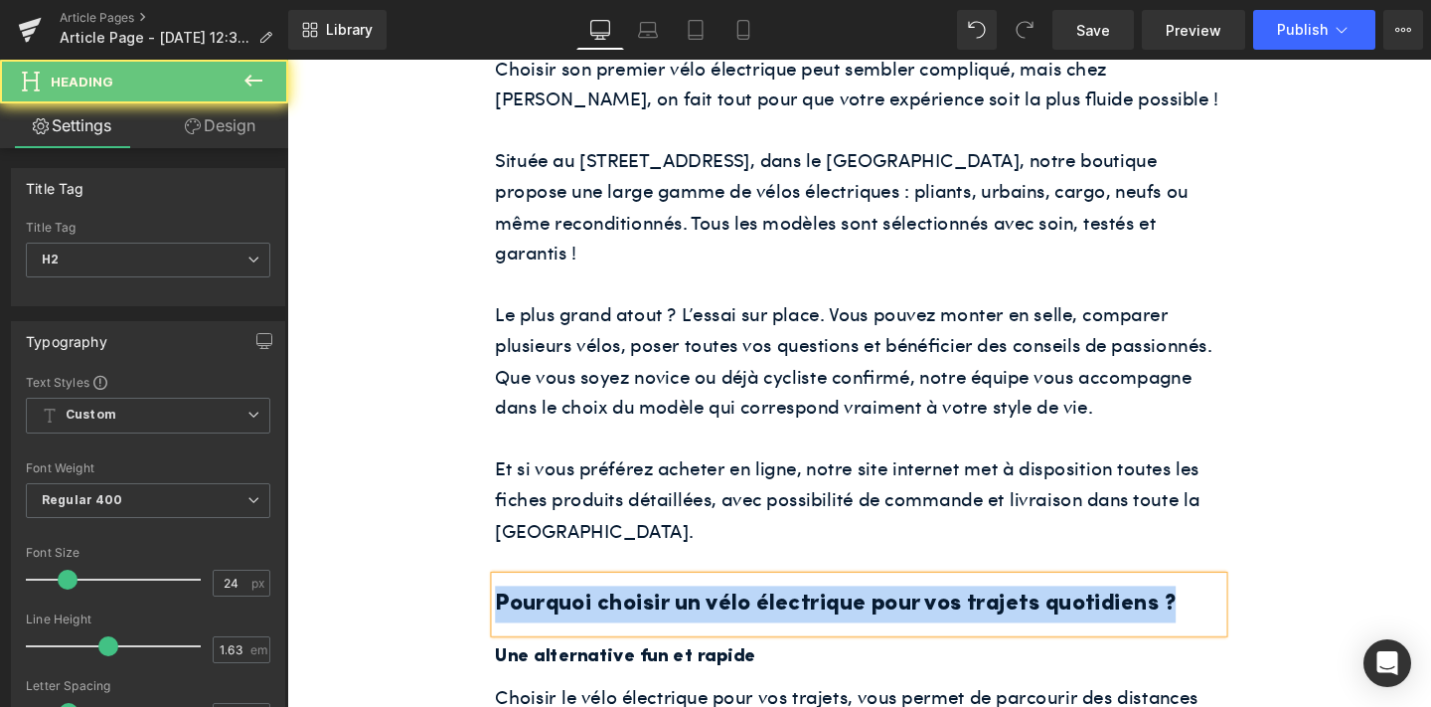
paste div
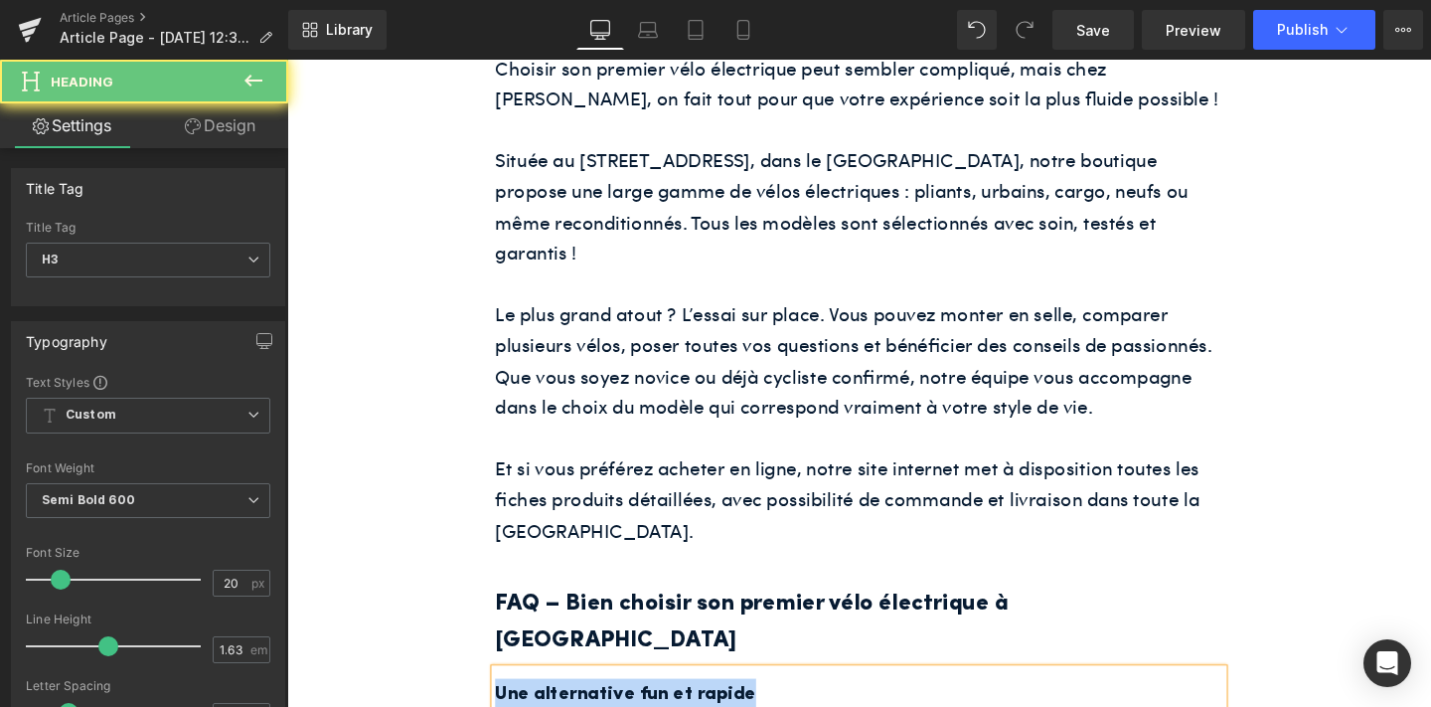
paste div
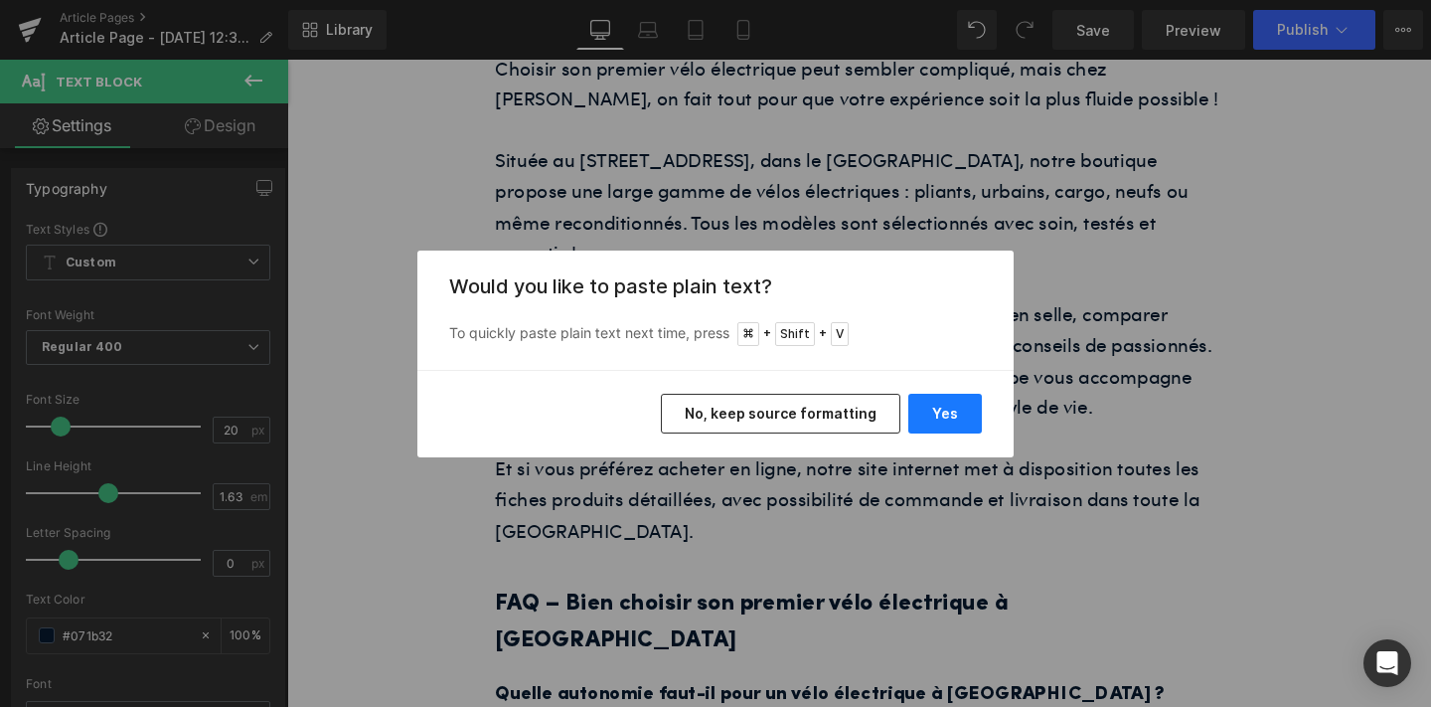
click at [931, 409] on button "Yes" at bounding box center [945, 414] width 74 height 40
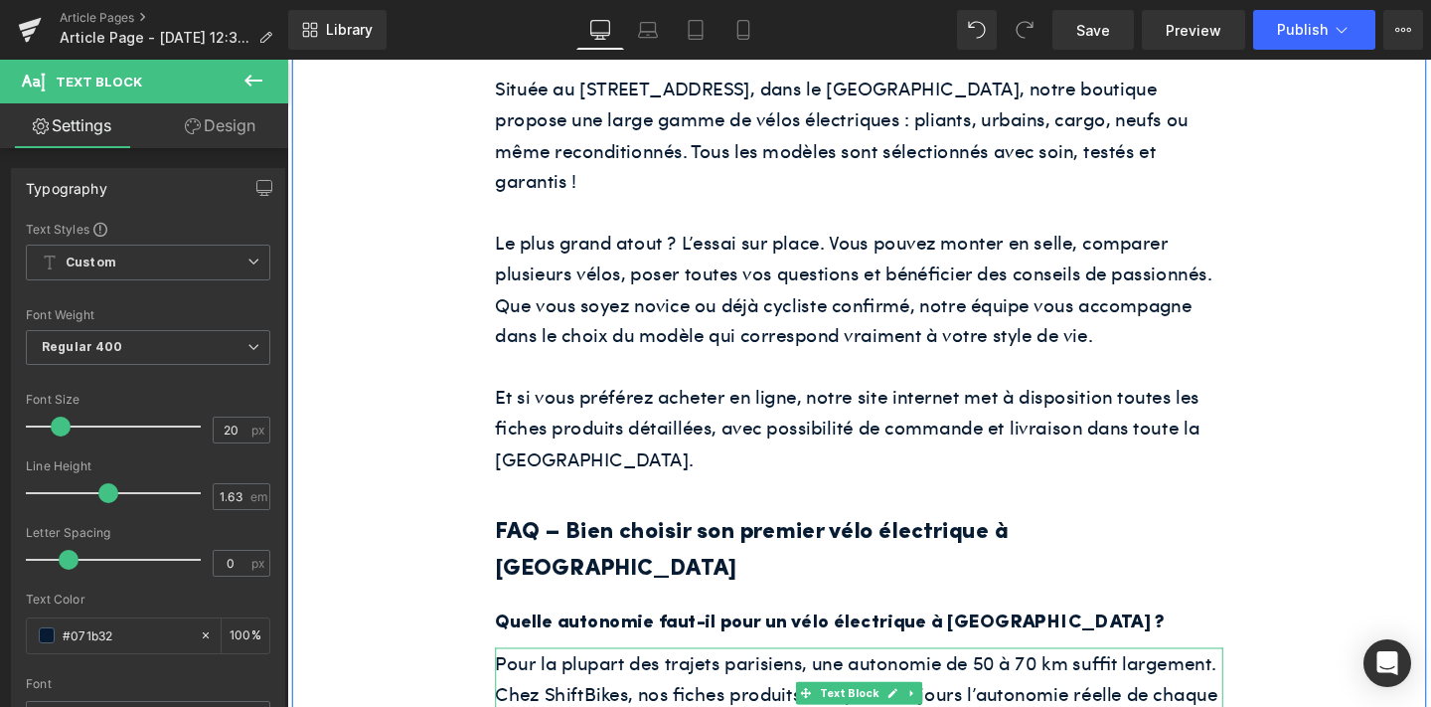
scroll to position [4268, 0]
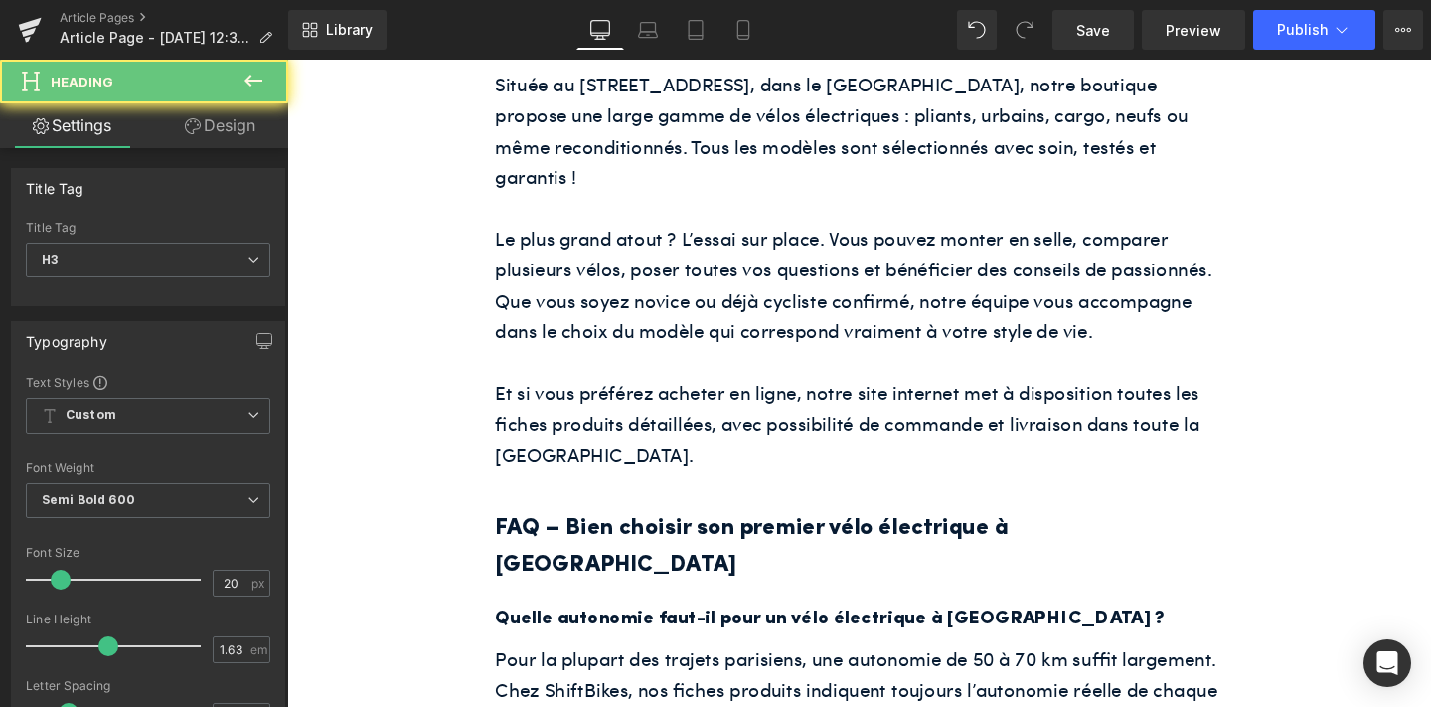
paste div
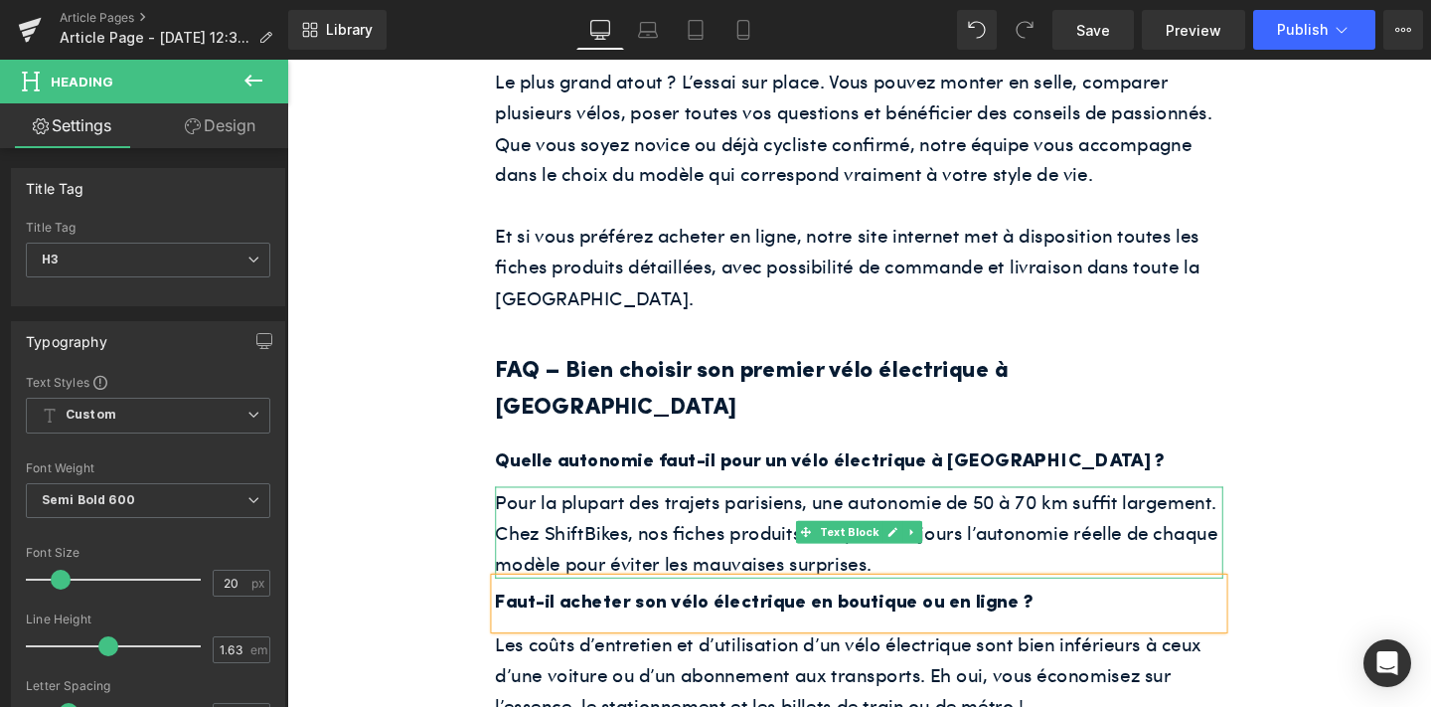
scroll to position [4436, 0]
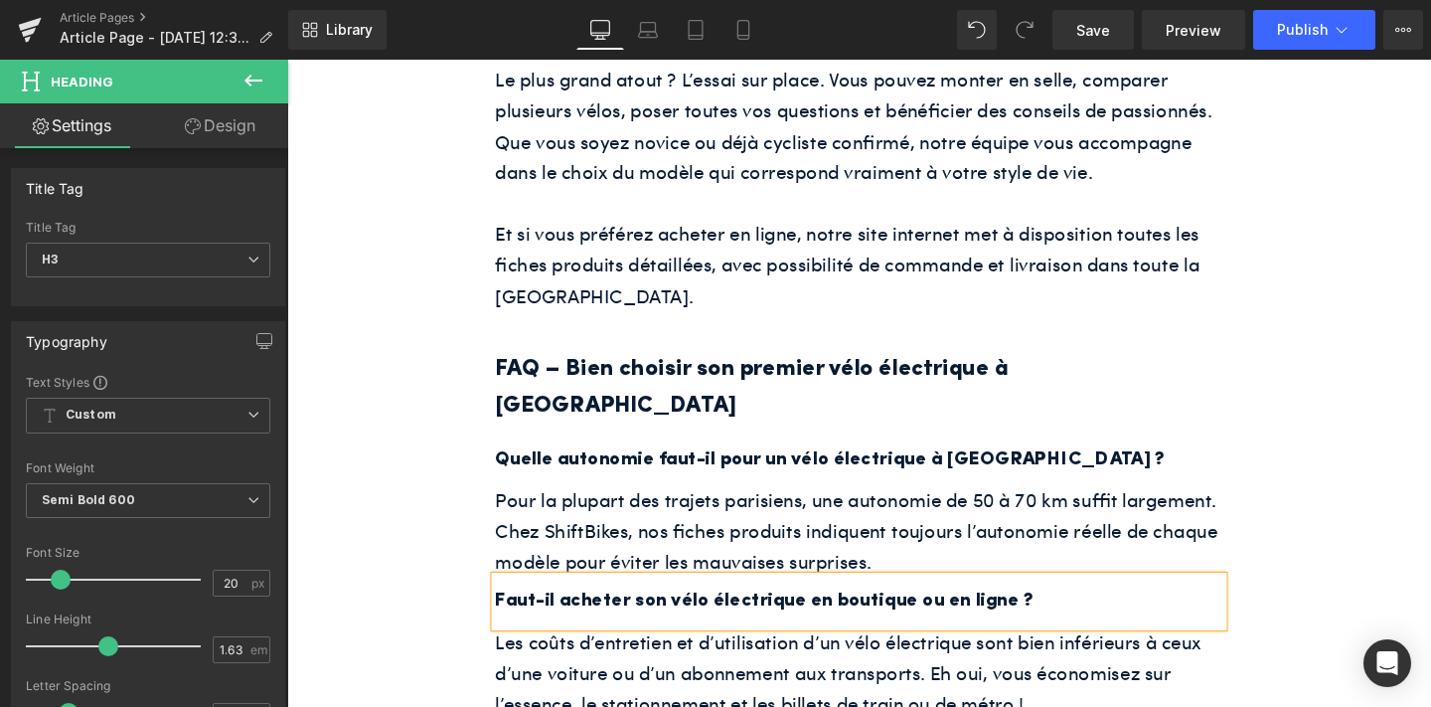
click at [659, 655] on div "Les coûts d’entretien et d’utilisation d’un vélo électrique sont bien inférieur…" at bounding box center [888, 703] width 765 height 97
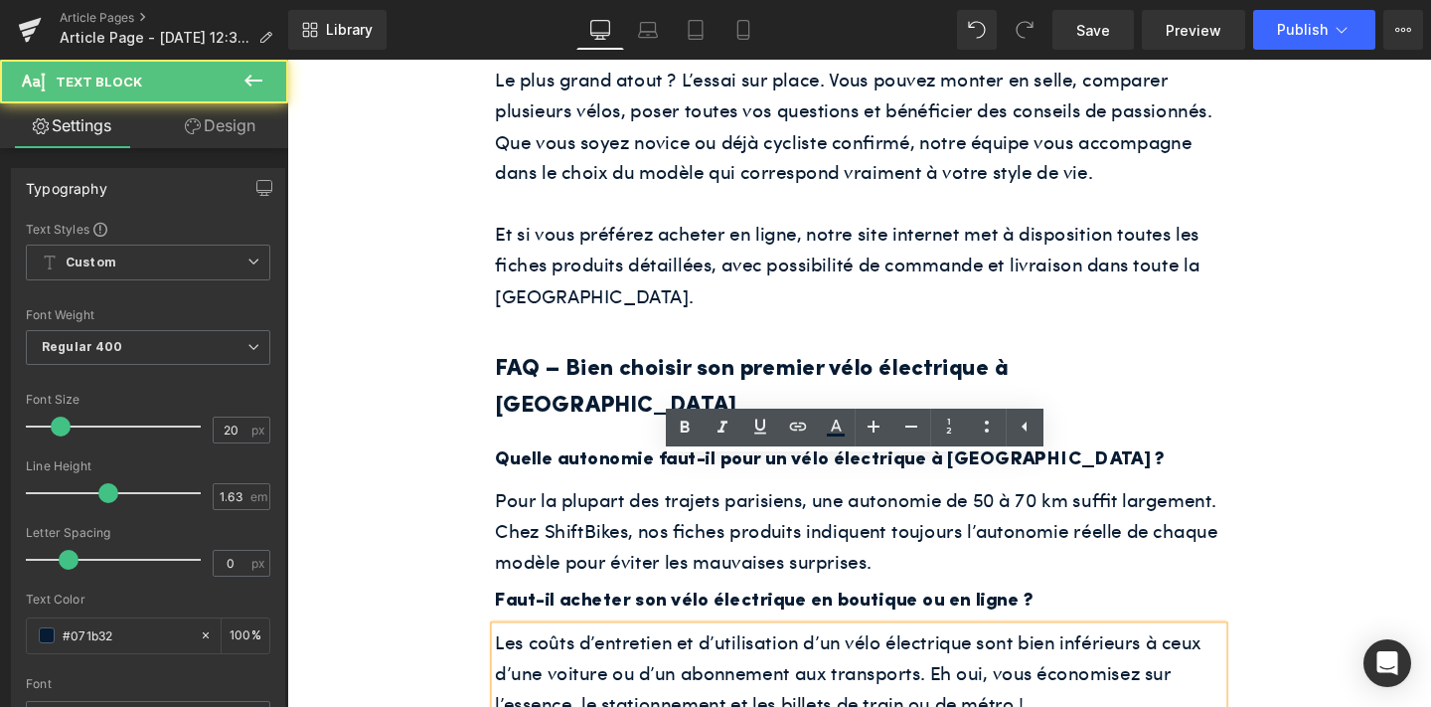
click at [659, 655] on div "Les coûts d’entretien et d’utilisation d’un vélo électrique sont bien inférieur…" at bounding box center [888, 703] width 765 height 97
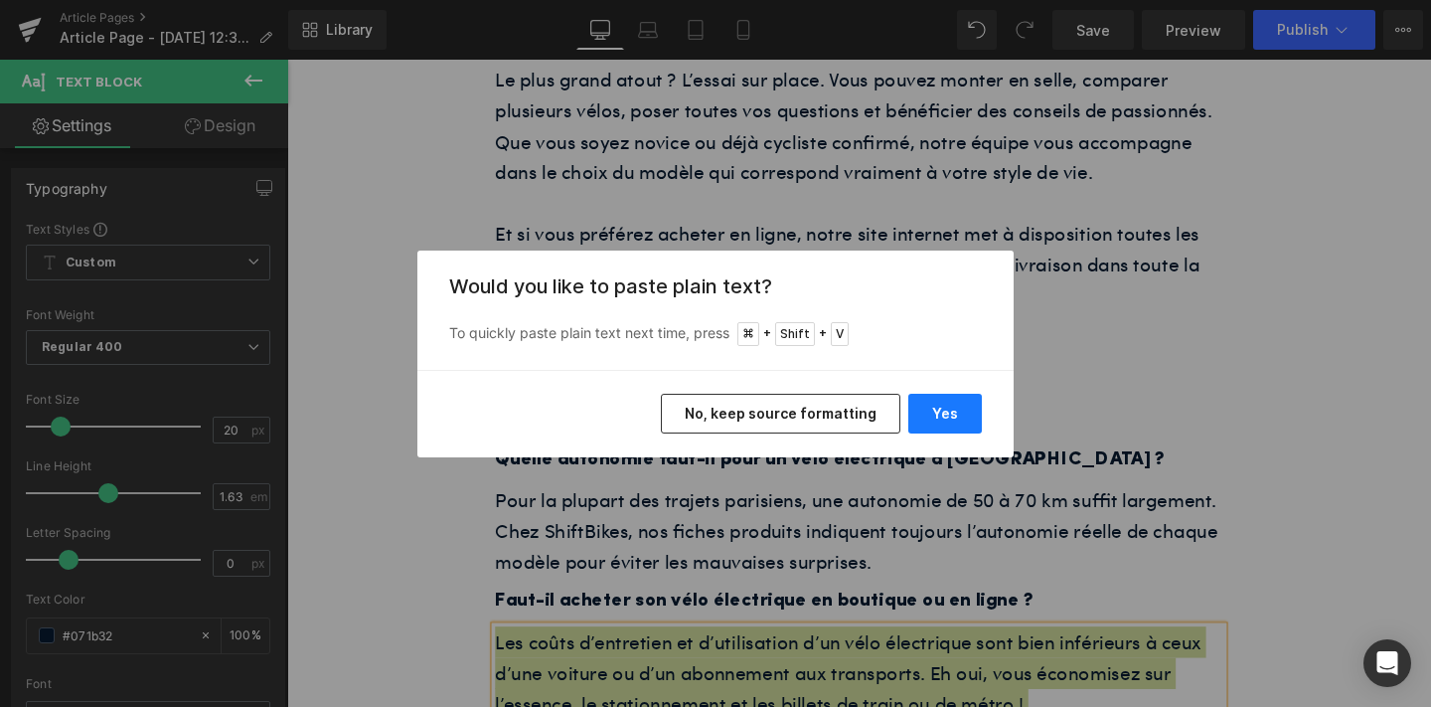
click at [945, 421] on button "Yes" at bounding box center [945, 414] width 74 height 40
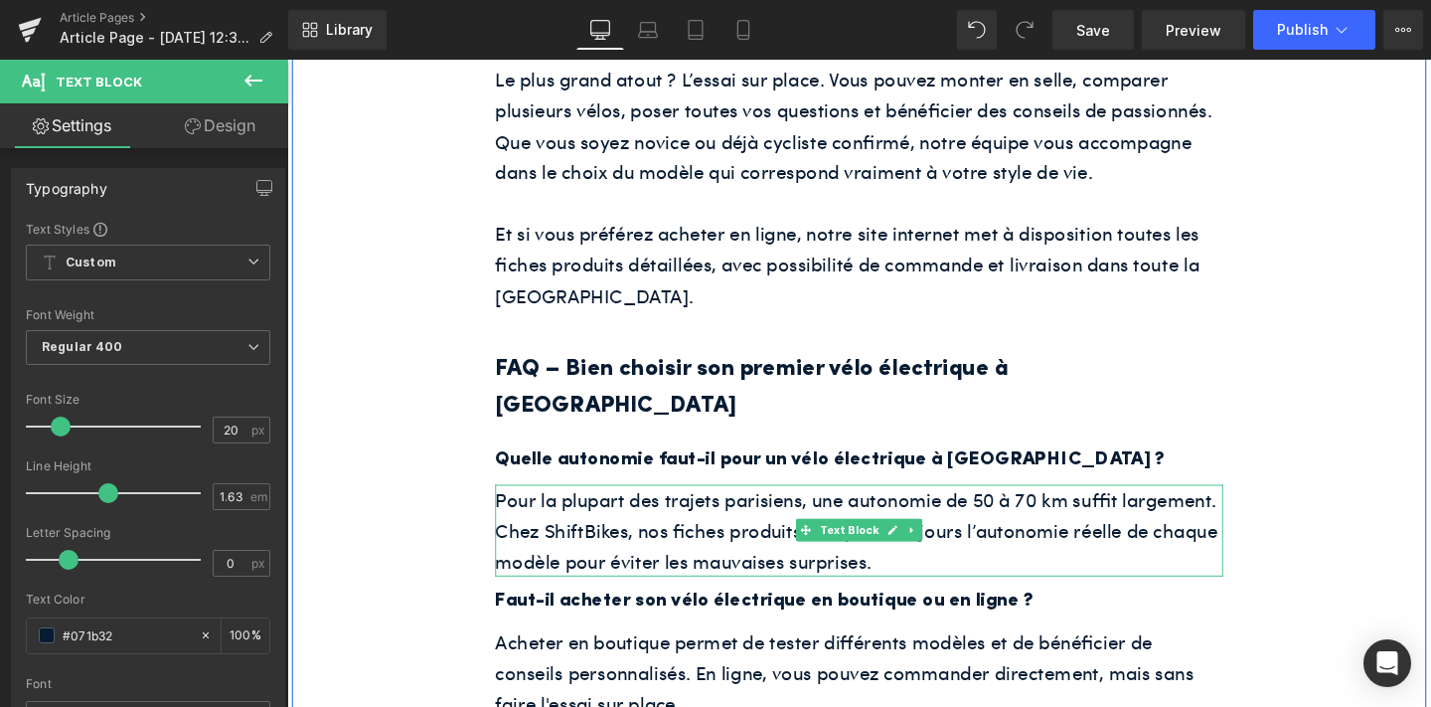
click at [910, 506] on div "Pour la plupart des trajets parisiens, une autonomie de 50 à 70 km suffit large…" at bounding box center [888, 554] width 765 height 97
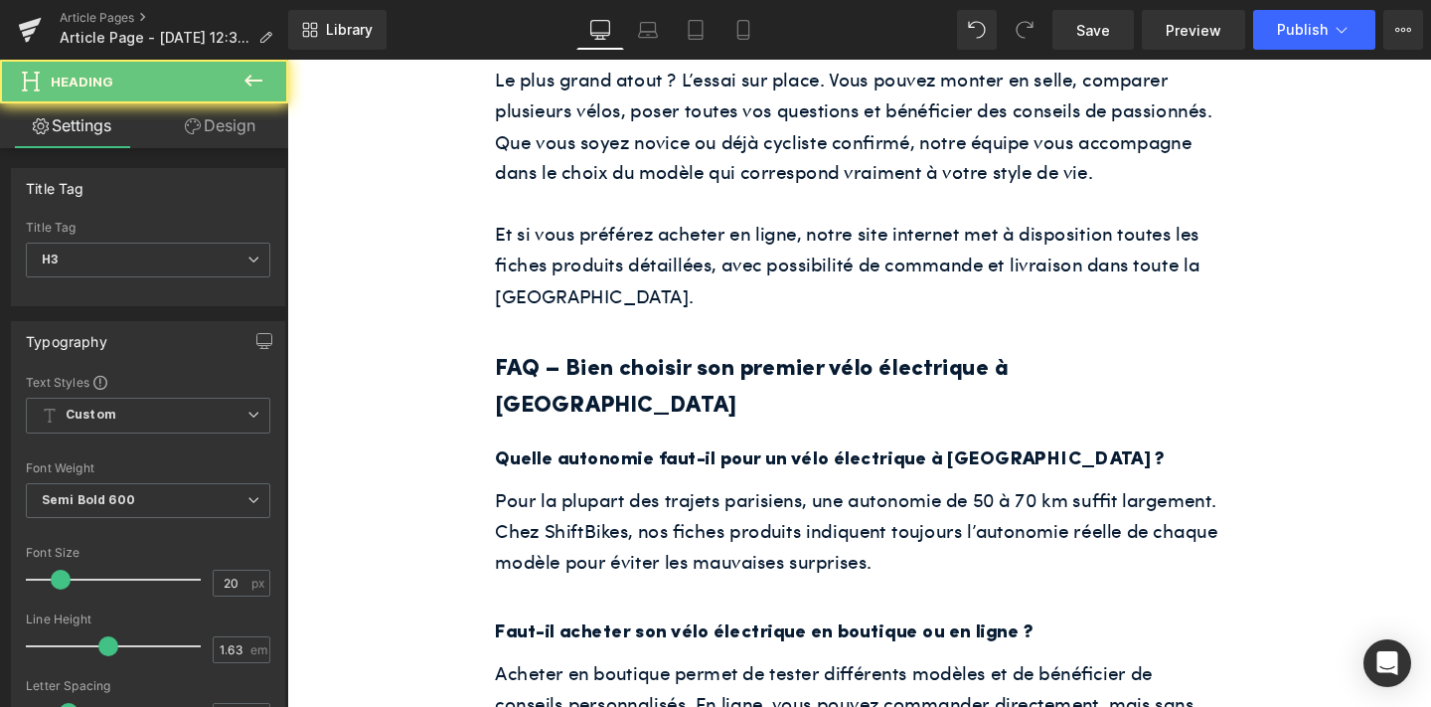
paste div
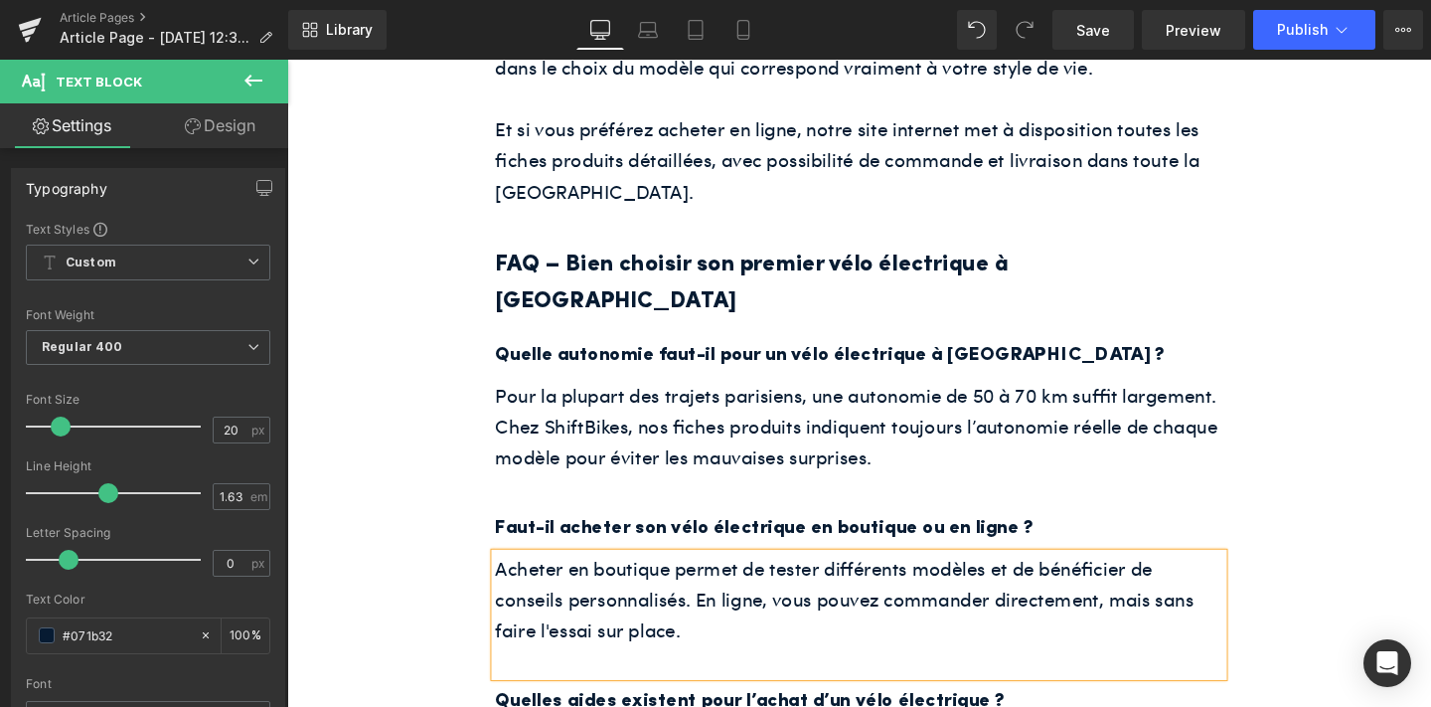
scroll to position [4645, 0]
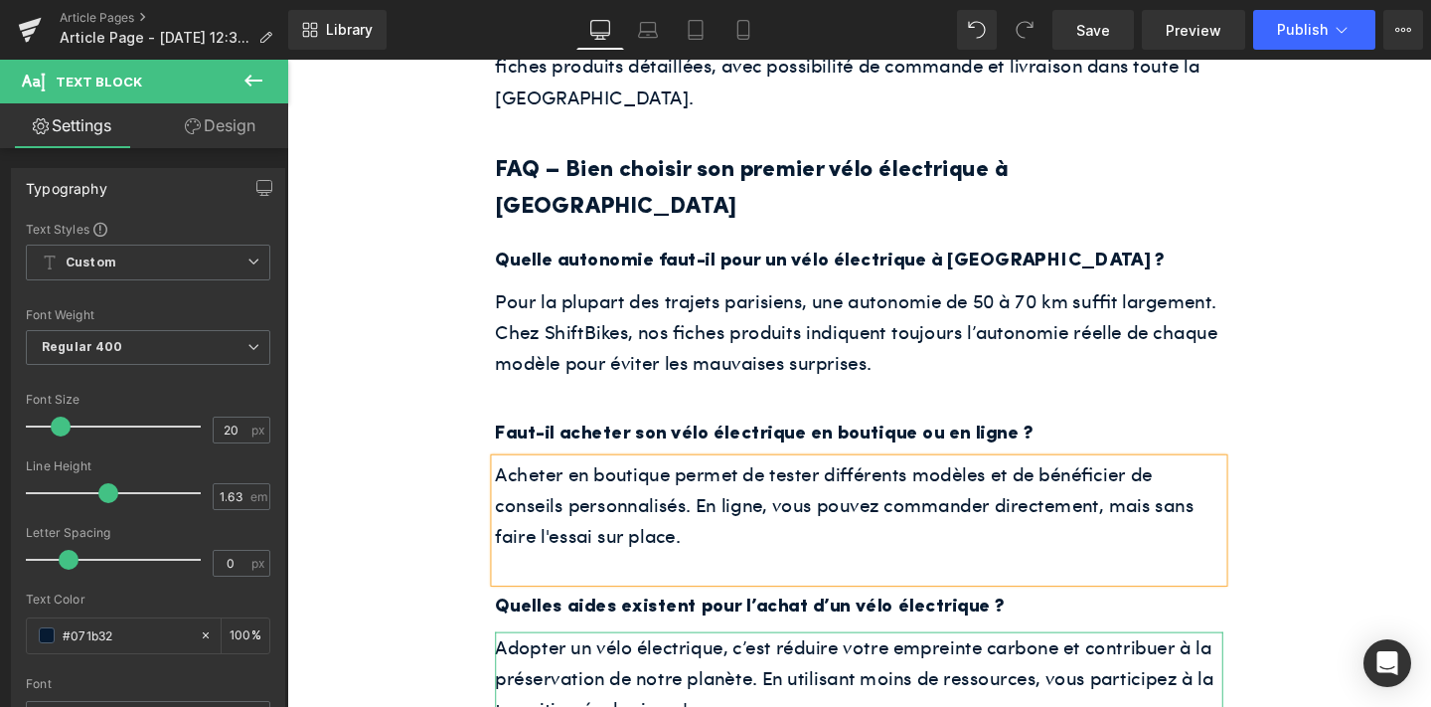
click at [705, 661] on div "Adopter un vélo électrique, c’est réduire votre empreinte carbone et contribuer…" at bounding box center [888, 709] width 765 height 97
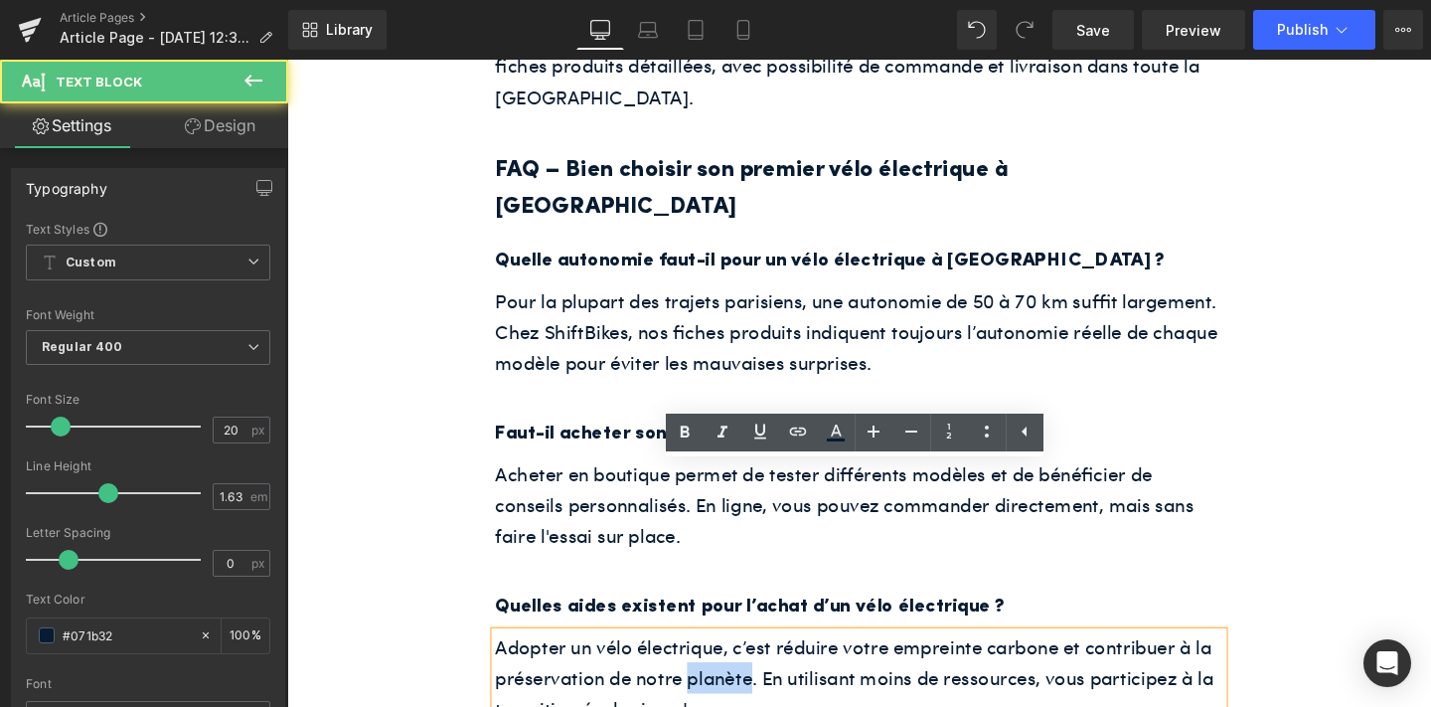
click at [705, 661] on div "Adopter un vélo électrique, c’est réduire votre empreinte carbone et contribuer…" at bounding box center [888, 709] width 765 height 97
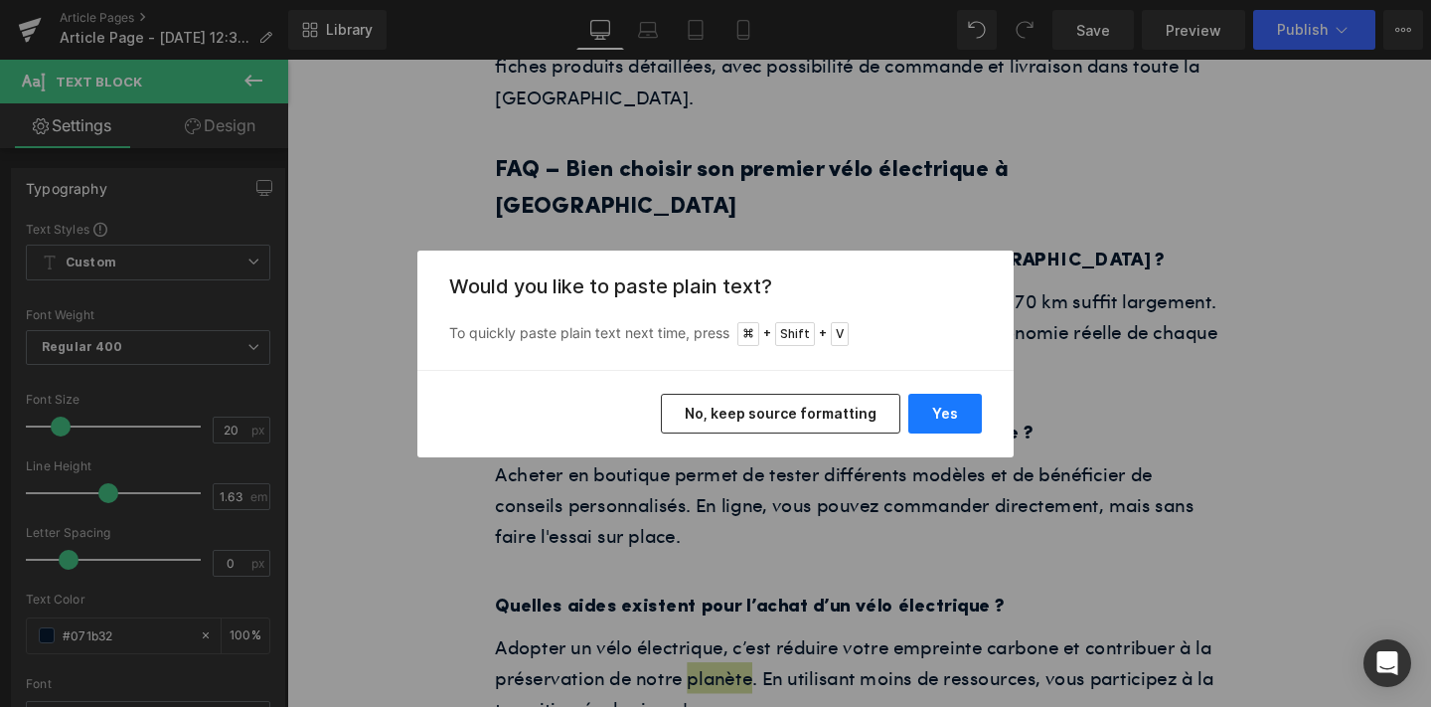
click at [951, 421] on button "Yes" at bounding box center [945, 414] width 74 height 40
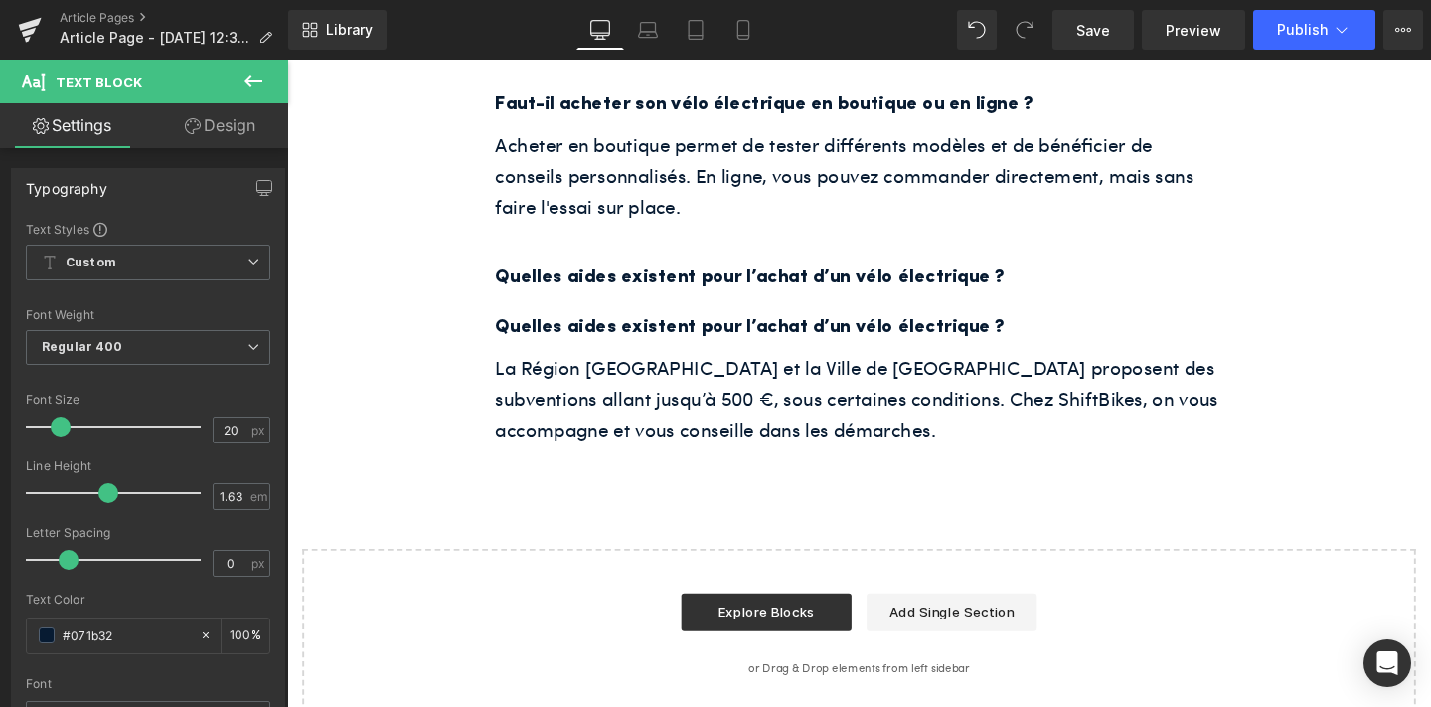
scroll to position [4912, 0]
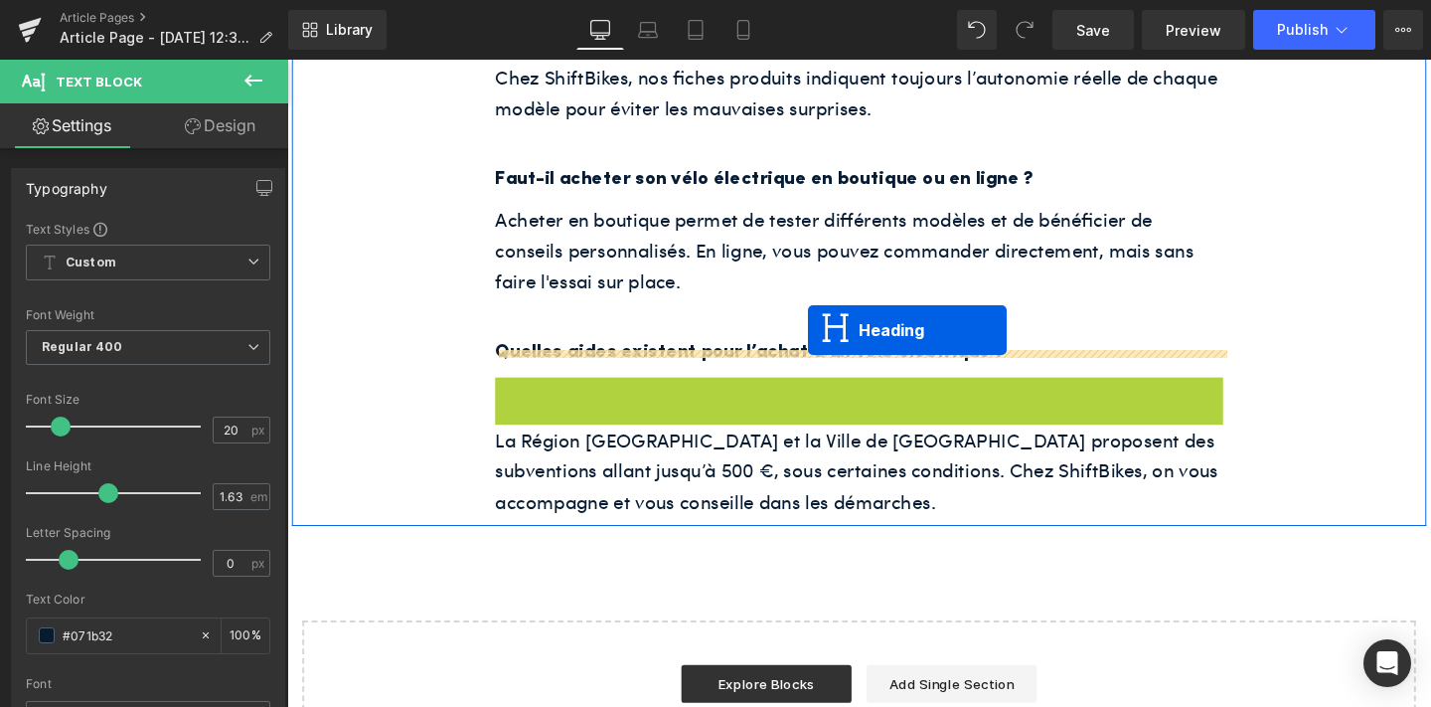
drag, startPoint x: 840, startPoint y: 235, endPoint x: 835, endPoint y: 345, distance: 110.4
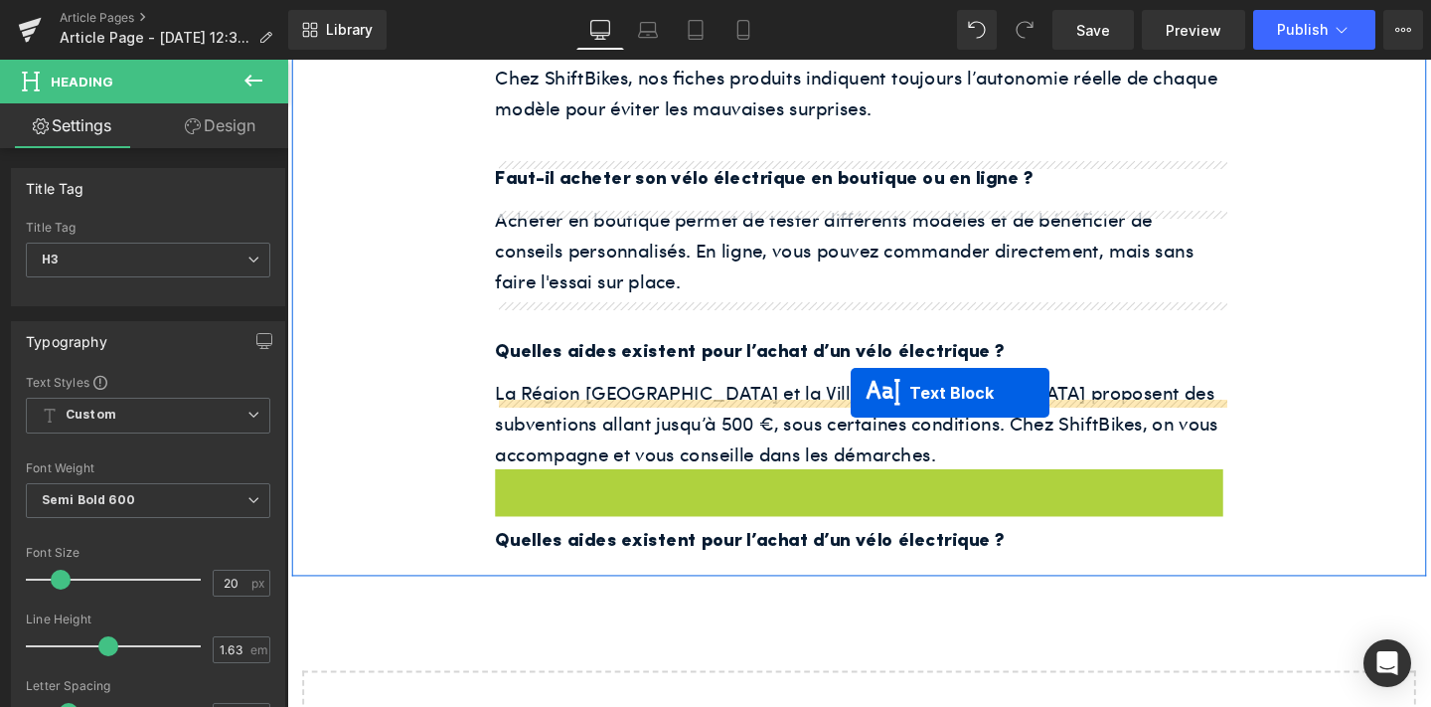
drag, startPoint x: 833, startPoint y: 360, endPoint x: 880, endPoint y: 409, distance: 68.2
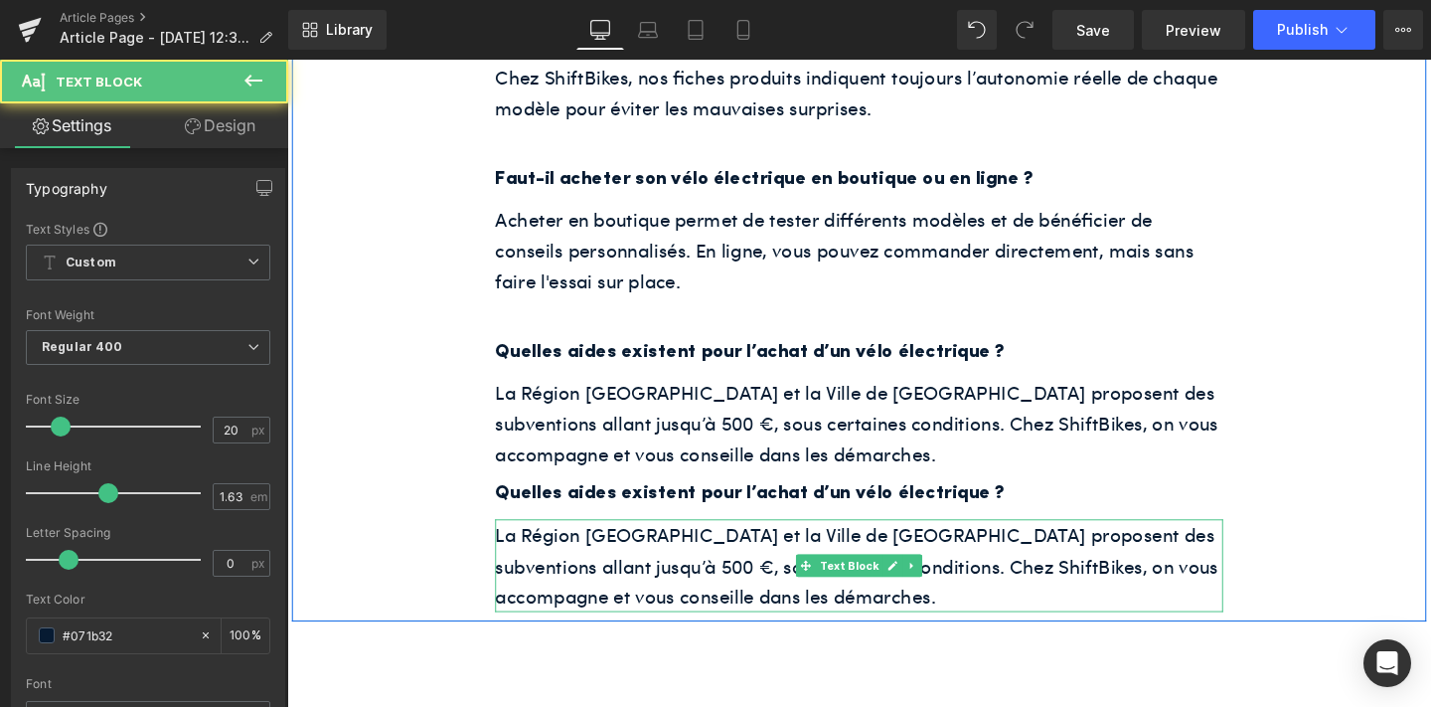
click at [727, 543] on div "La Région [GEOGRAPHIC_DATA] et la Ville de [GEOGRAPHIC_DATA] proposent des subv…" at bounding box center [888, 591] width 765 height 97
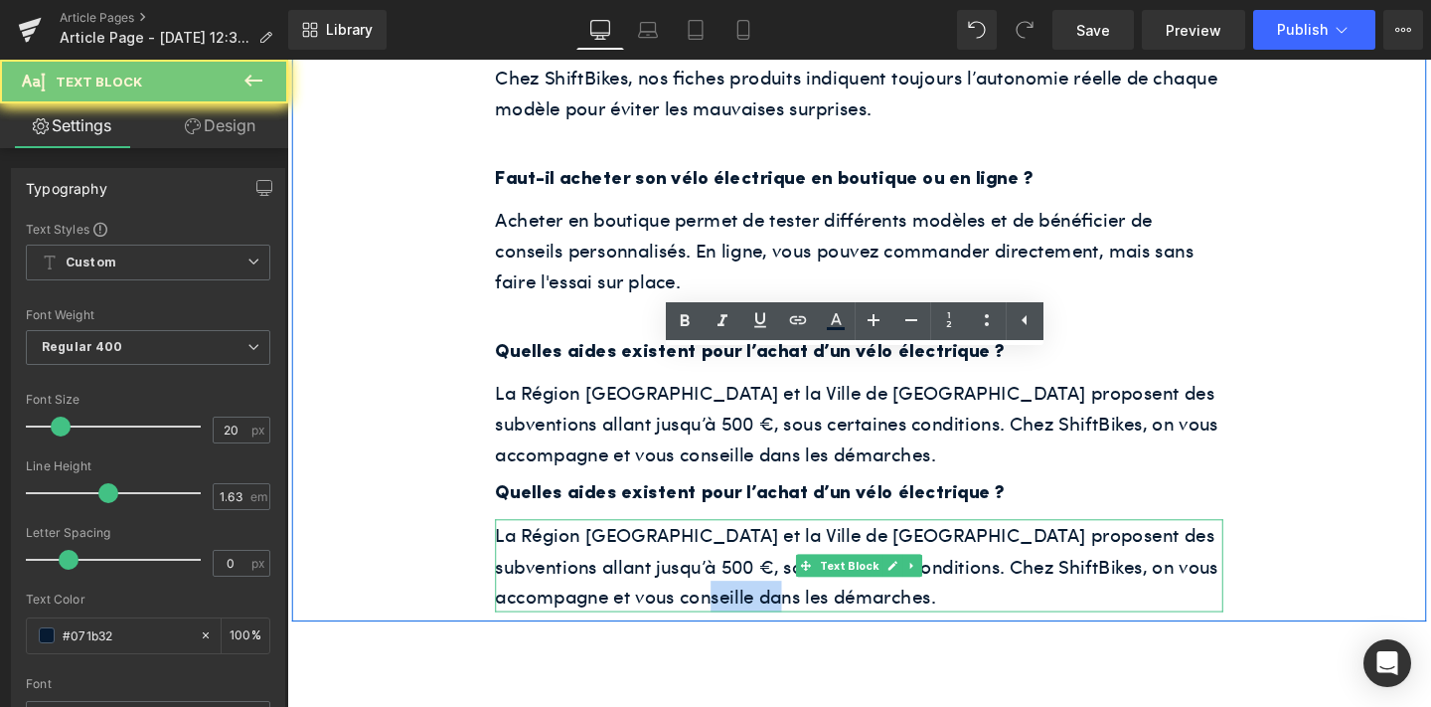
click at [727, 543] on div "La Région [GEOGRAPHIC_DATA] et la Ville de [GEOGRAPHIC_DATA] proposent des subv…" at bounding box center [888, 591] width 765 height 97
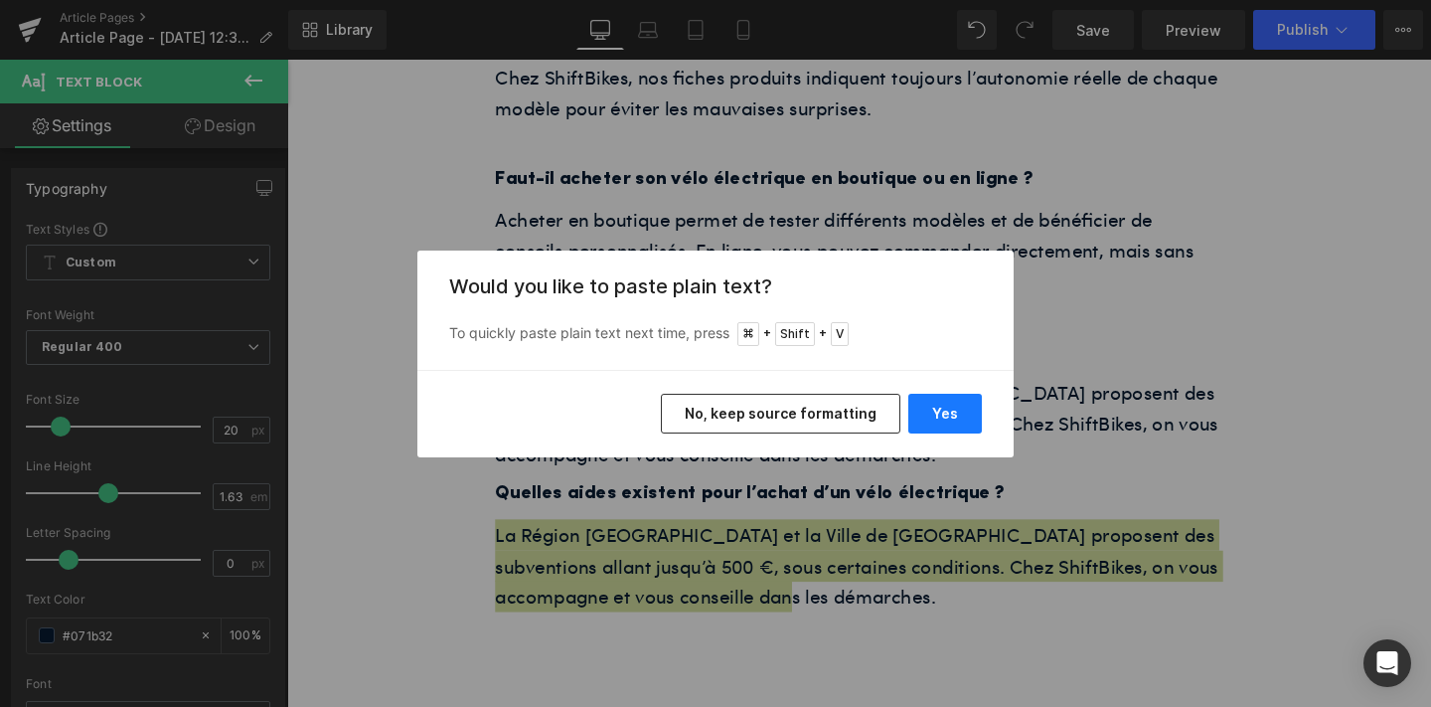
click at [949, 414] on button "Yes" at bounding box center [945, 414] width 74 height 40
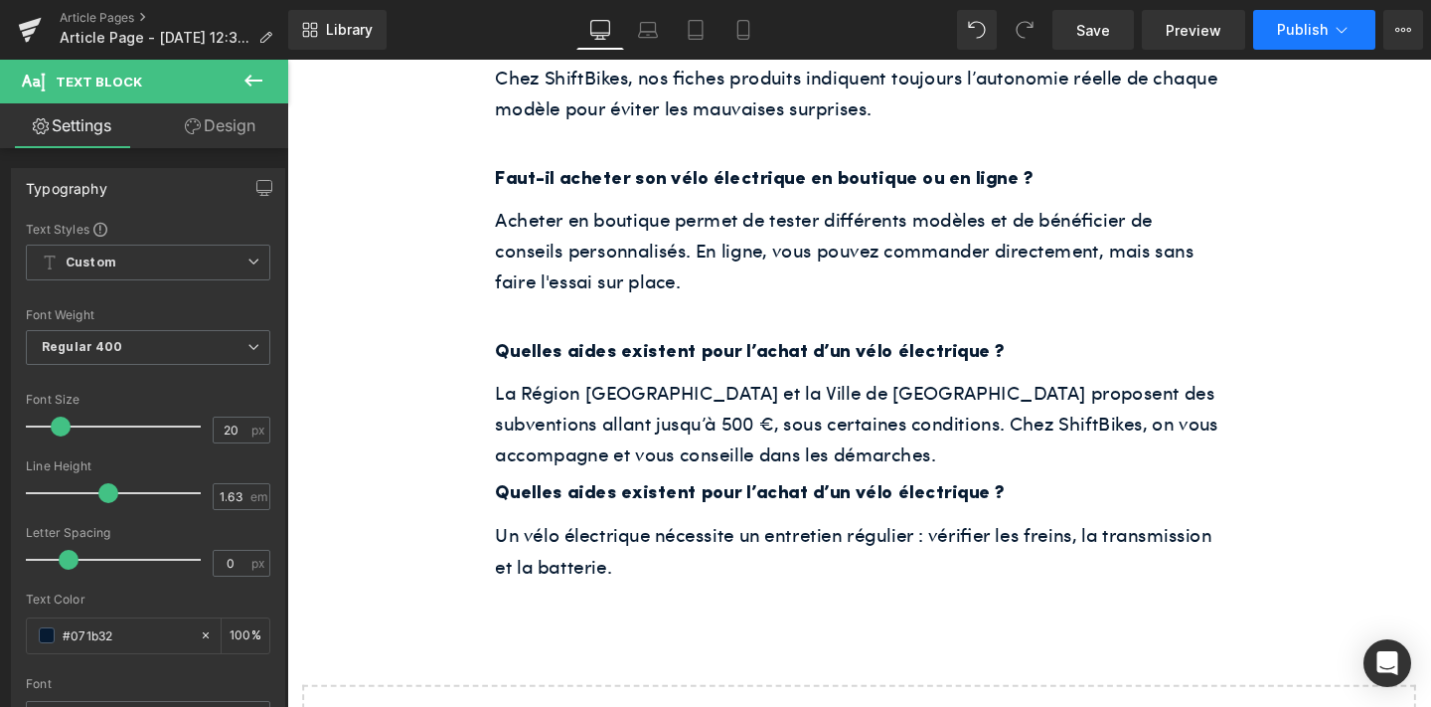
click at [1314, 20] on button "Publish" at bounding box center [1314, 30] width 122 height 40
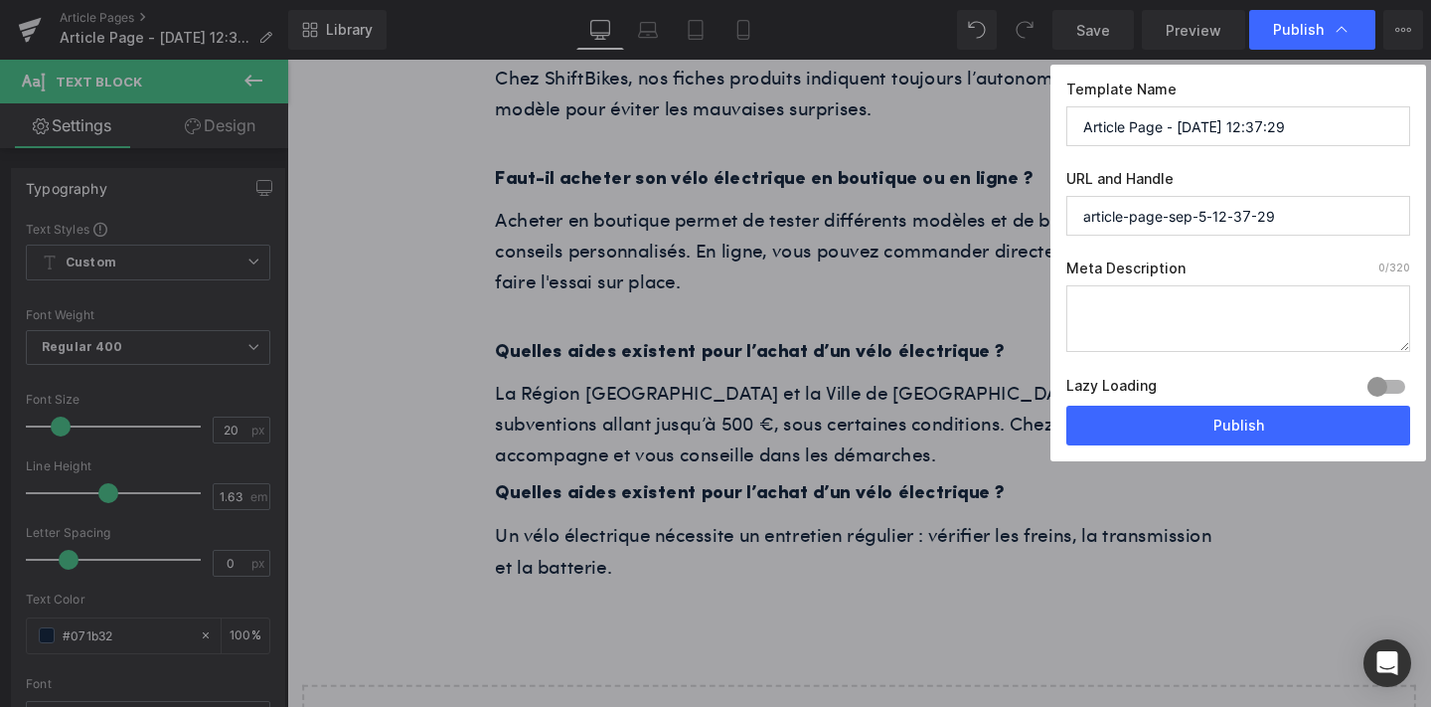
click at [1202, 290] on textarea at bounding box center [1238, 318] width 344 height 67
paste textarea "Vous cherchez votre premier vélo électrique à [GEOGRAPHIC_DATA] ? Découvrez nos…"
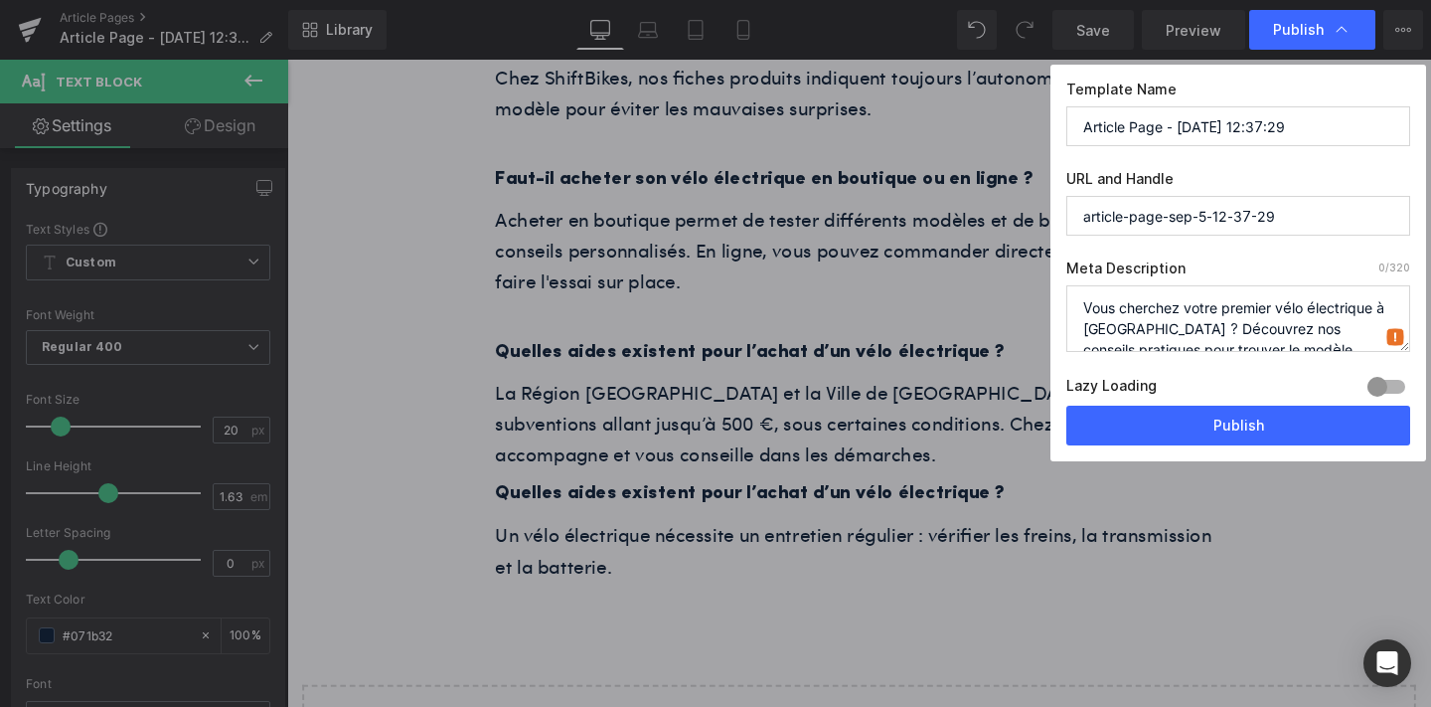
scroll to position [28, 0]
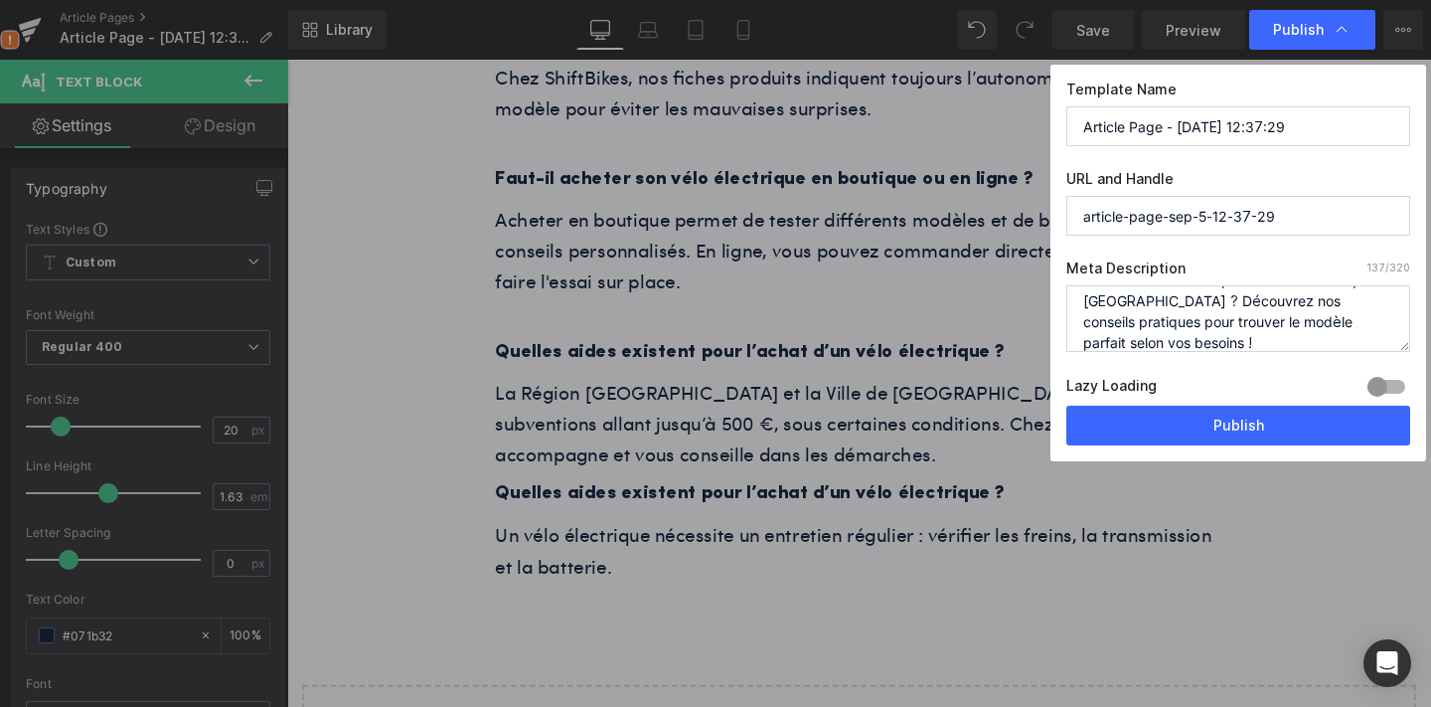
type textarea "Vous cherchez votre premier vélo électrique à [GEOGRAPHIC_DATA] ? Découvrez nos…"
click at [1127, 126] on input "Article Page - [DATE] 12:37:29" at bounding box center [1238, 126] width 344 height 40
paste input "Comment choisir son premier vélo électrique ?"
type input "Comment choisir son premier vélo électrique ?"
click at [1176, 217] on input "article-page-sep-5-12-37-29" at bounding box center [1238, 216] width 344 height 40
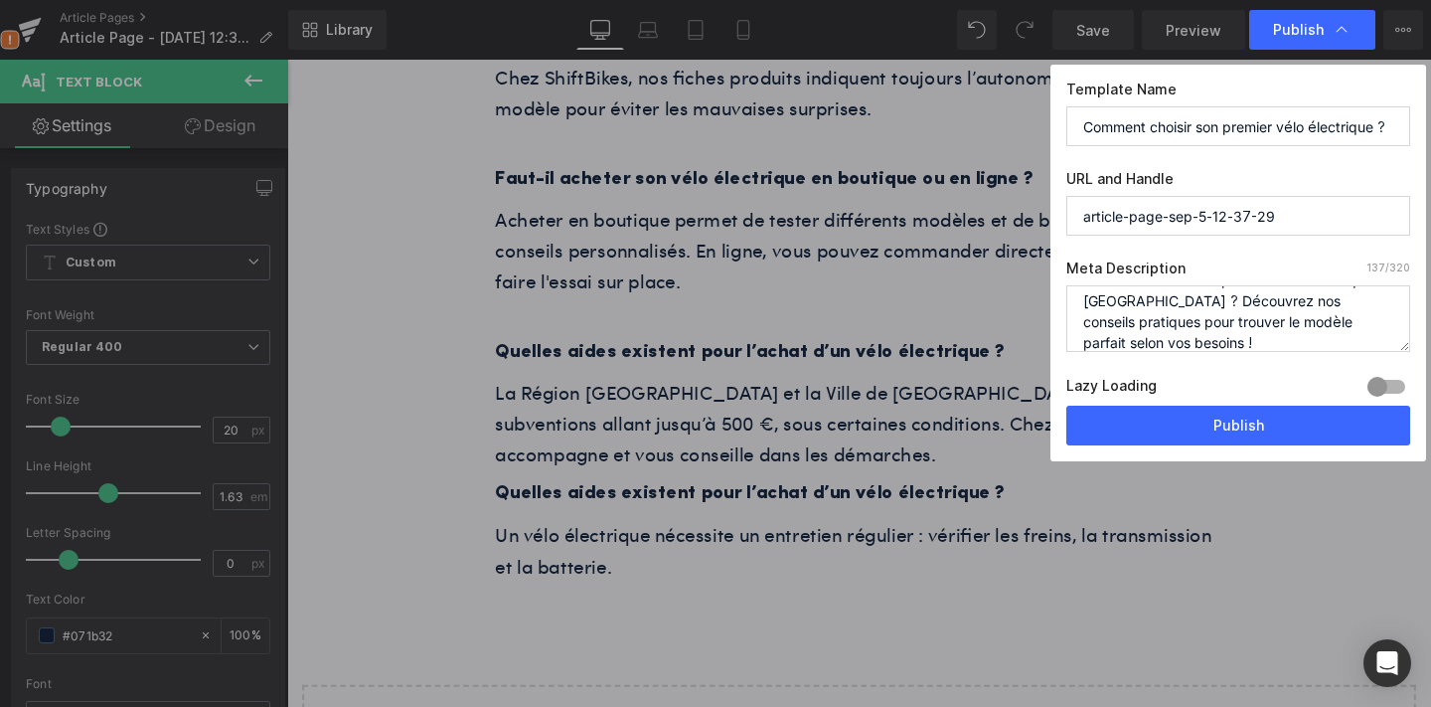
paste input "Comment choisir son premier vélo électrique ?"
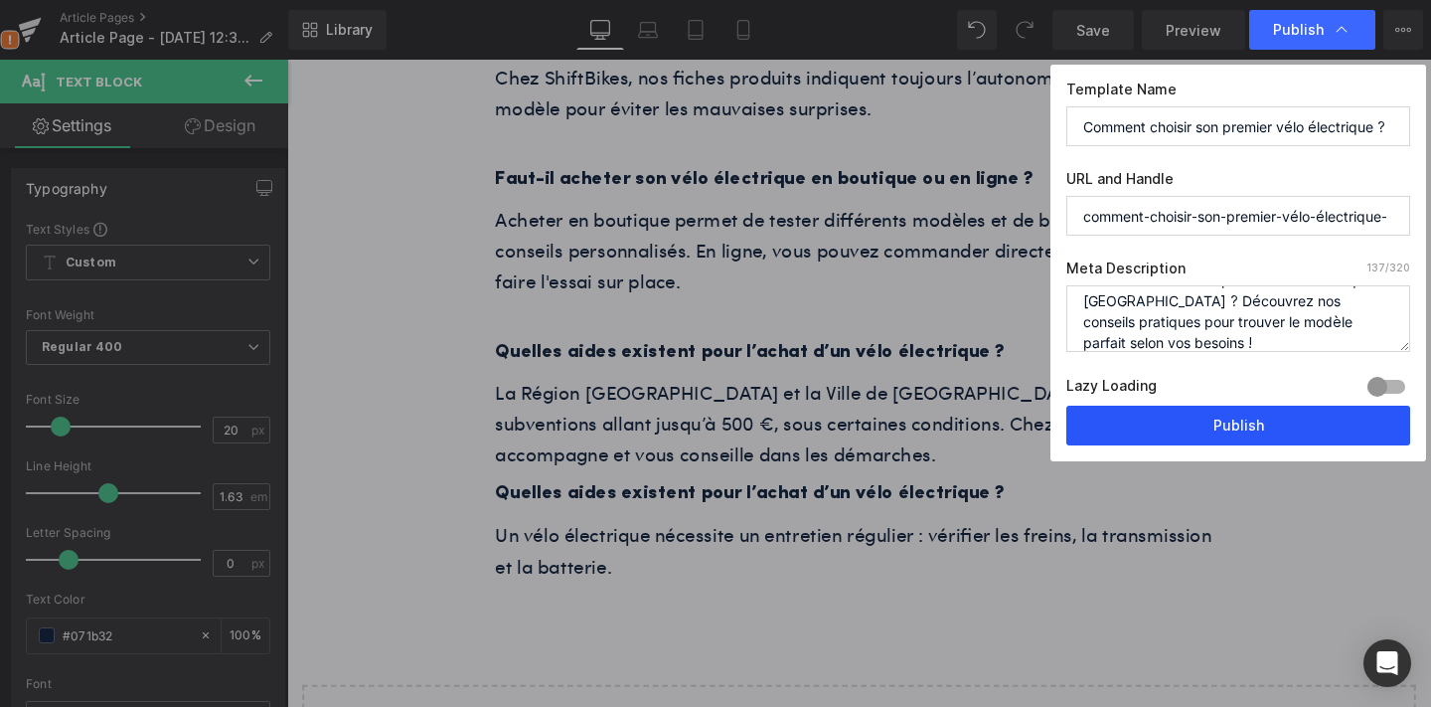
type input "comment-choisir-son-premier-vélo-électrique-"
click at [1222, 420] on button "Publish" at bounding box center [1238, 426] width 344 height 40
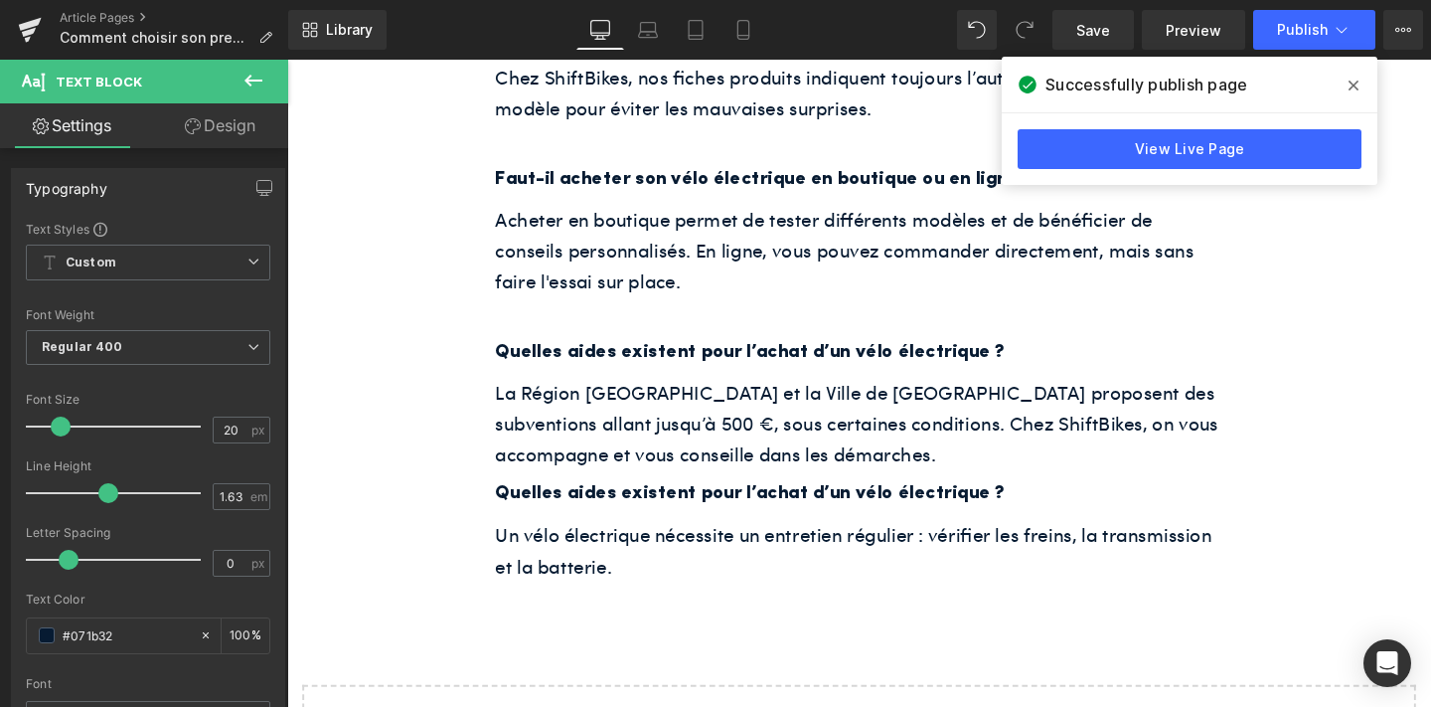
click at [1357, 82] on icon at bounding box center [1354, 86] width 10 height 10
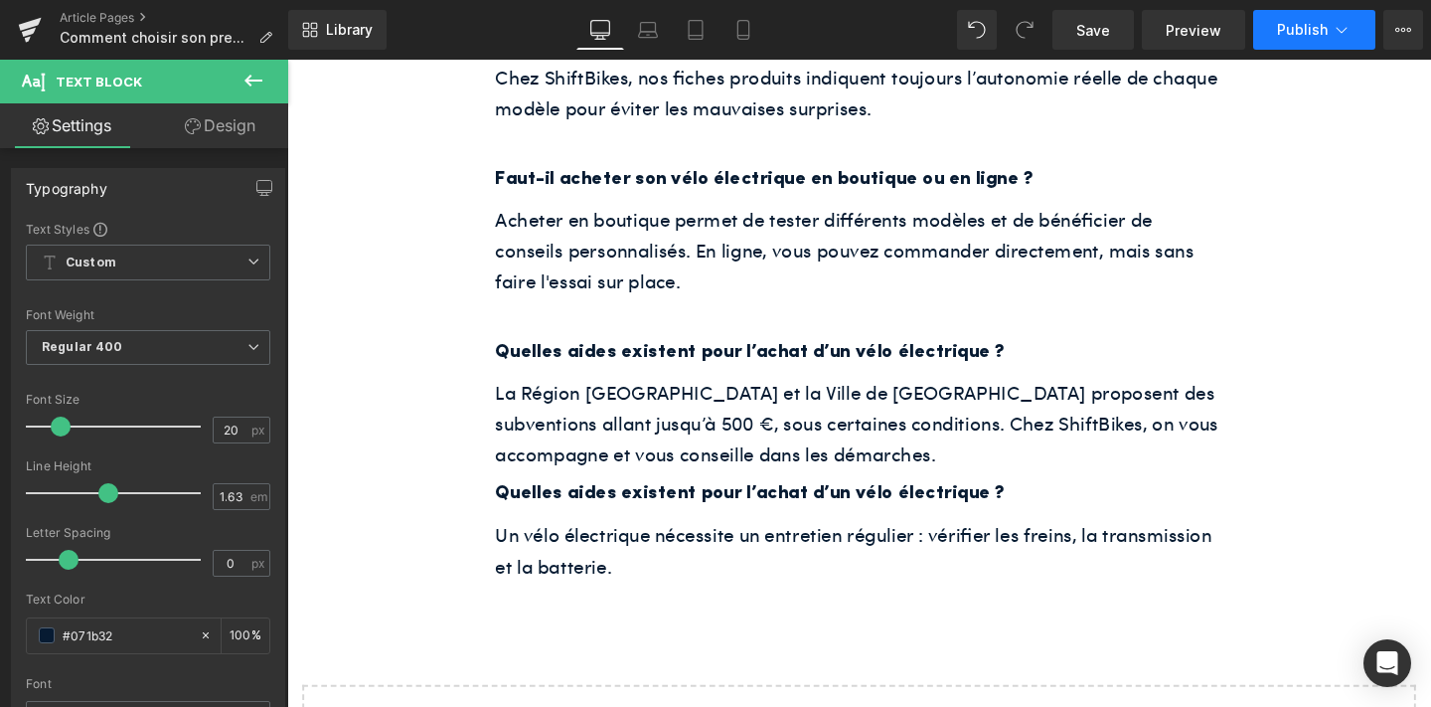
click at [1313, 16] on button "Publish" at bounding box center [1314, 30] width 122 height 40
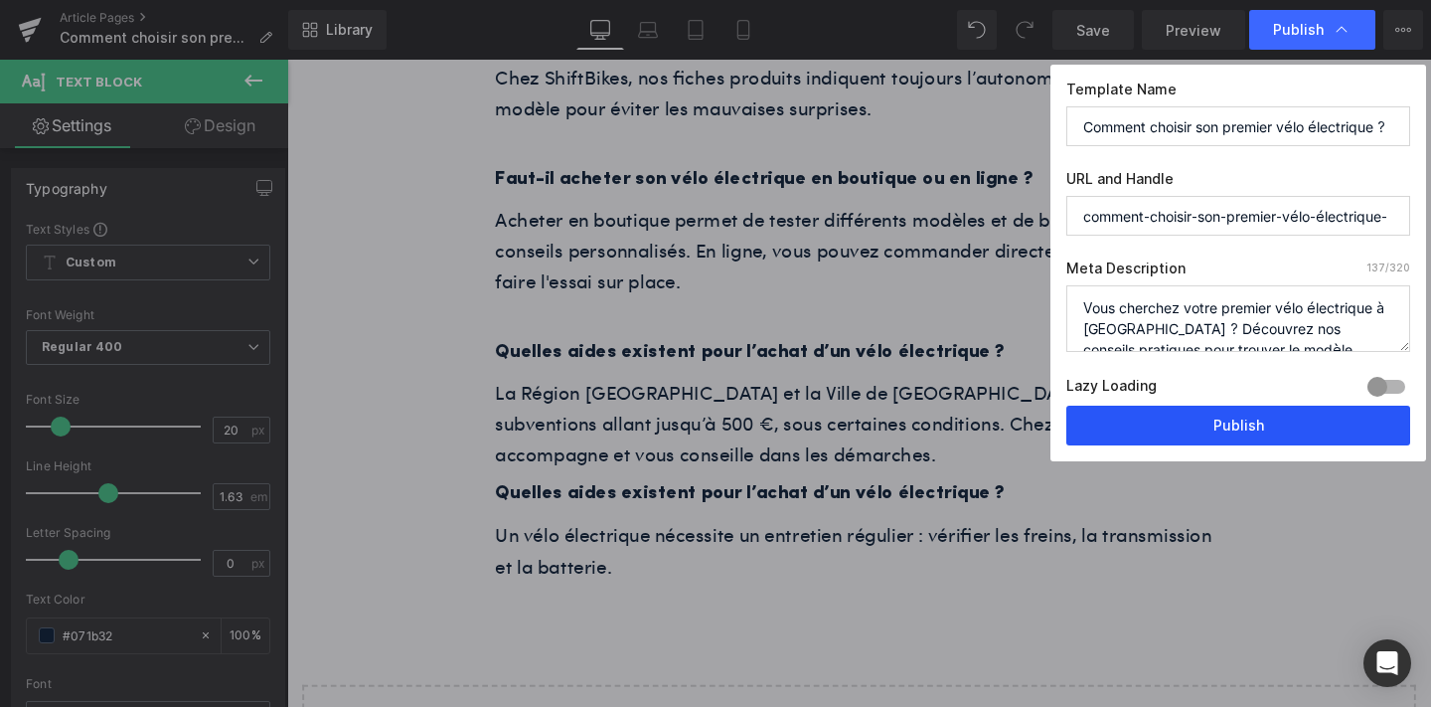
click at [1144, 417] on button "Publish" at bounding box center [1238, 426] width 344 height 40
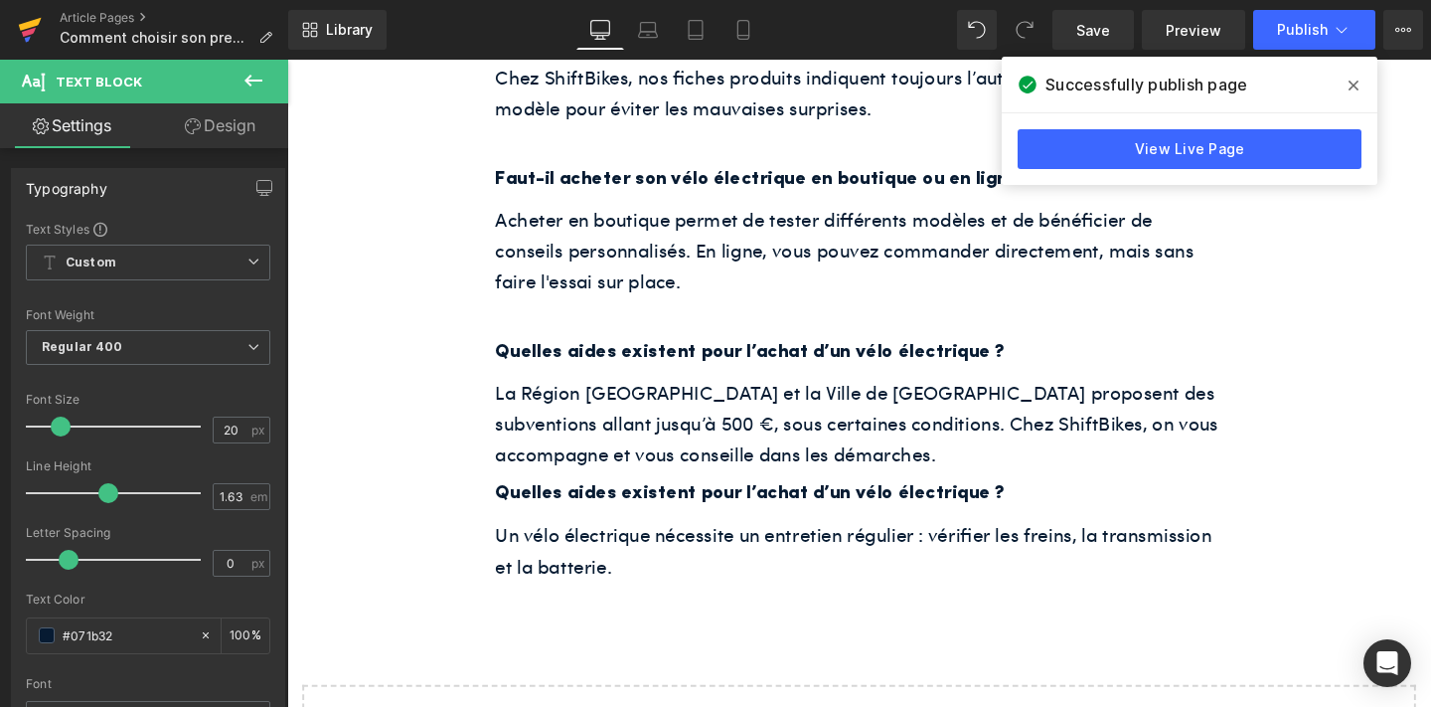
click at [34, 23] on icon at bounding box center [30, 24] width 23 height 13
